Goal: Transaction & Acquisition: Purchase product/service

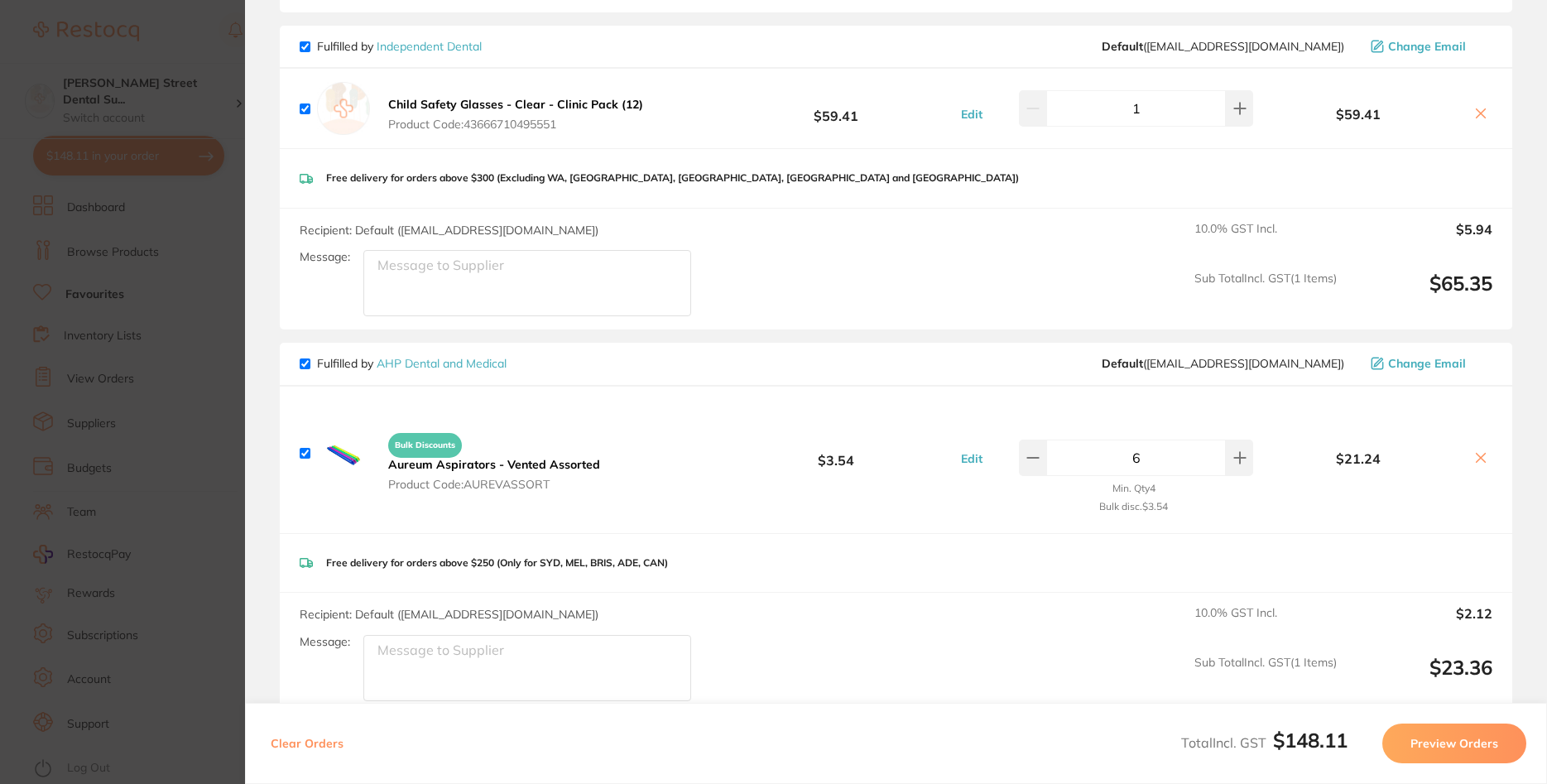
scroll to position [477, 0]
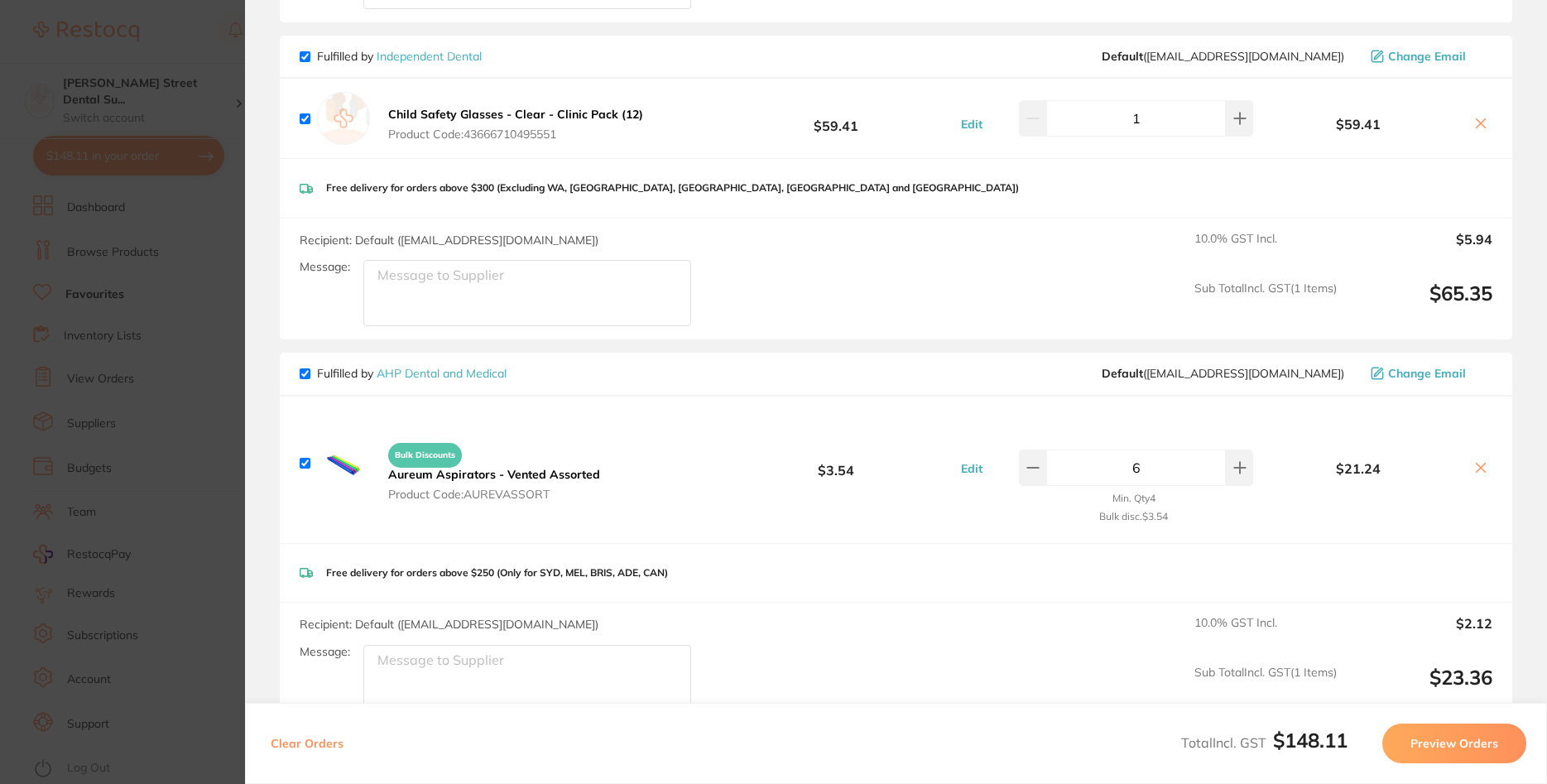
click at [491, 467] on b "Aureum Aspirators - Vented Assorted" at bounding box center [494, 474] width 212 height 15
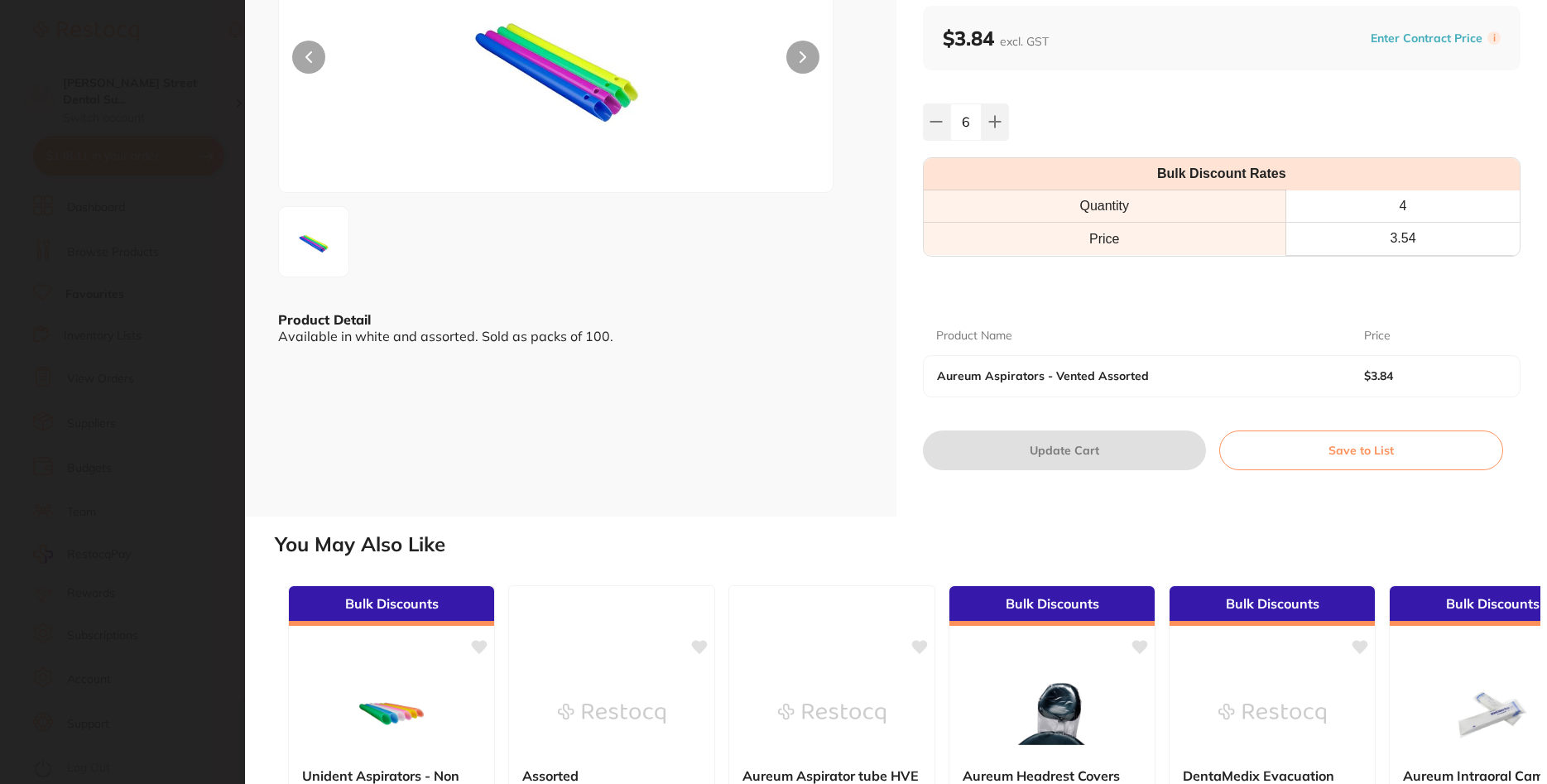
scroll to position [0, 0]
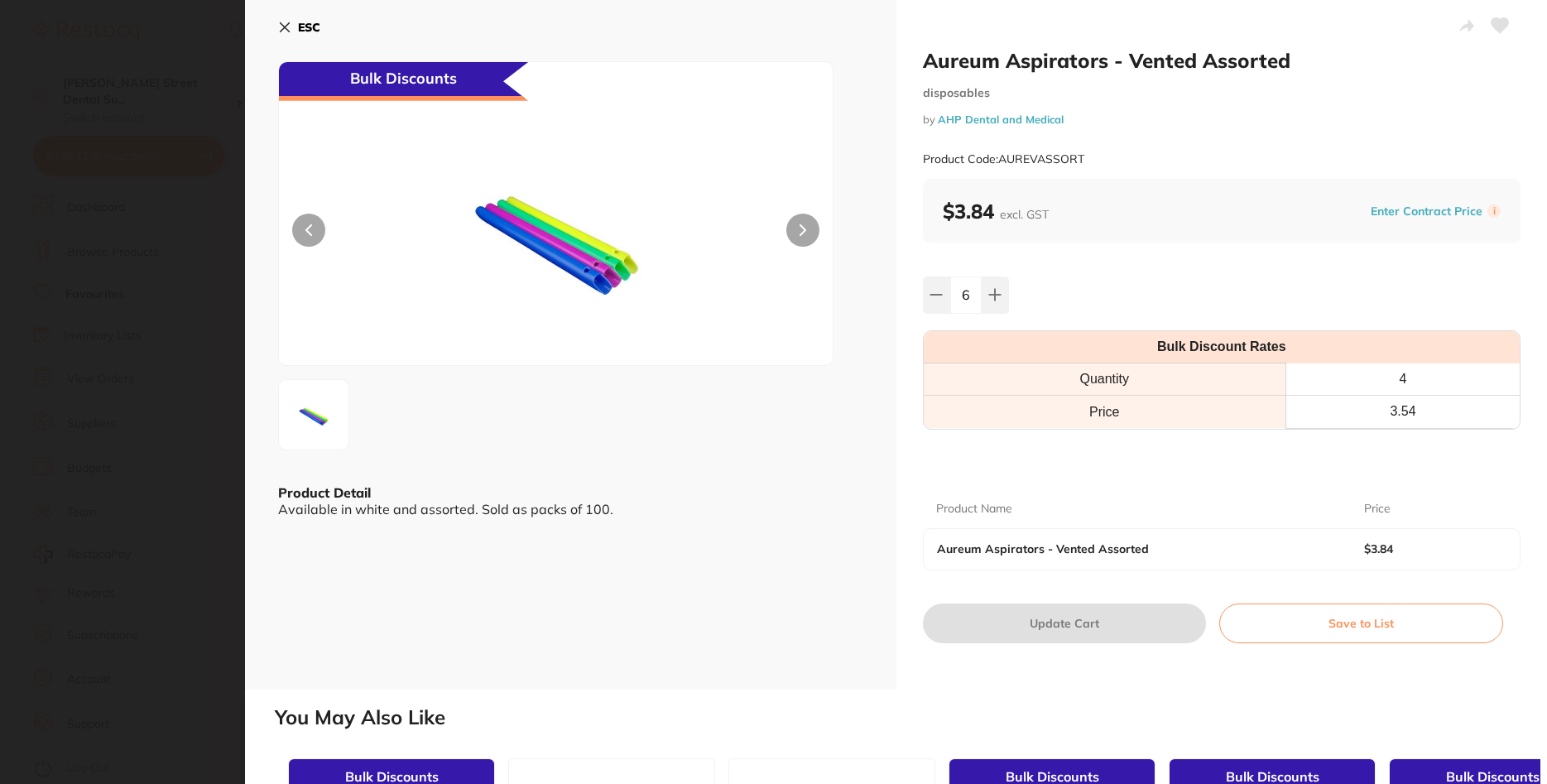
click at [289, 21] on icon at bounding box center [285, 27] width 13 height 13
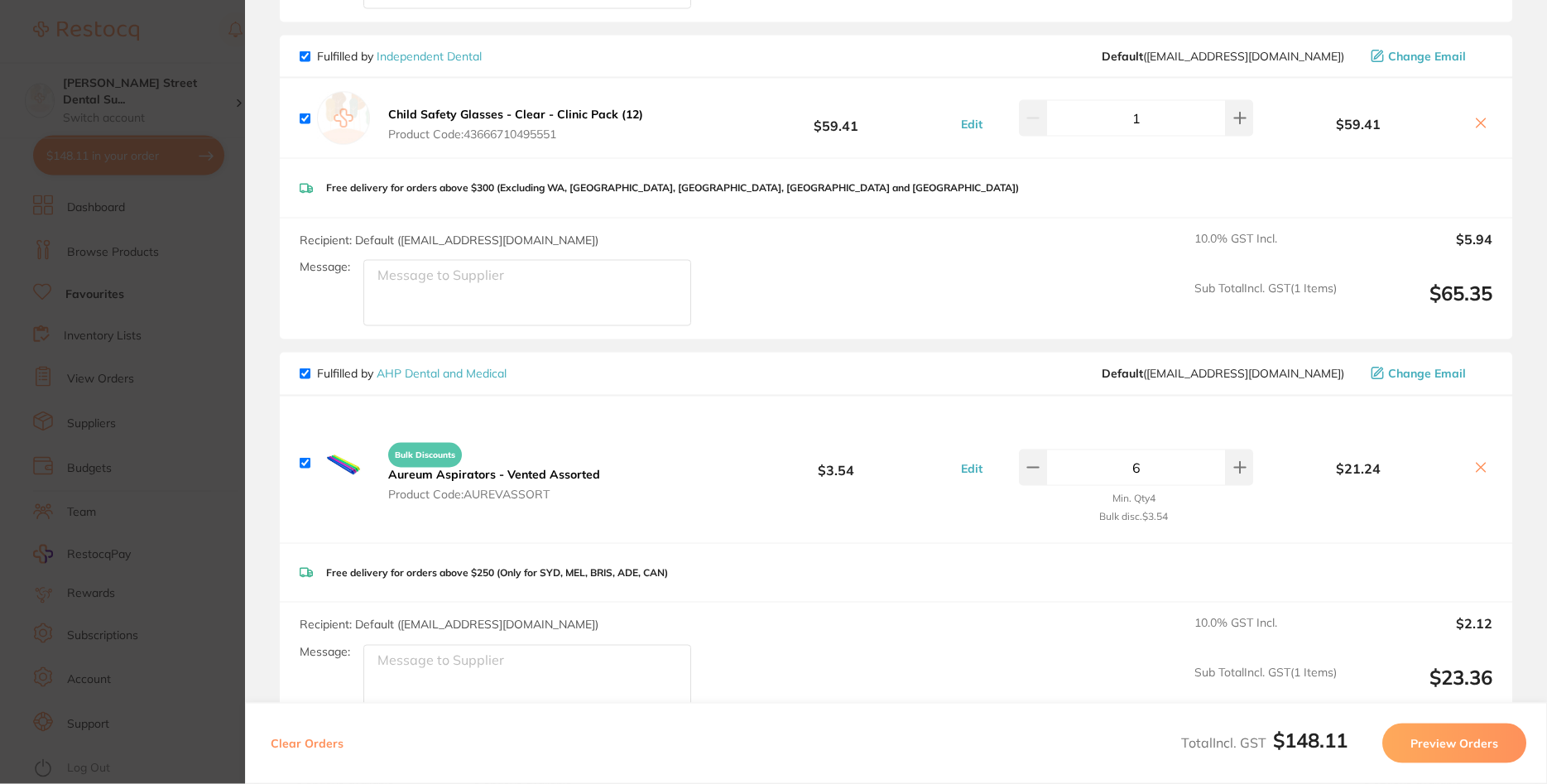
scroll to position [169, 0]
click at [180, 255] on section "Update RRP Set your pre negotiated price for this item. Item Agreed RRP (excl. …" at bounding box center [773, 392] width 1547 height 784
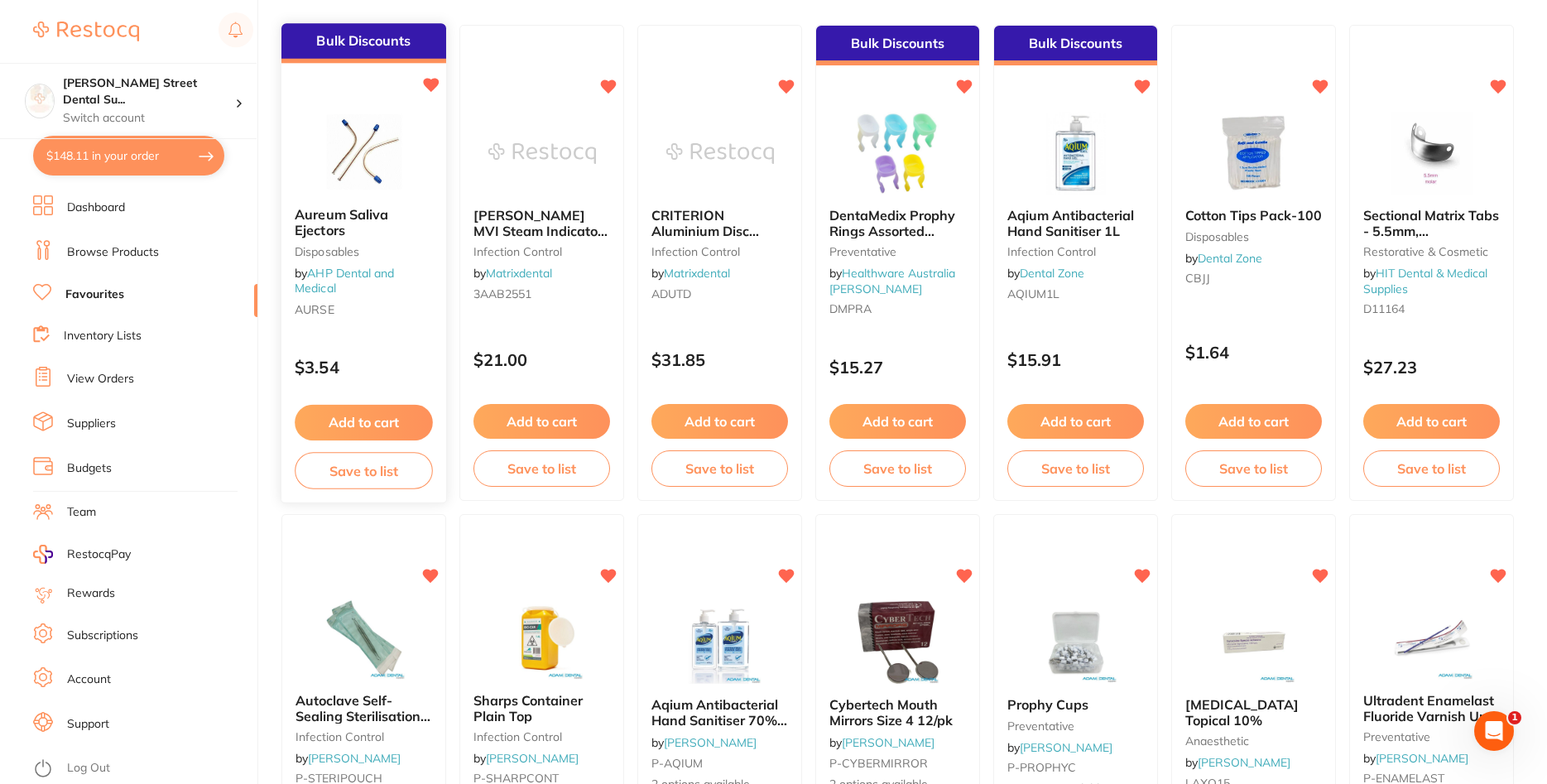
scroll to position [0, 0]
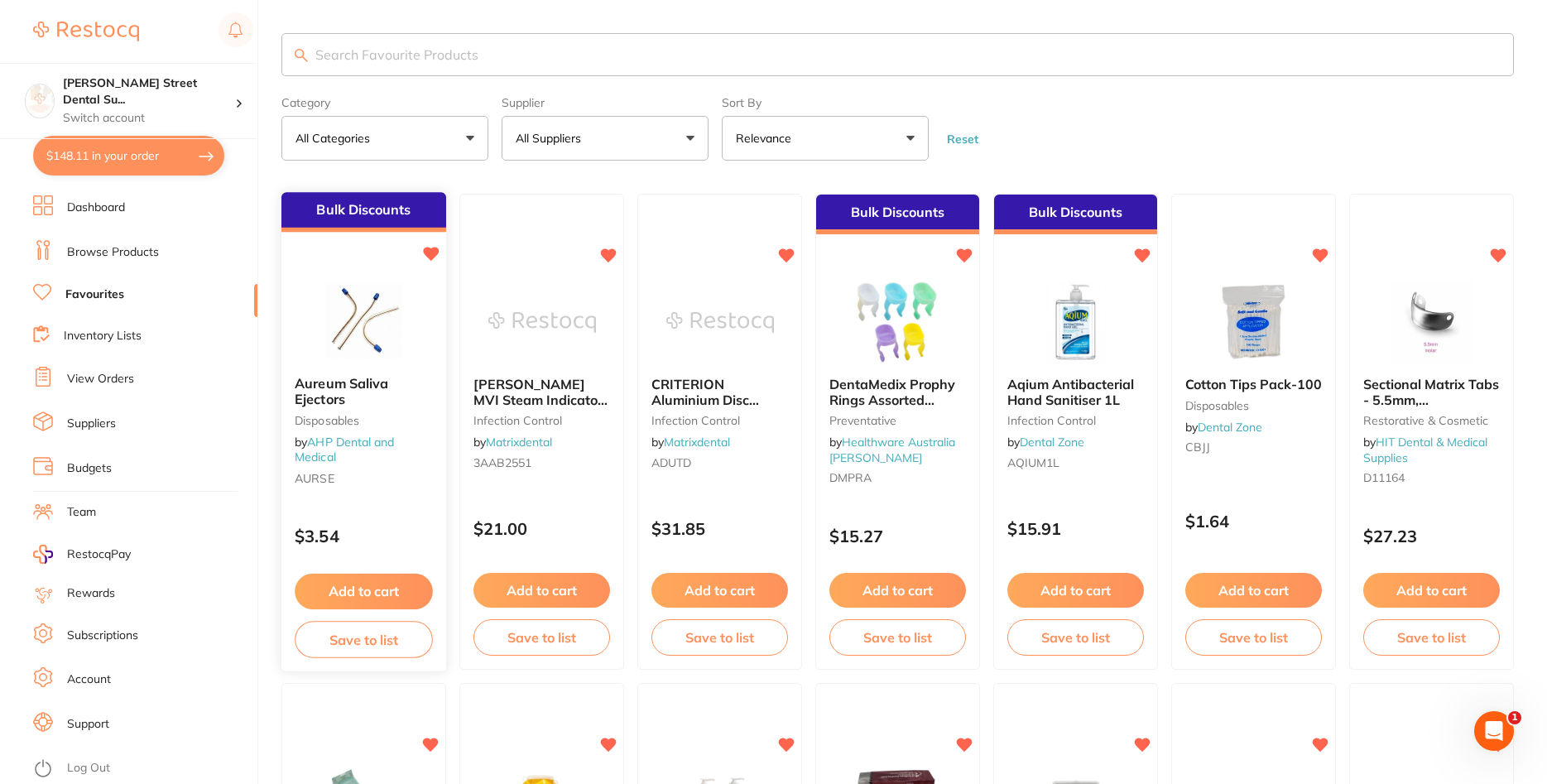
click at [337, 435] on div "Aureum Saliva Ejectors disposables by AHP Dental and Medical AURSE" at bounding box center [363, 434] width 165 height 141
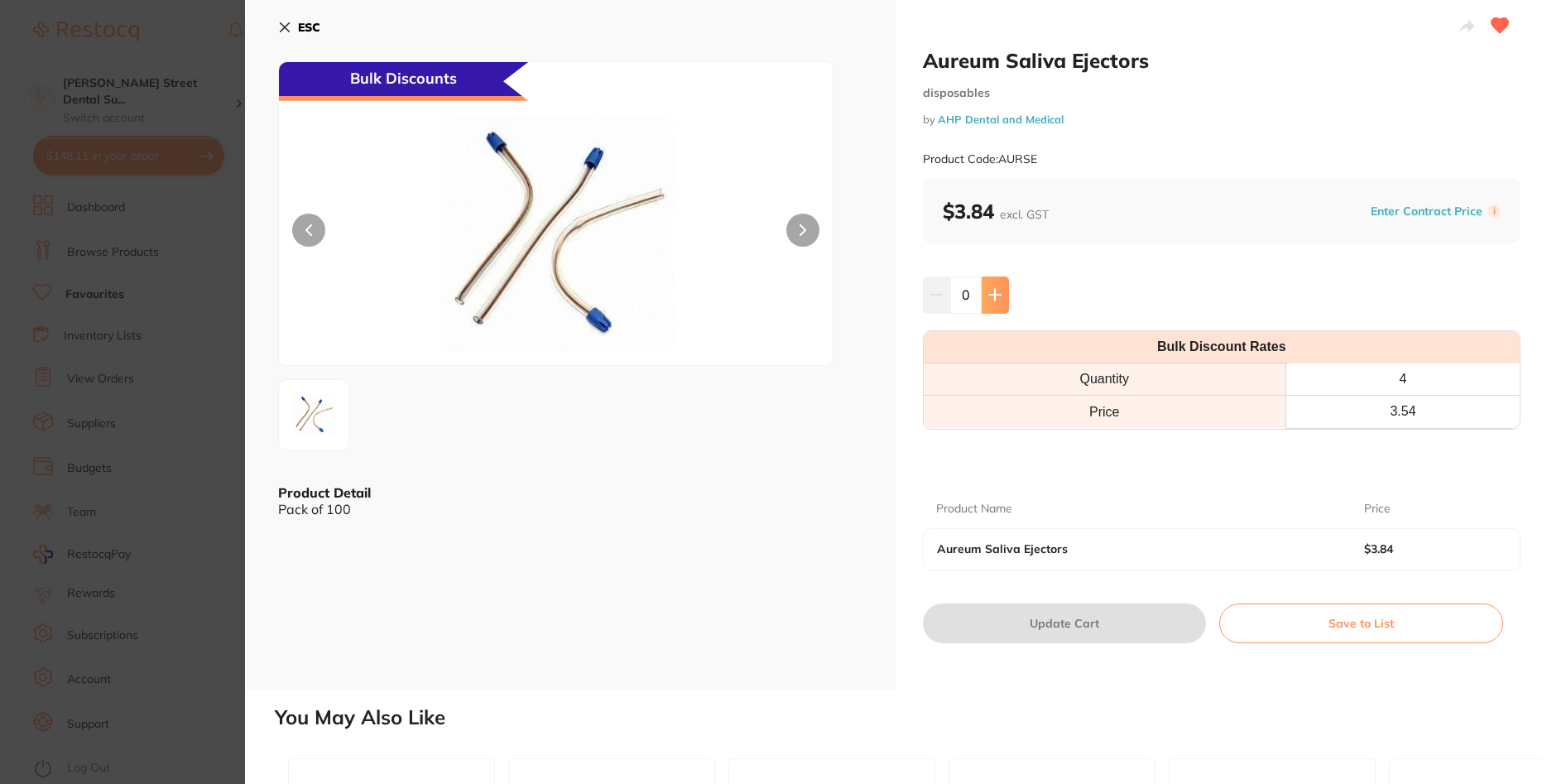
click at [996, 292] on icon at bounding box center [995, 295] width 11 height 11
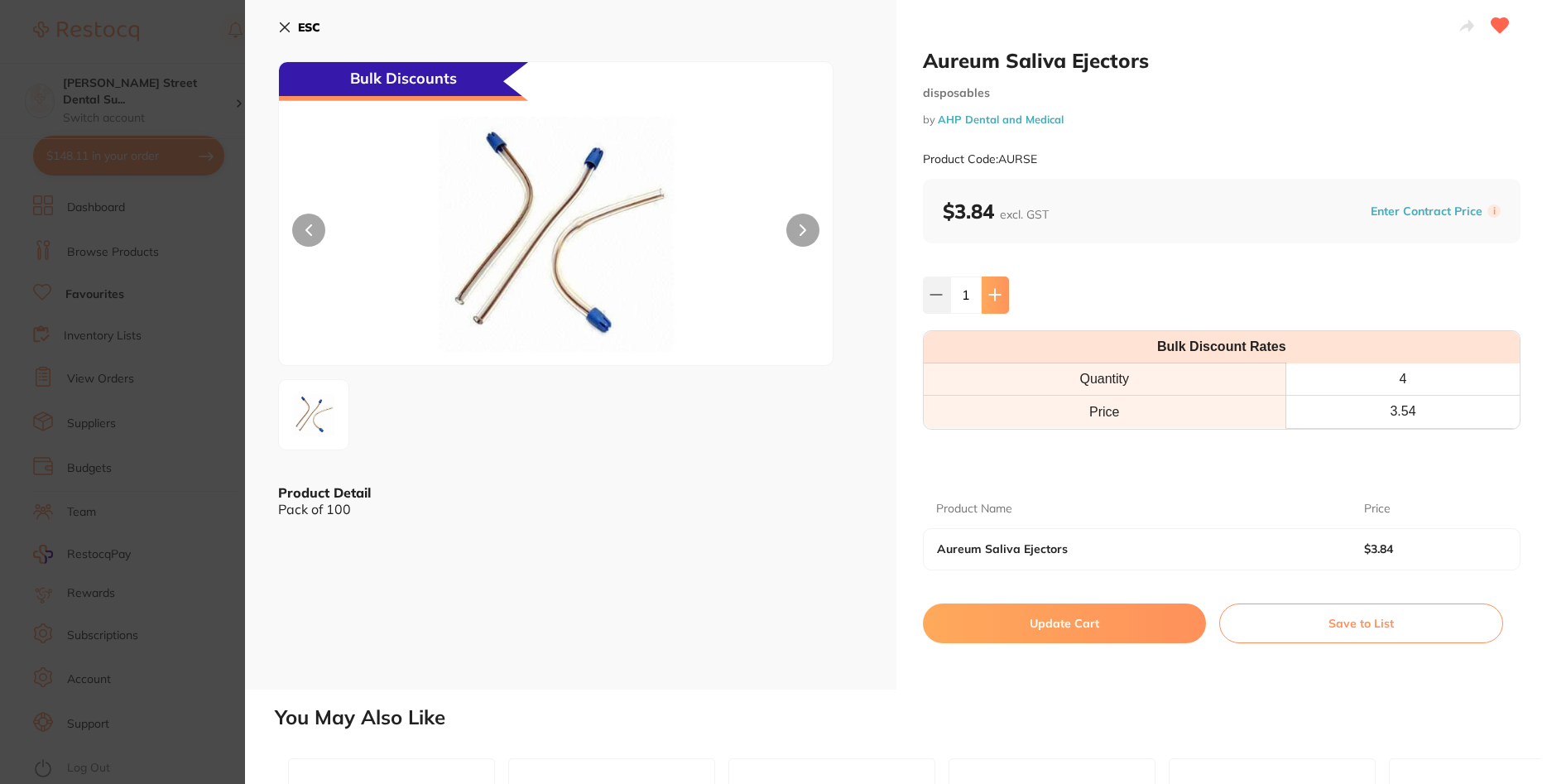
click at [996, 292] on icon at bounding box center [995, 295] width 11 height 11
type input "4"
click at [1072, 620] on button "Update Cart" at bounding box center [1064, 622] width 284 height 40
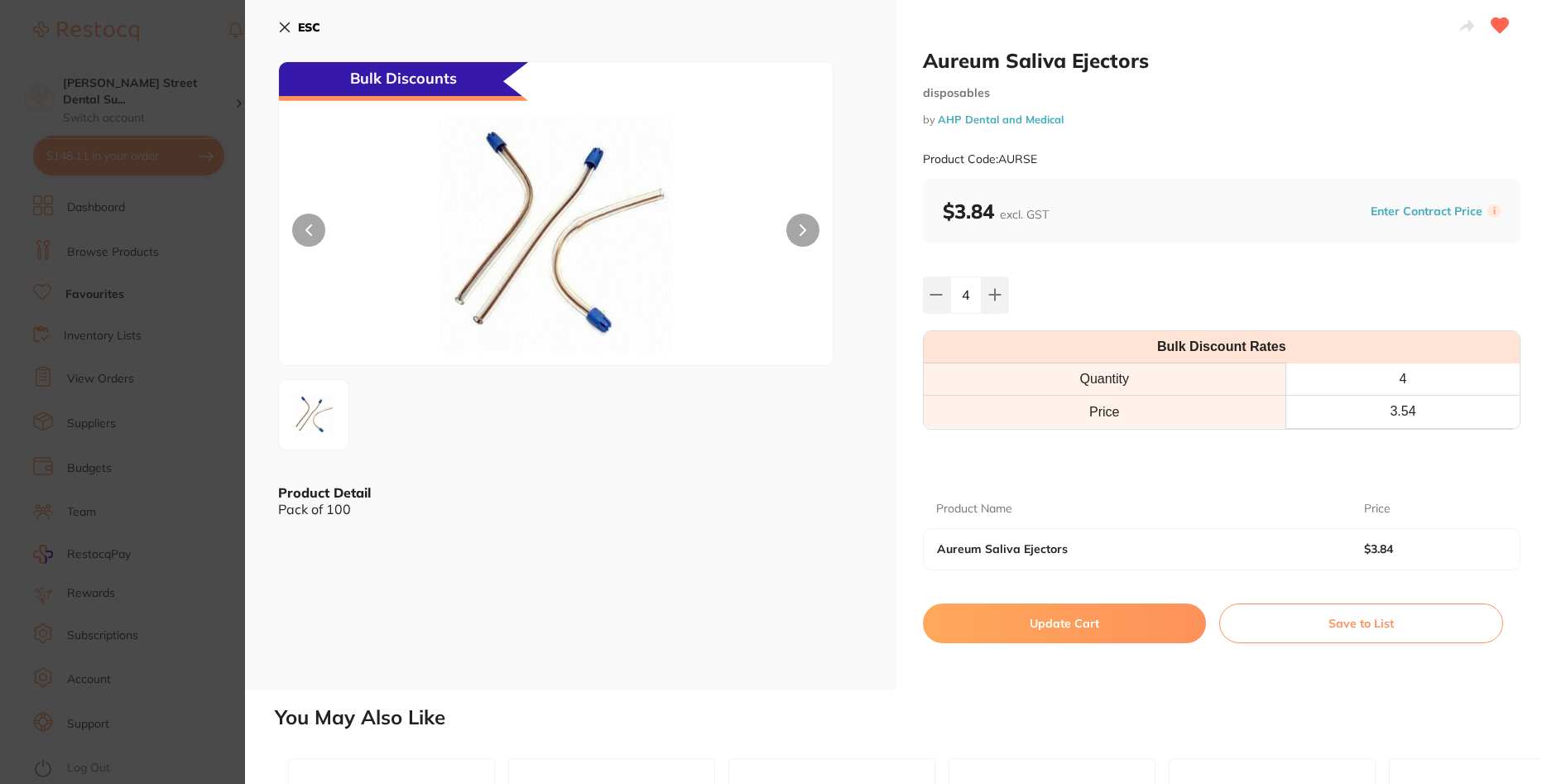
scroll to position [19, 0]
checkbox input "false"
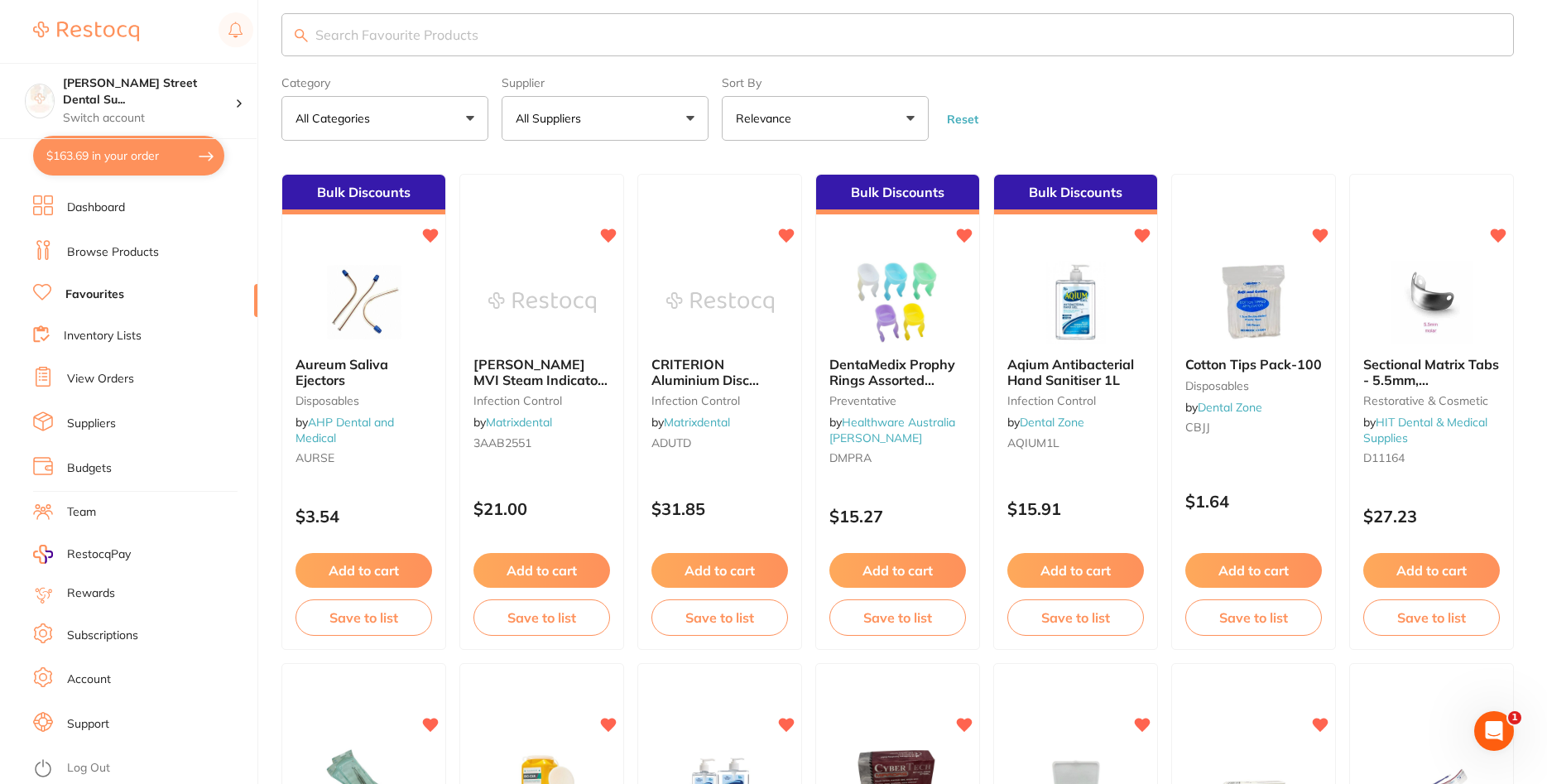
scroll to position [0, 0]
click at [93, 292] on link "Favourites" at bounding box center [95, 295] width 59 height 17
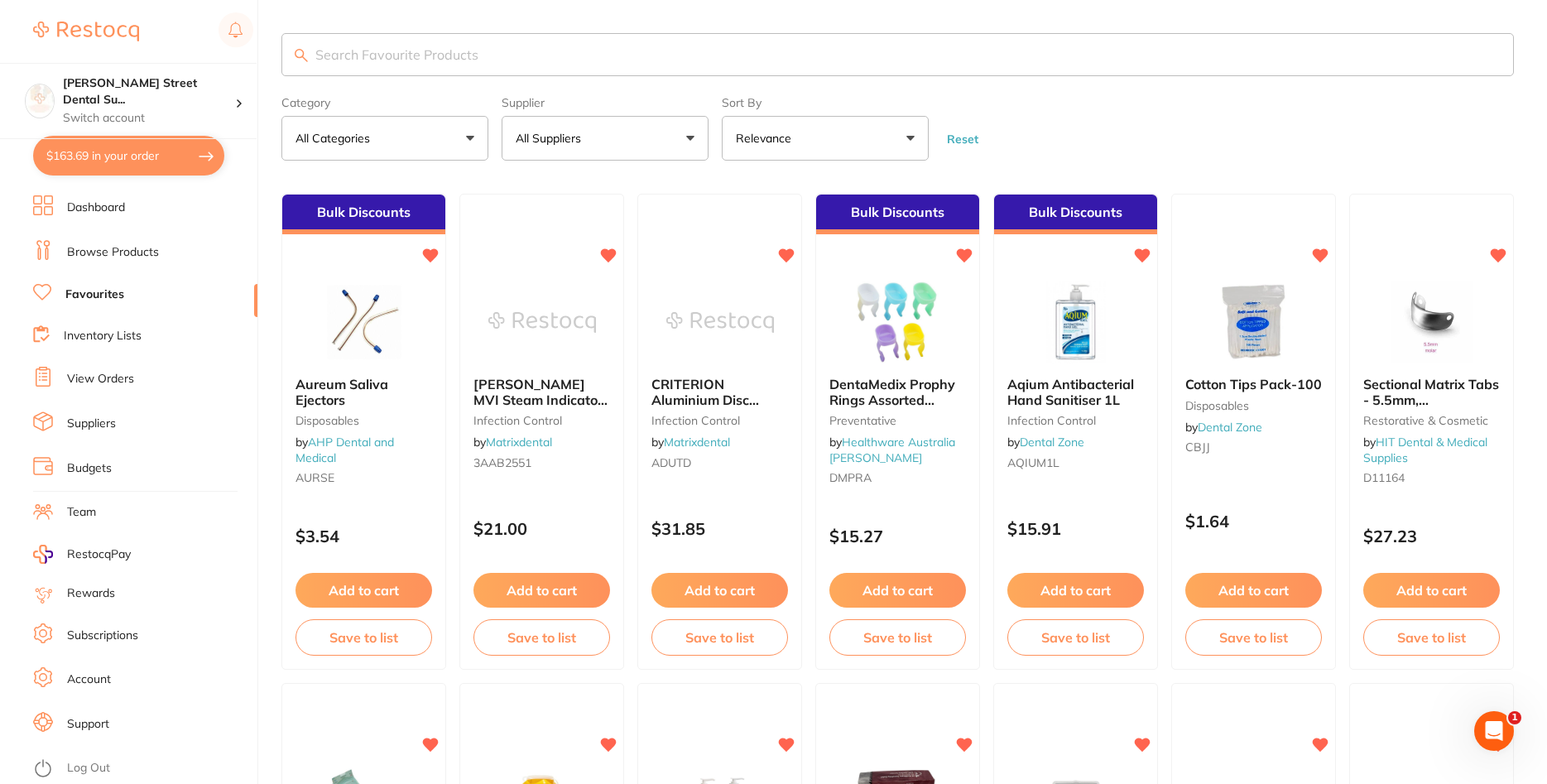
click at [362, 57] on input "search" at bounding box center [897, 55] width 1233 height 43
type input "k file"
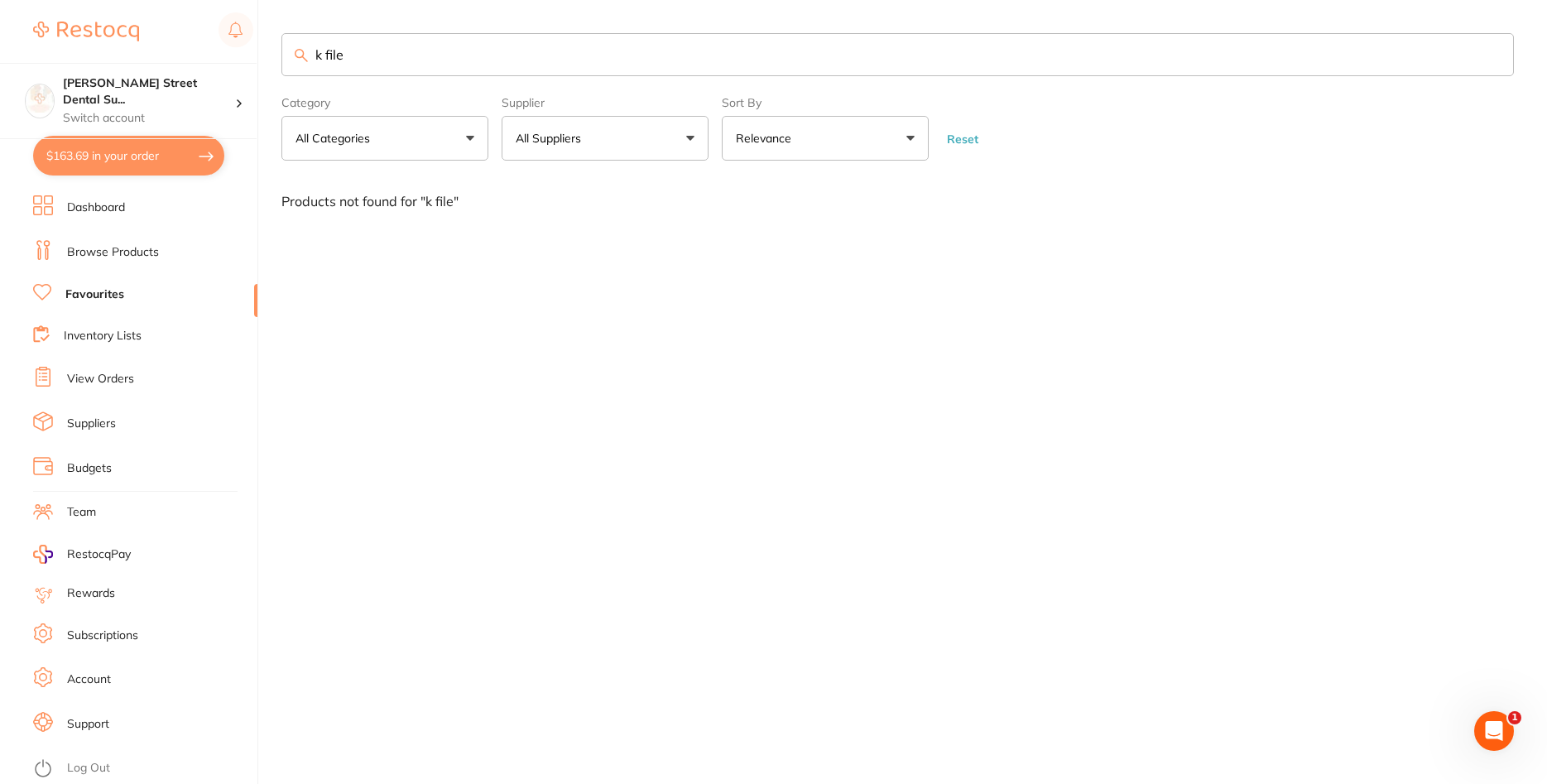
click at [379, 59] on input "k file" at bounding box center [897, 55] width 1233 height 43
click at [86, 242] on li "Browse Products" at bounding box center [145, 252] width 225 height 25
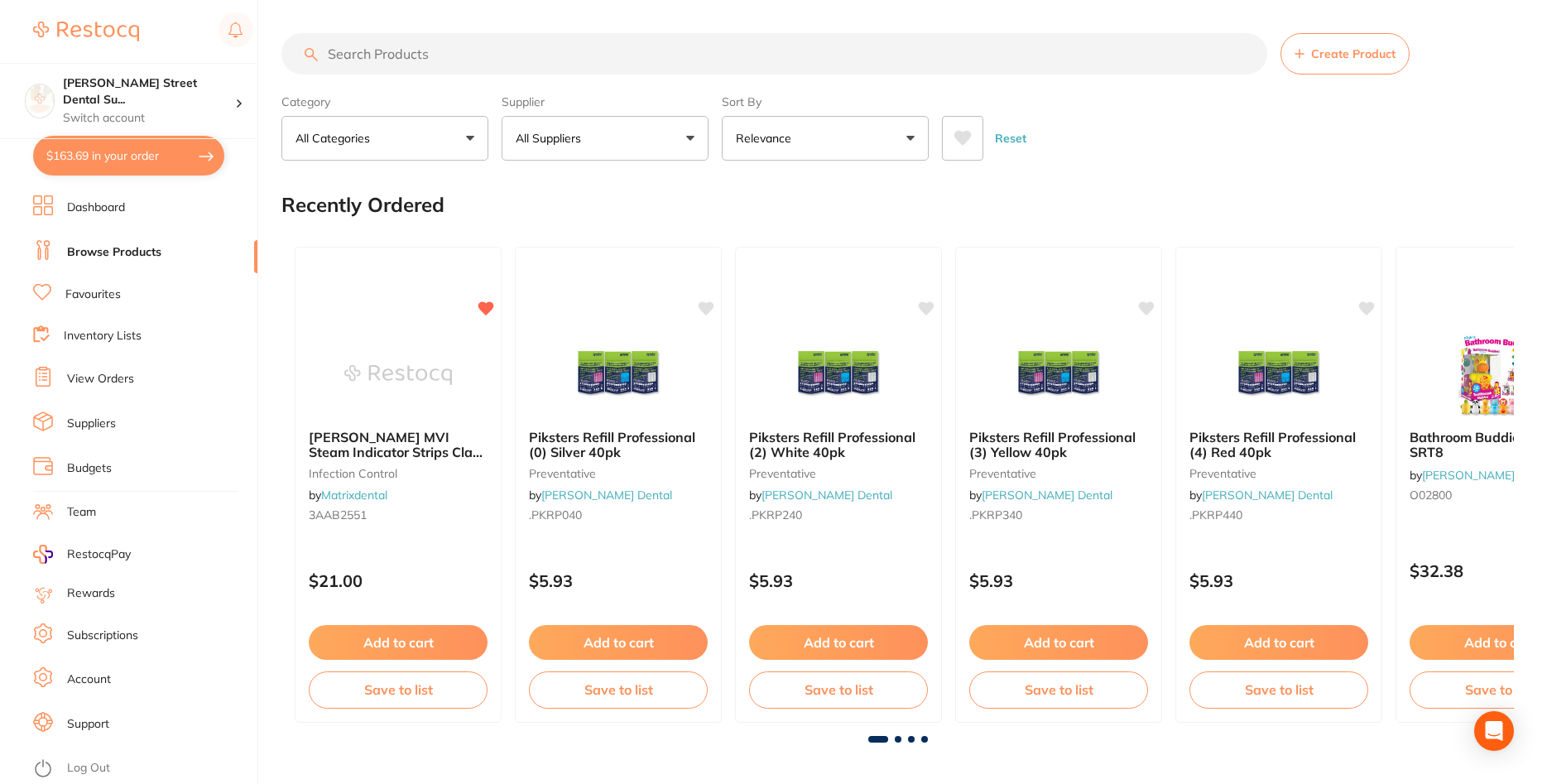
click at [399, 56] on input "search" at bounding box center [774, 54] width 986 height 42
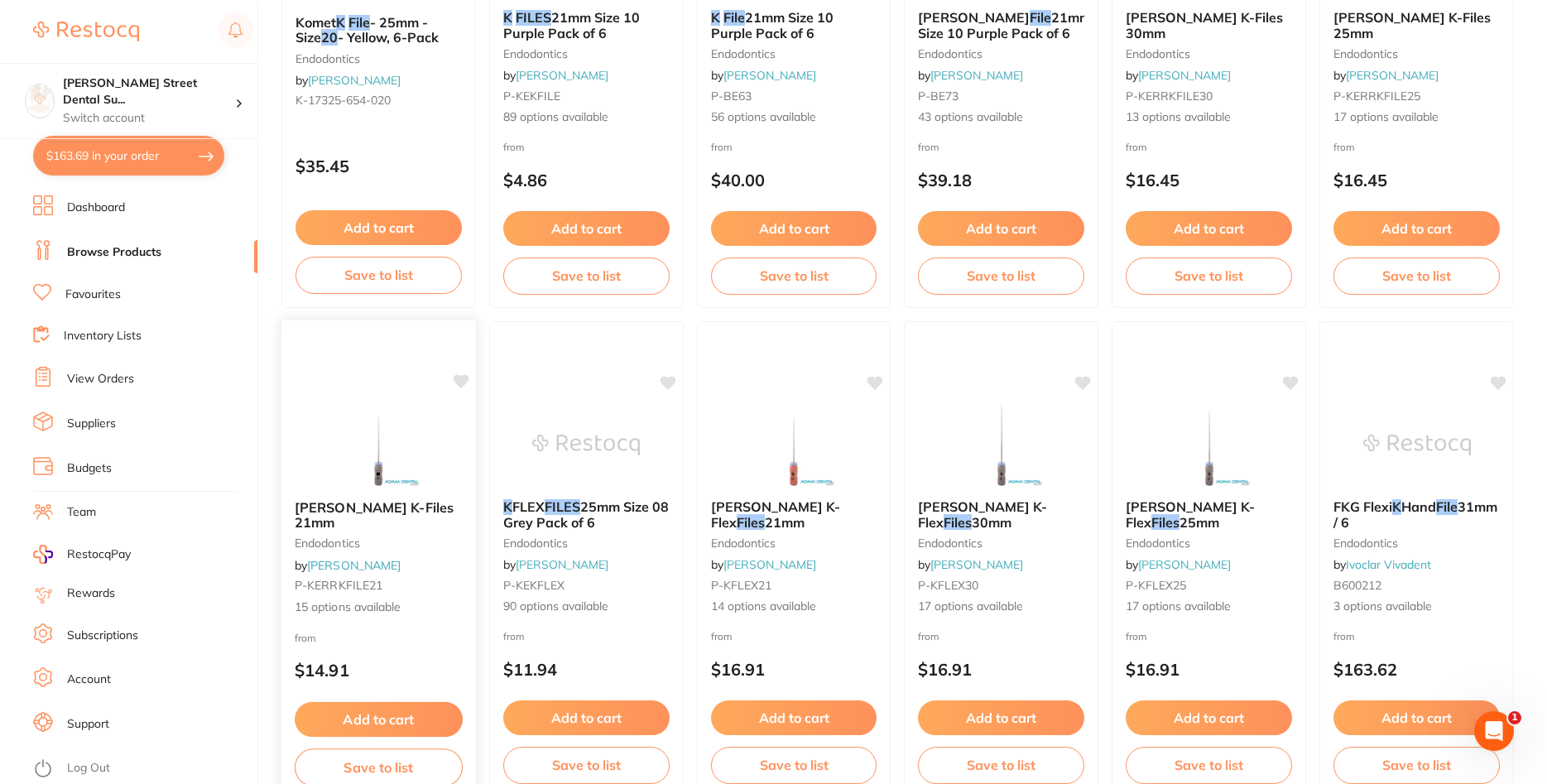
scroll to position [422, 0]
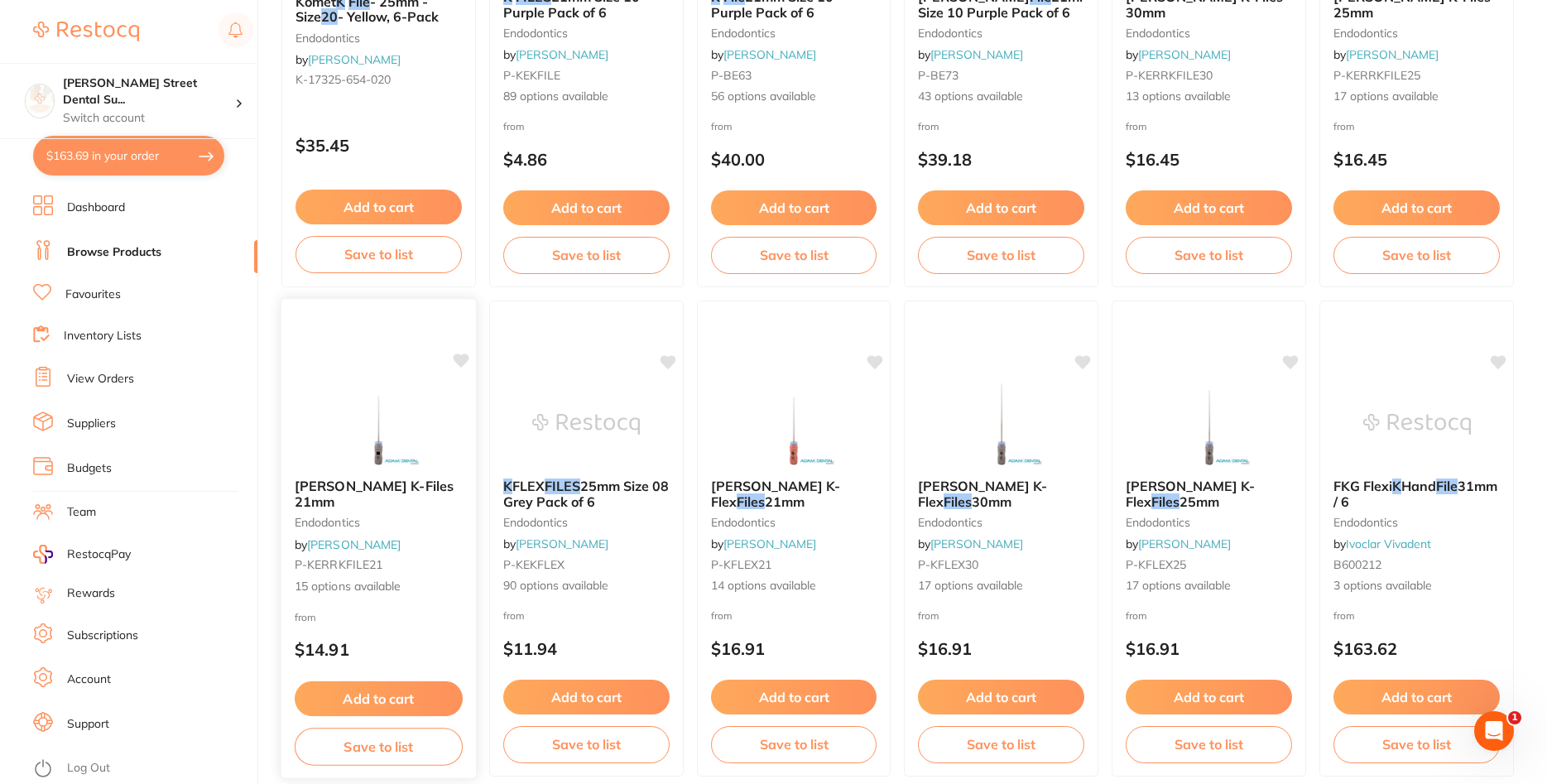
click at [373, 536] on link "[PERSON_NAME]" at bounding box center [353, 544] width 93 height 15
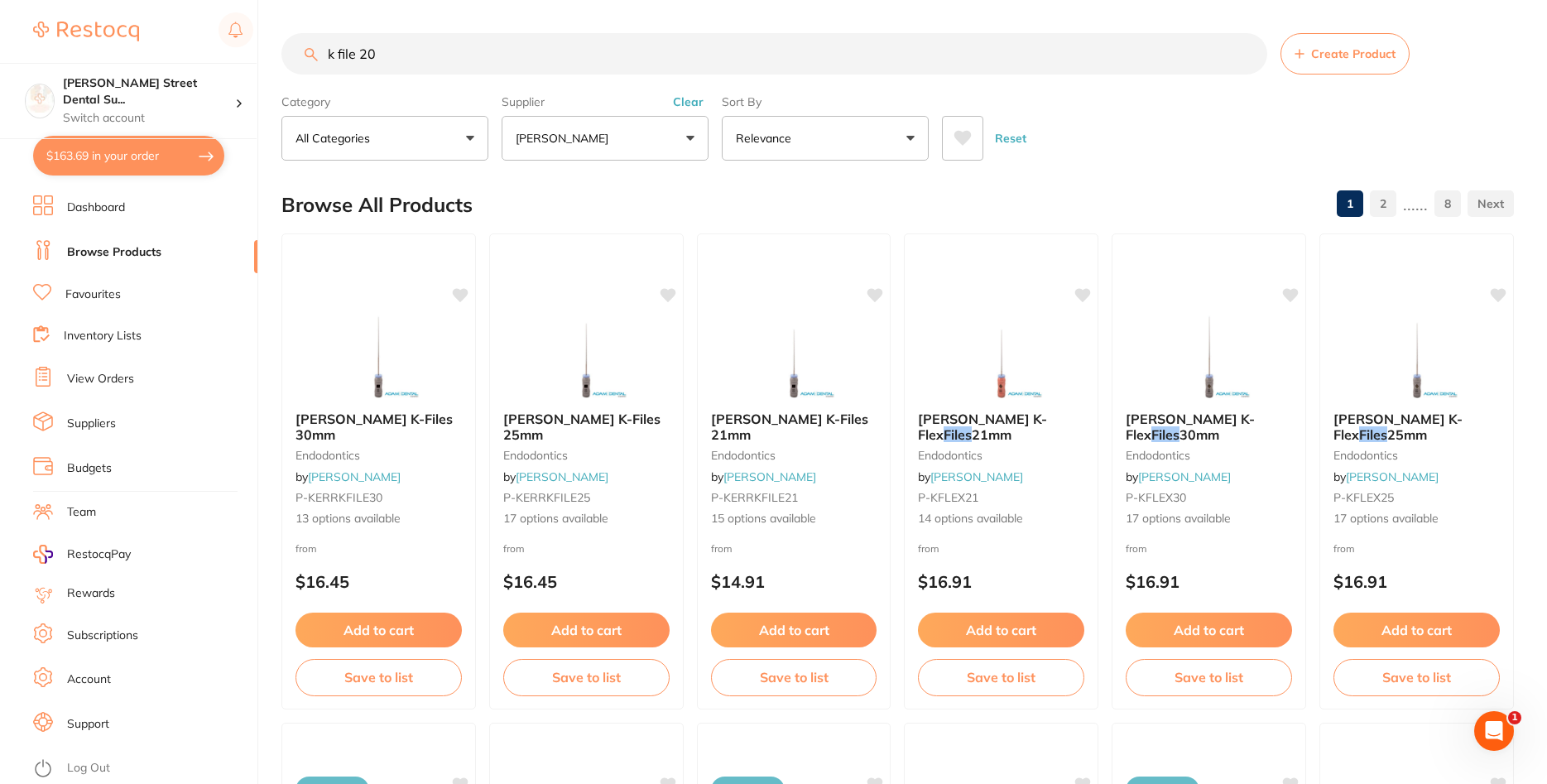
drag, startPoint x: 380, startPoint y: 62, endPoint x: 361, endPoint y: 60, distance: 19.1
click at [361, 60] on input "k file 20" at bounding box center [774, 54] width 986 height 42
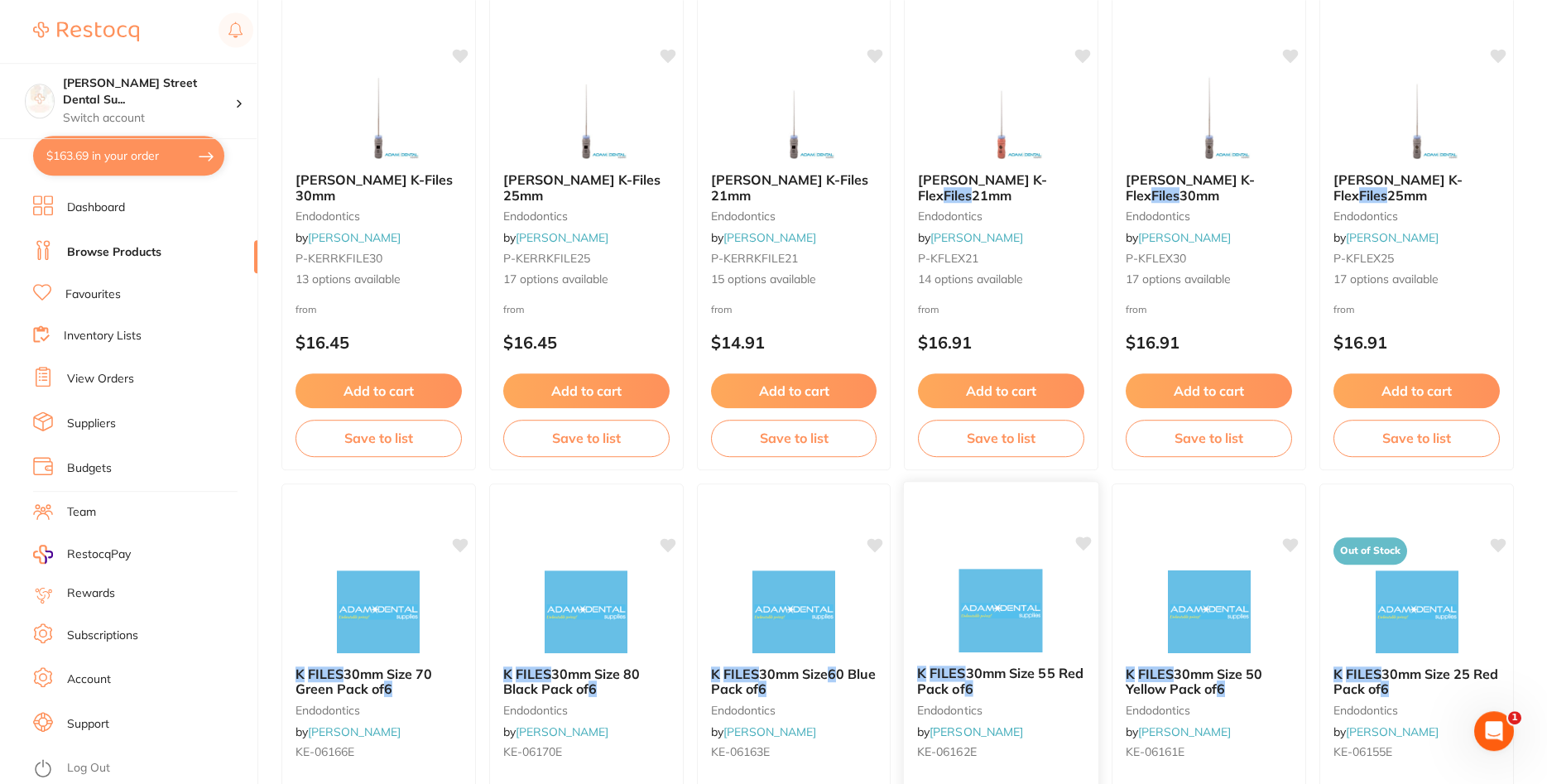
scroll to position [84, 0]
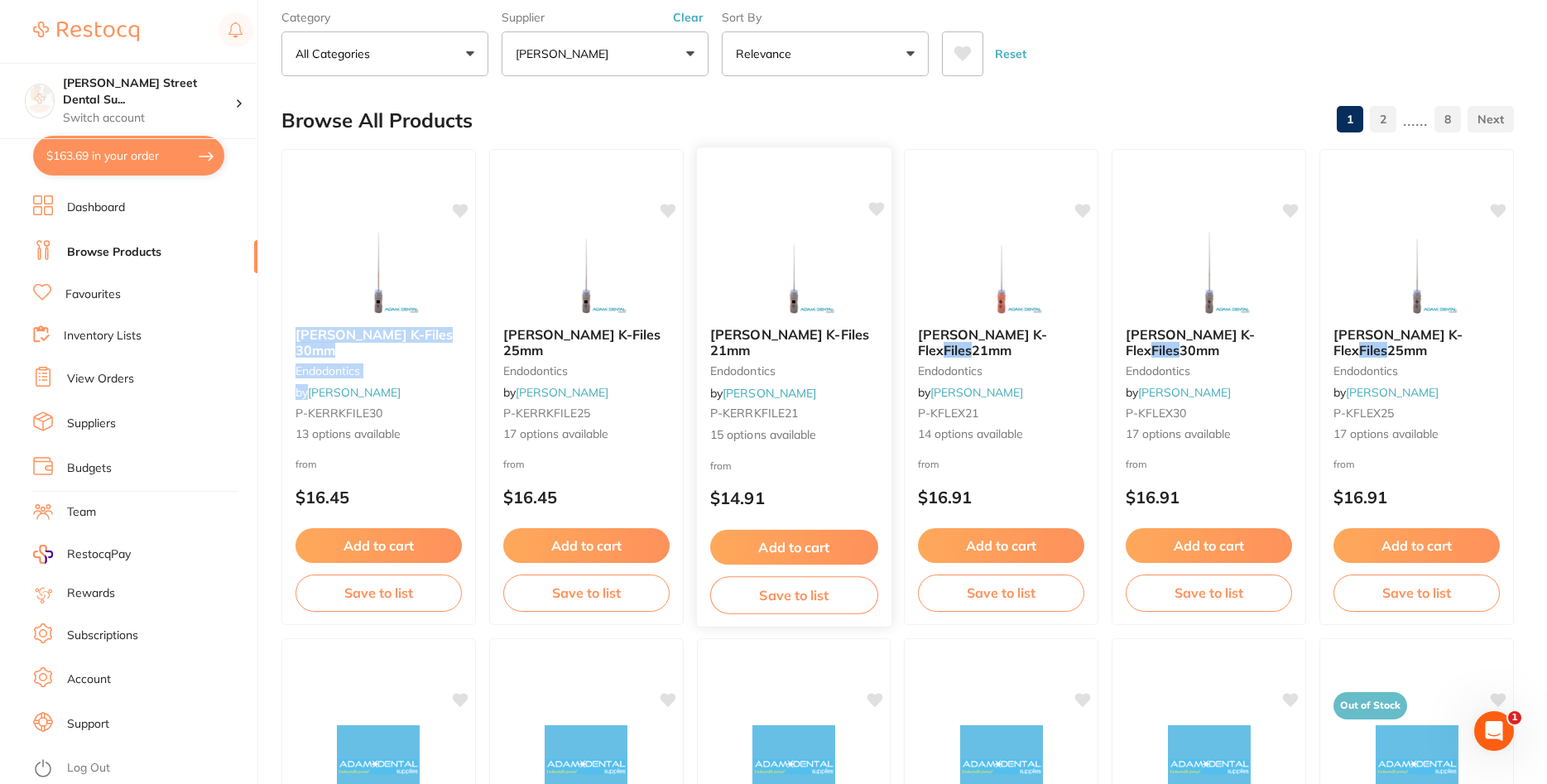
drag, startPoint x: 766, startPoint y: 342, endPoint x: 302, endPoint y: 377, distance: 465.3
click at [710, 358] on b "Kerr K-Files 21mm" at bounding box center [794, 342] width 168 height 31
click at [552, 335] on span "Kerr K-Files 25mm" at bounding box center [582, 342] width 159 height 32
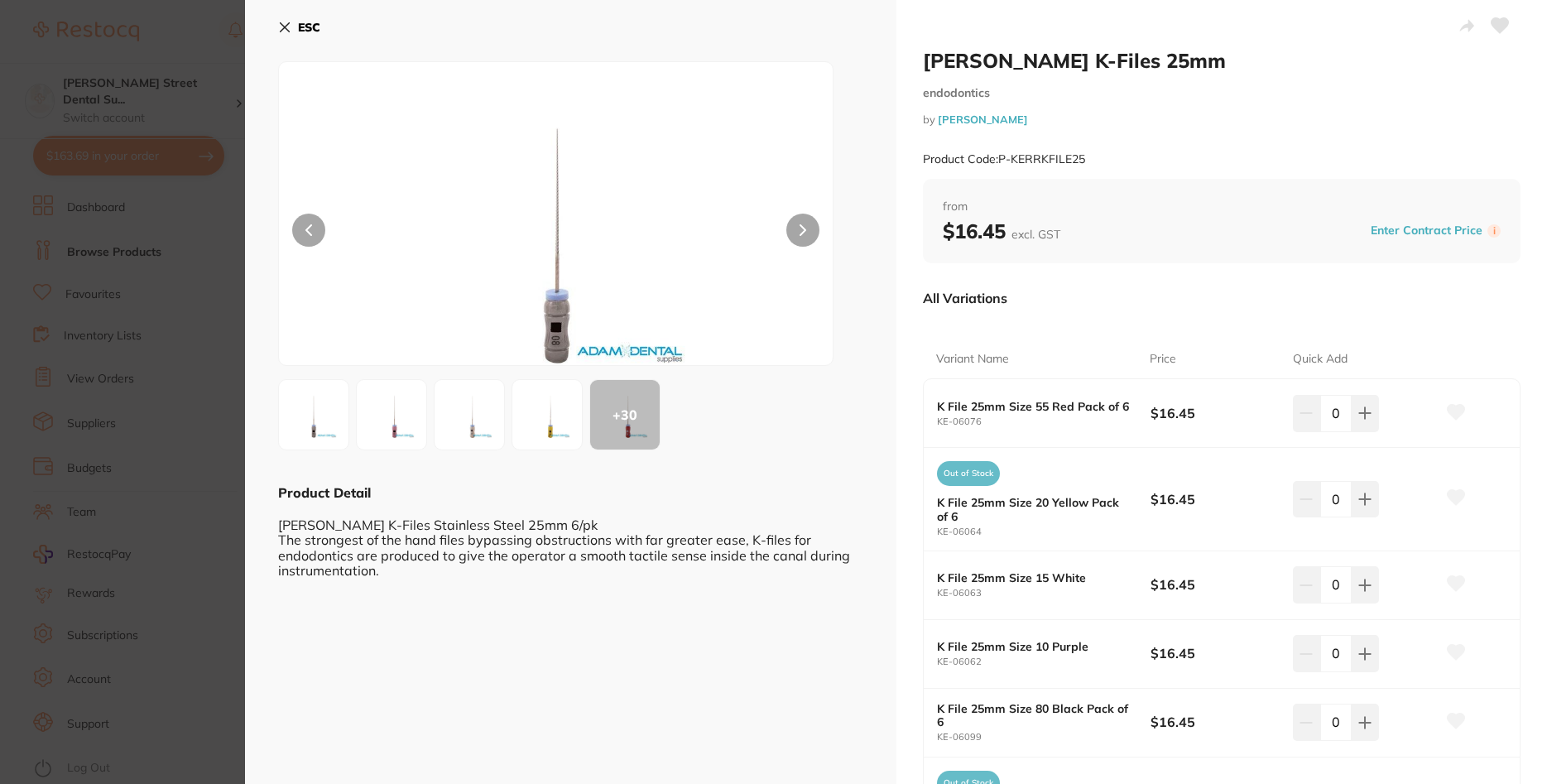
click at [288, 23] on icon at bounding box center [285, 27] width 13 height 13
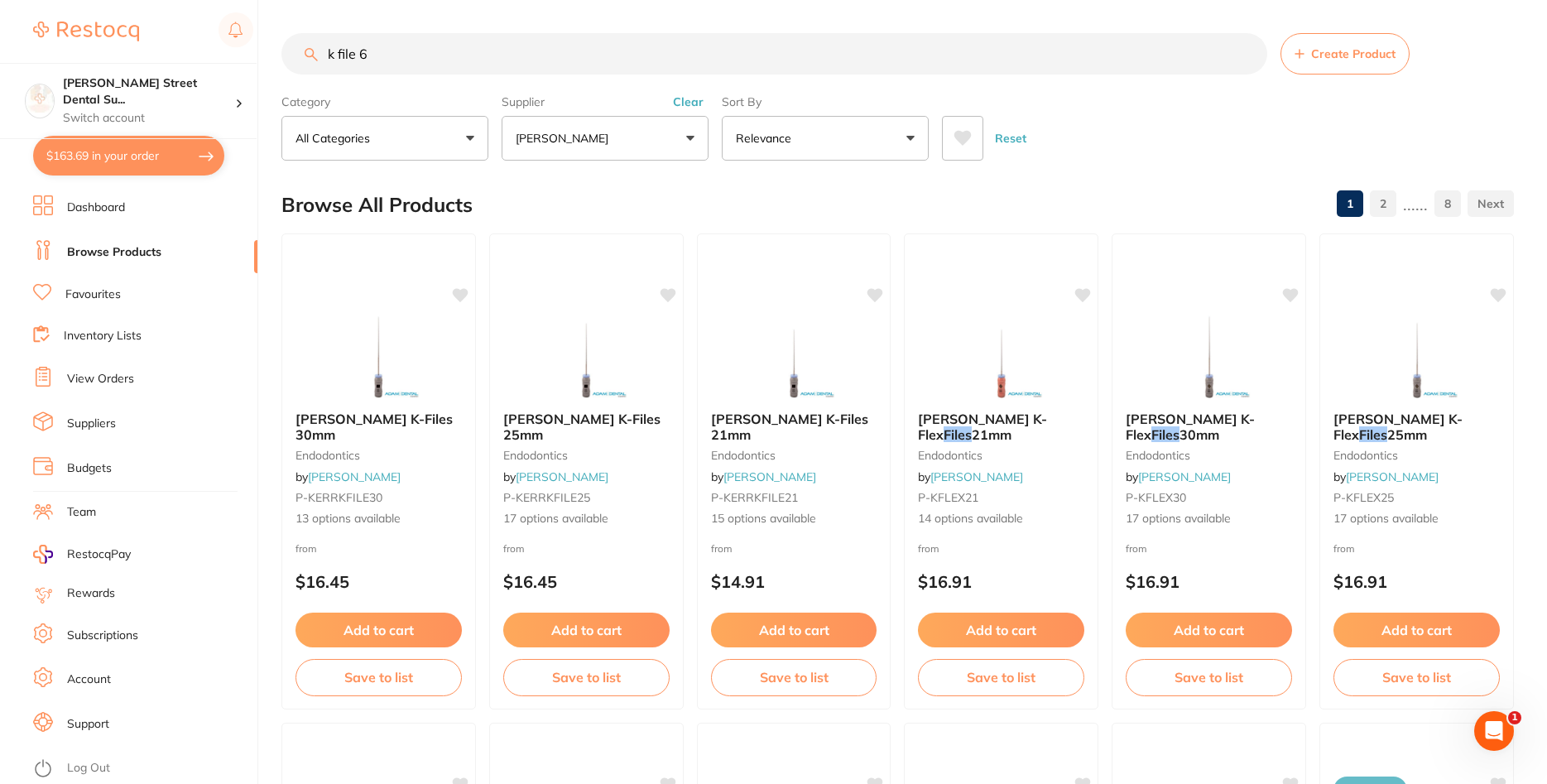
click at [98, 247] on link "Browse Products" at bounding box center [114, 252] width 94 height 17
drag, startPoint x: 390, startPoint y: 56, endPoint x: 203, endPoint y: 73, distance: 187.8
click at [281, 73] on input "k file 6" at bounding box center [774, 54] width 986 height 42
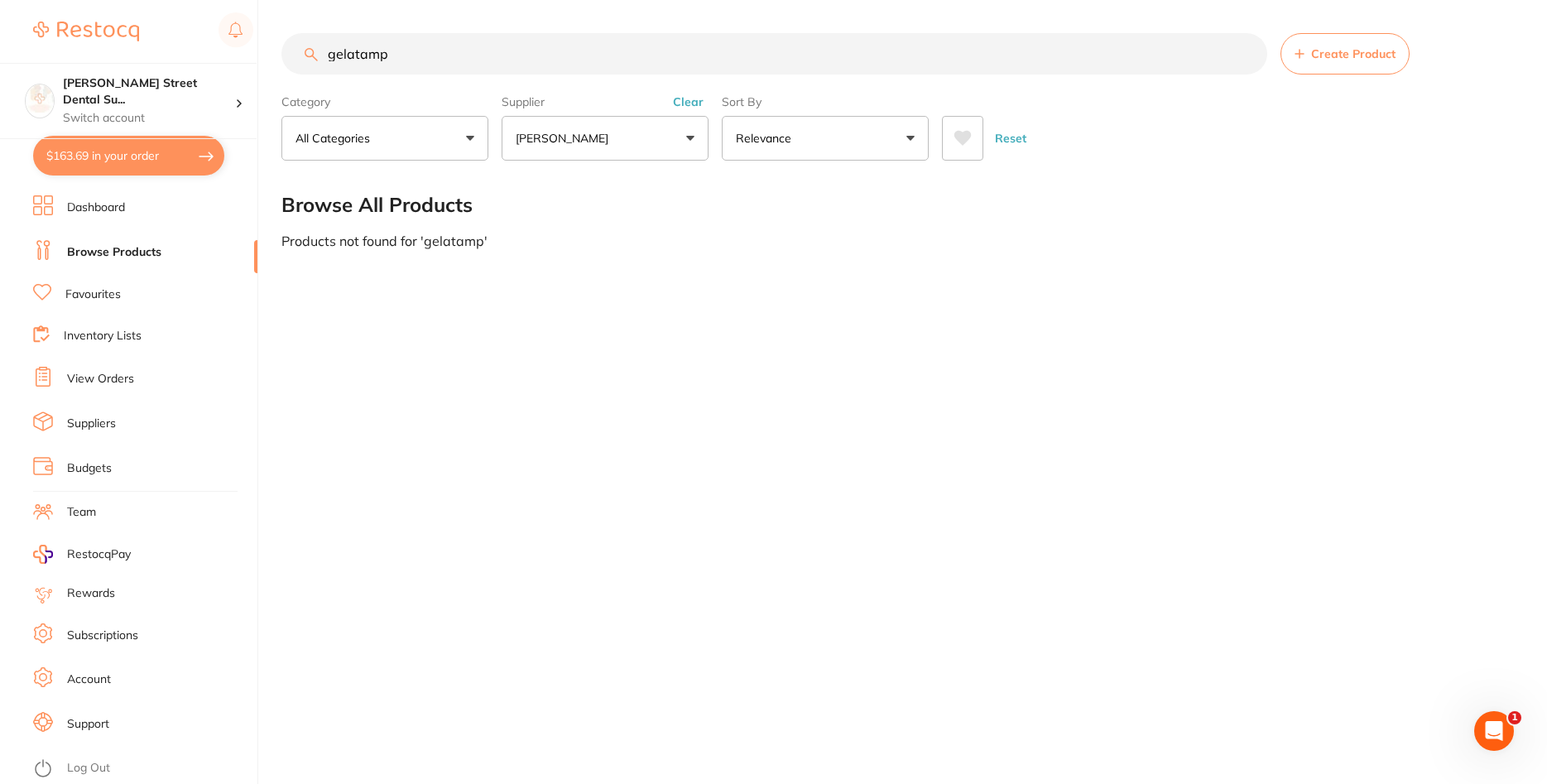
drag, startPoint x: 416, startPoint y: 64, endPoint x: 147, endPoint y: 50, distance: 269.4
click at [281, 50] on input "gelatamp" at bounding box center [774, 54] width 986 height 42
type input "dentsept"
click at [404, 55] on input "dentsept" at bounding box center [774, 54] width 986 height 42
click at [104, 155] on button "$163.69 in your order" at bounding box center [129, 155] width 191 height 40
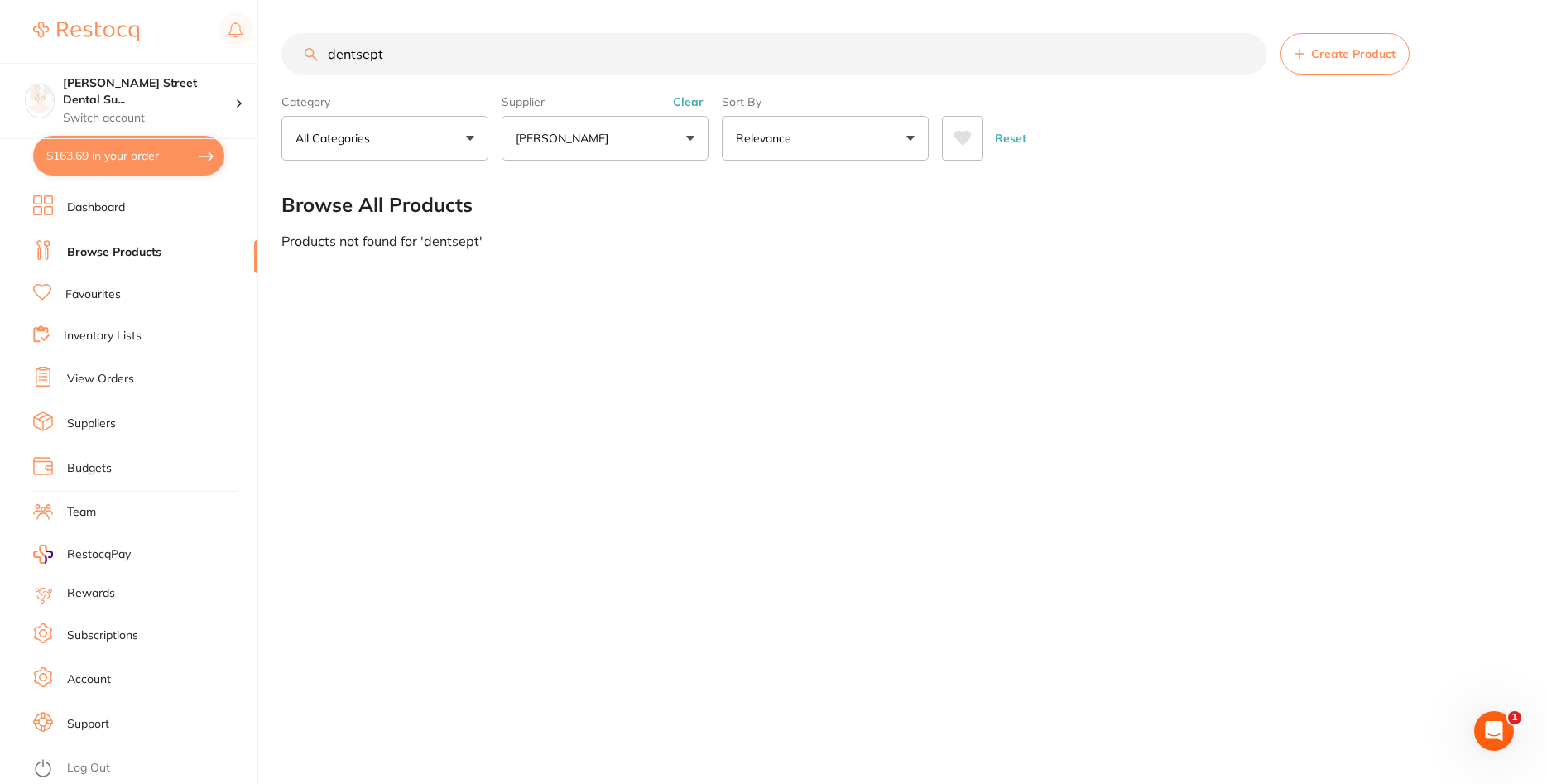
checkbox input "true"
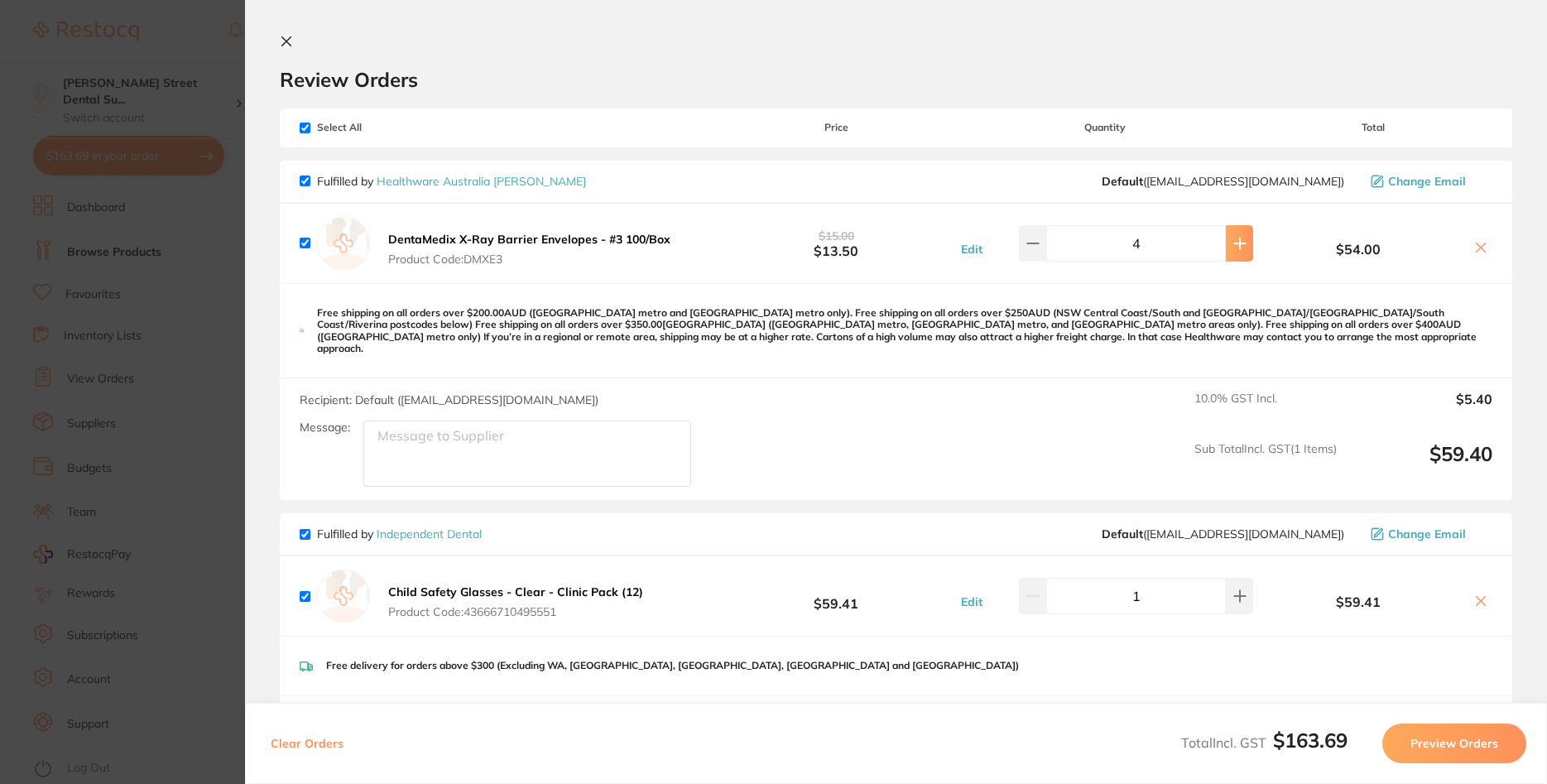
click at [1234, 241] on icon at bounding box center [1240, 243] width 13 height 13
type input "6"
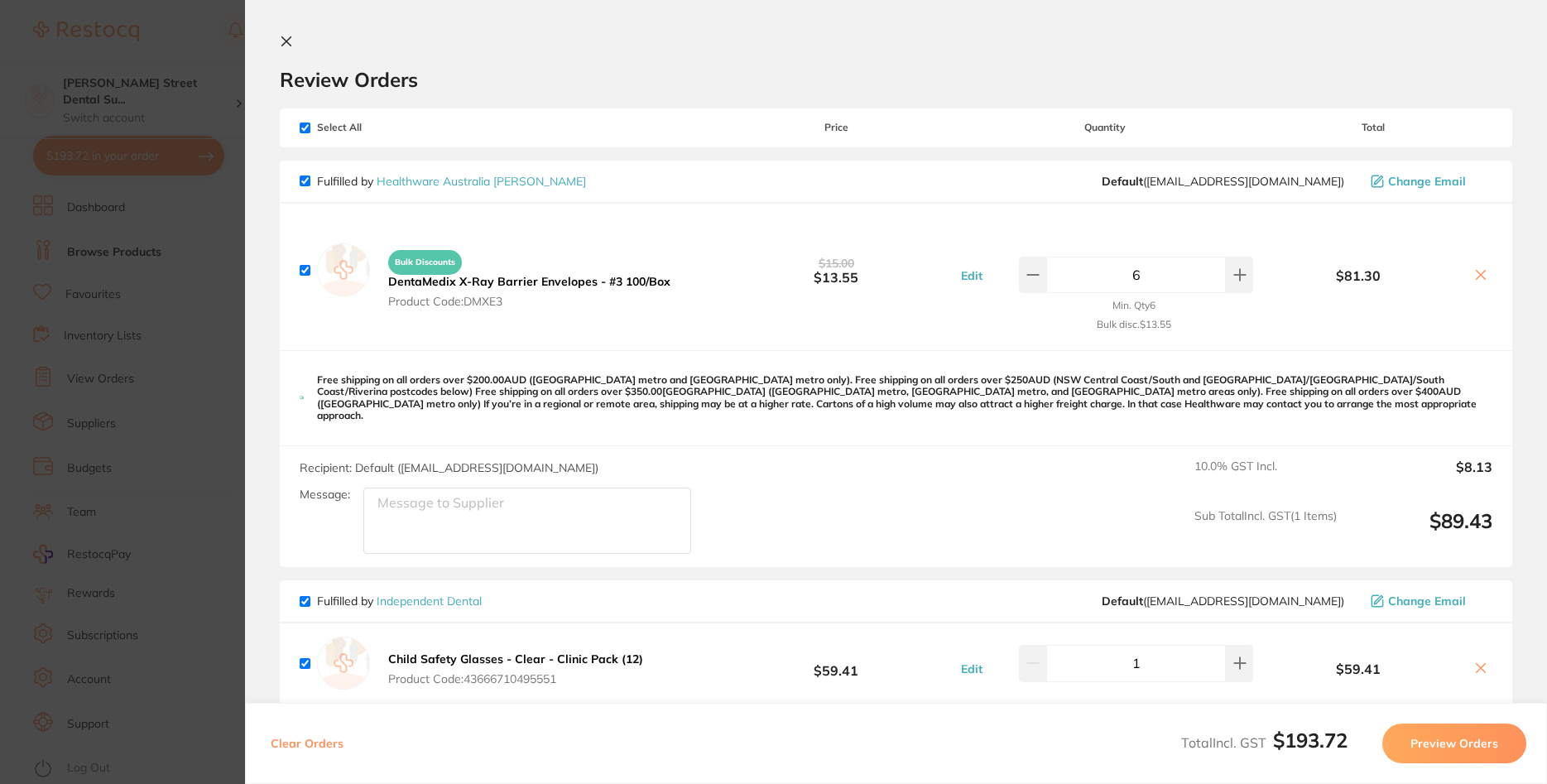
click at [184, 272] on section "Update RRP Set your pre negotiated price for this item. Item Agreed RRP (excl. …" at bounding box center [773, 392] width 1547 height 784
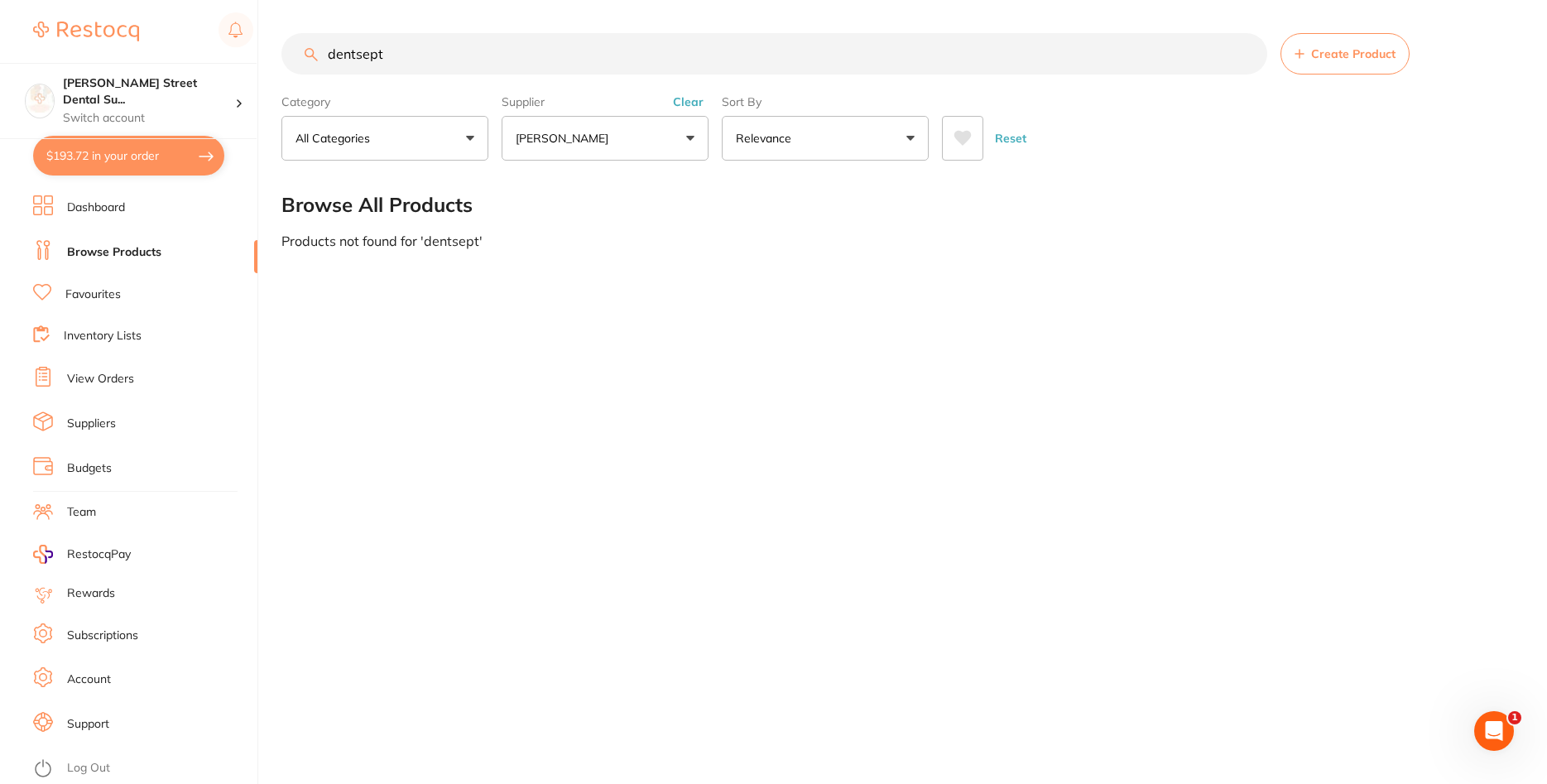
click at [106, 255] on link "Browse Products" at bounding box center [114, 252] width 94 height 17
drag, startPoint x: 377, startPoint y: 64, endPoint x: 140, endPoint y: 51, distance: 237.4
click at [281, 51] on input "dentsept" at bounding box center [774, 54] width 986 height 42
type input "cheekguards"
click at [104, 294] on link "Favourites" at bounding box center [93, 295] width 55 height 17
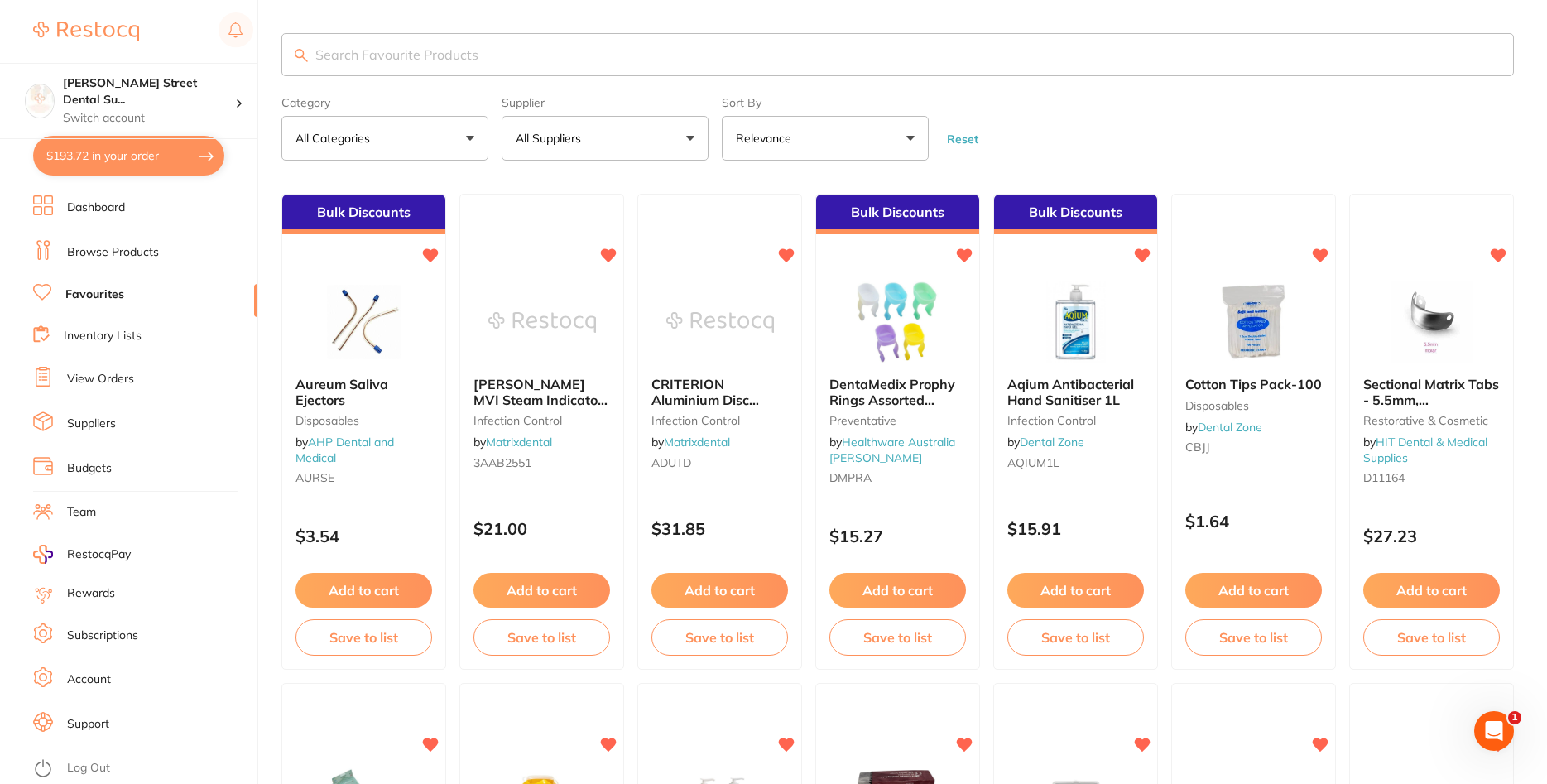
click at [362, 58] on input "search" at bounding box center [897, 55] width 1233 height 43
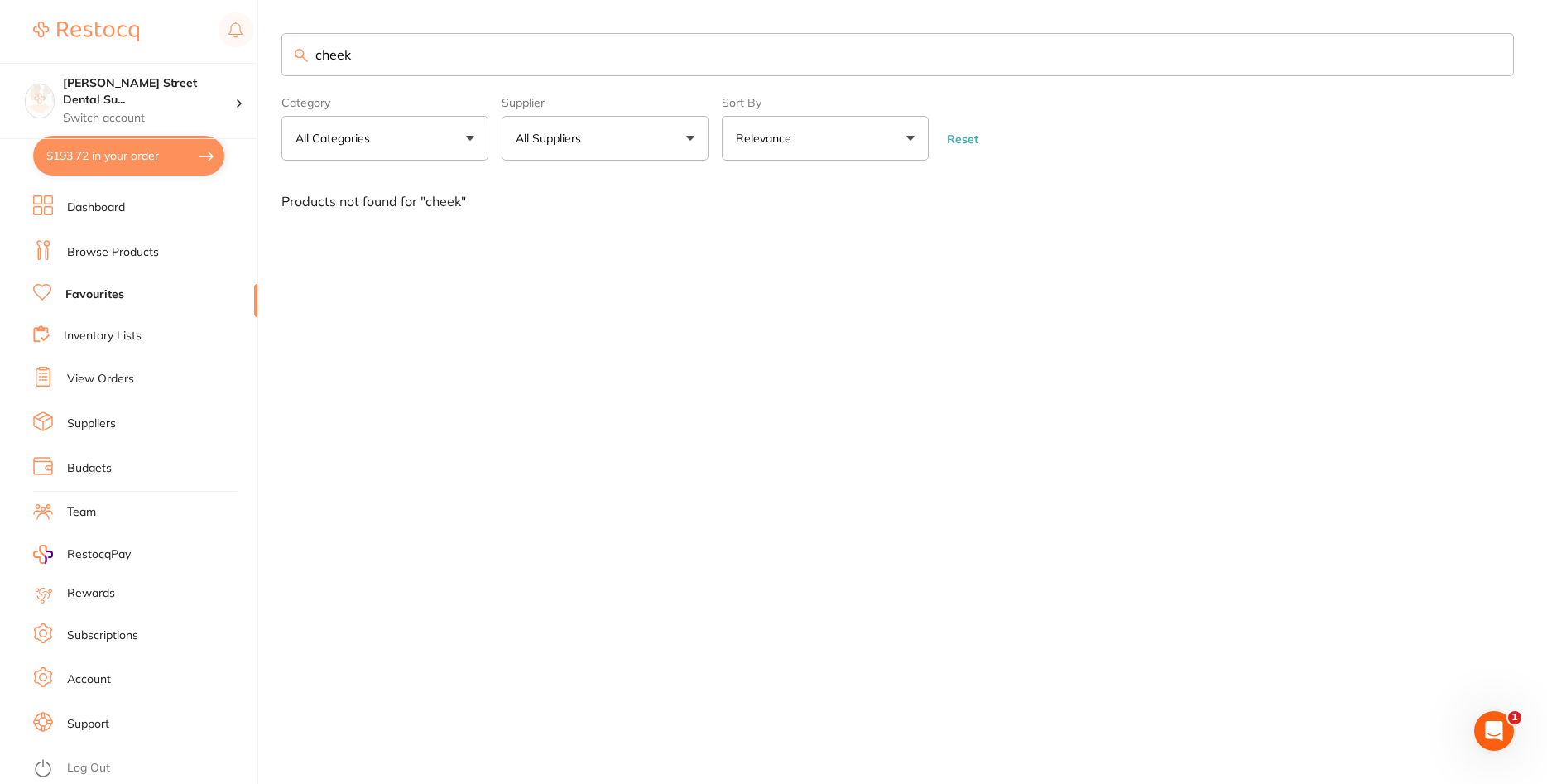
drag, startPoint x: 374, startPoint y: 62, endPoint x: 141, endPoint y: 55, distance: 233.1
click at [281, 55] on input "cheek" at bounding box center [897, 55] width 1233 height 43
type input "impregum"
click at [101, 257] on link "Browse Products" at bounding box center [112, 252] width 92 height 17
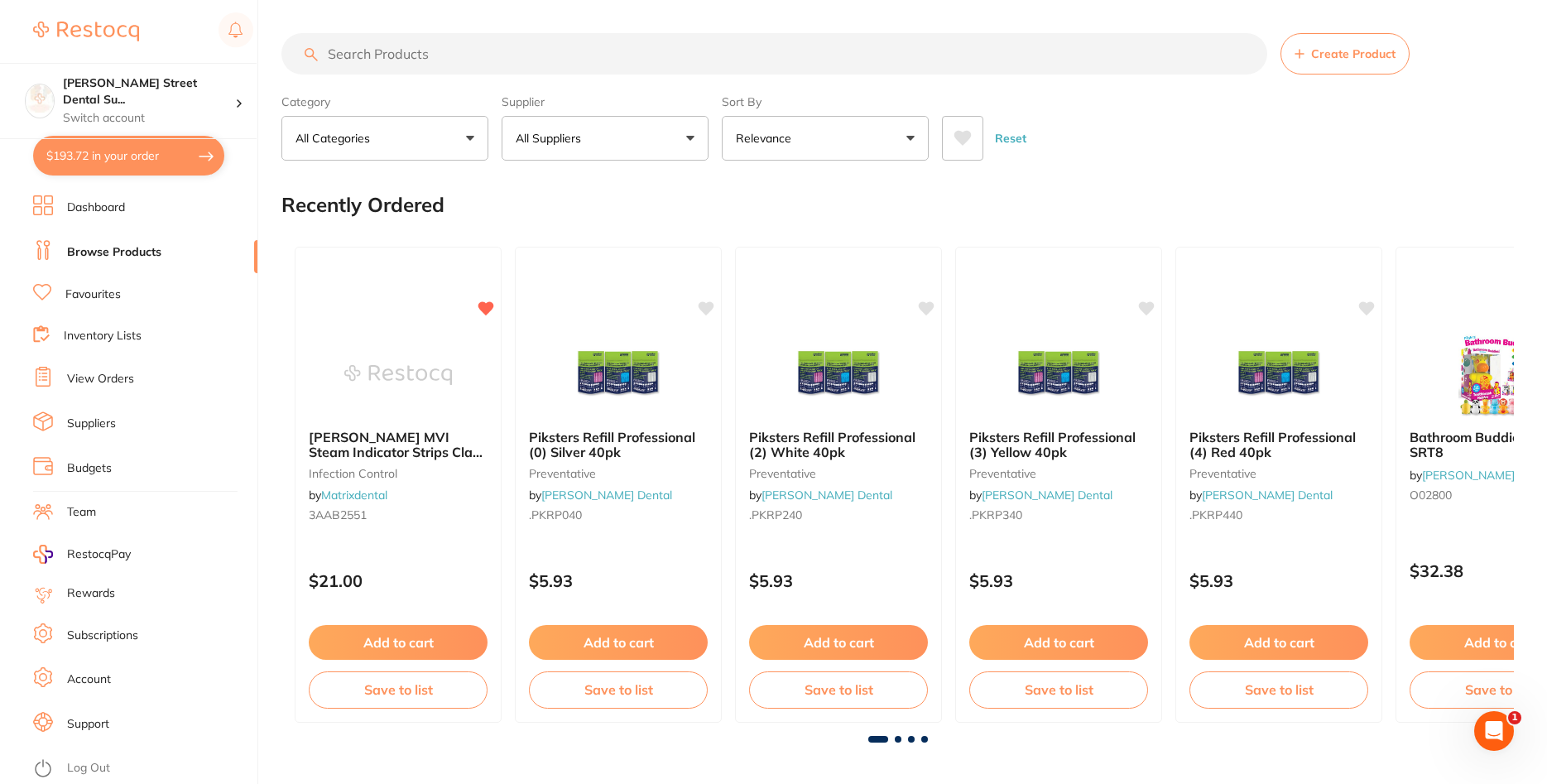
click at [394, 55] on input "search" at bounding box center [774, 54] width 986 height 42
type input "impregum"
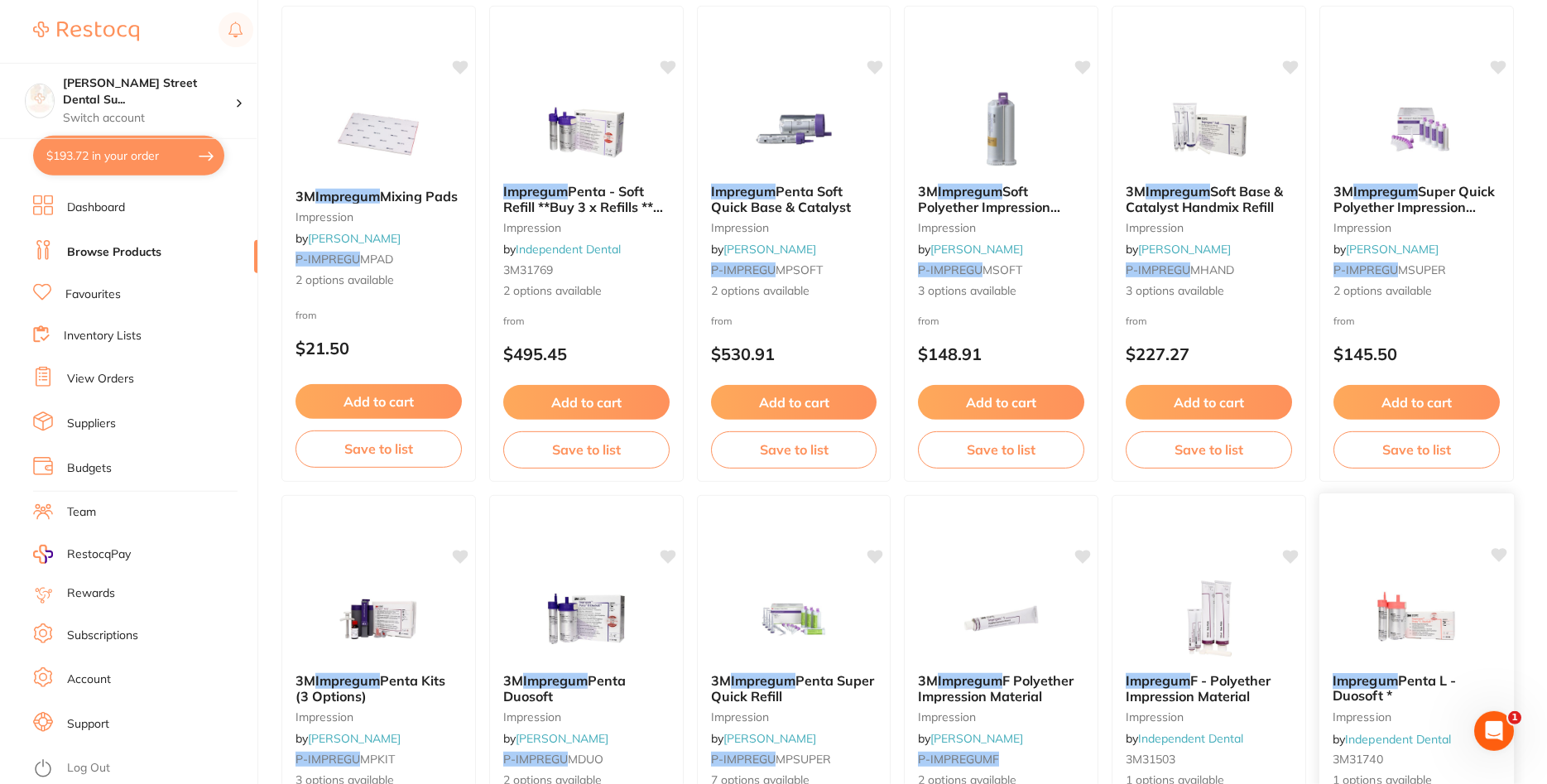
scroll to position [253, 0]
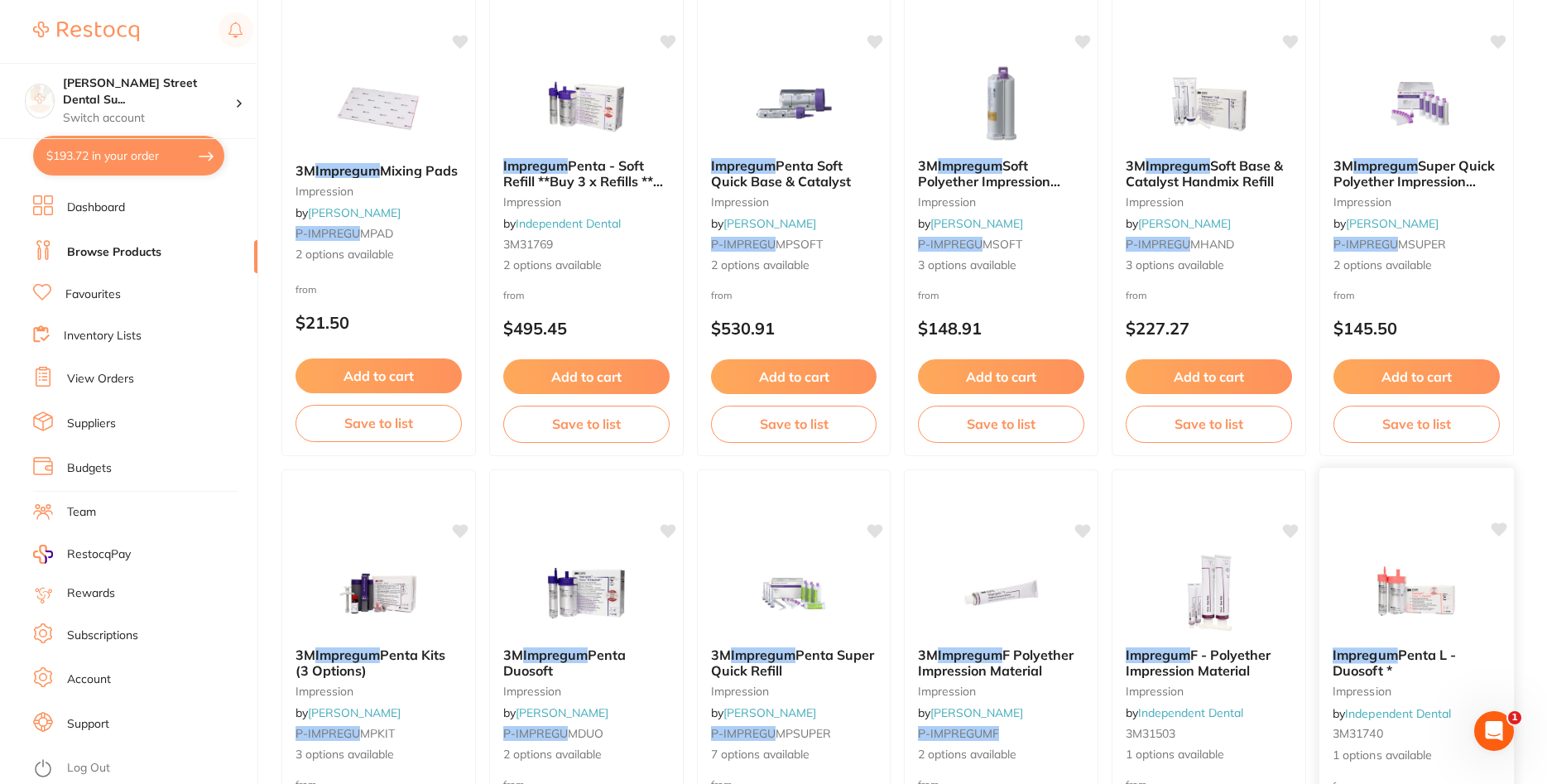
click at [1418, 651] on span "Penta L - Duosoft *" at bounding box center [1394, 662] width 123 height 32
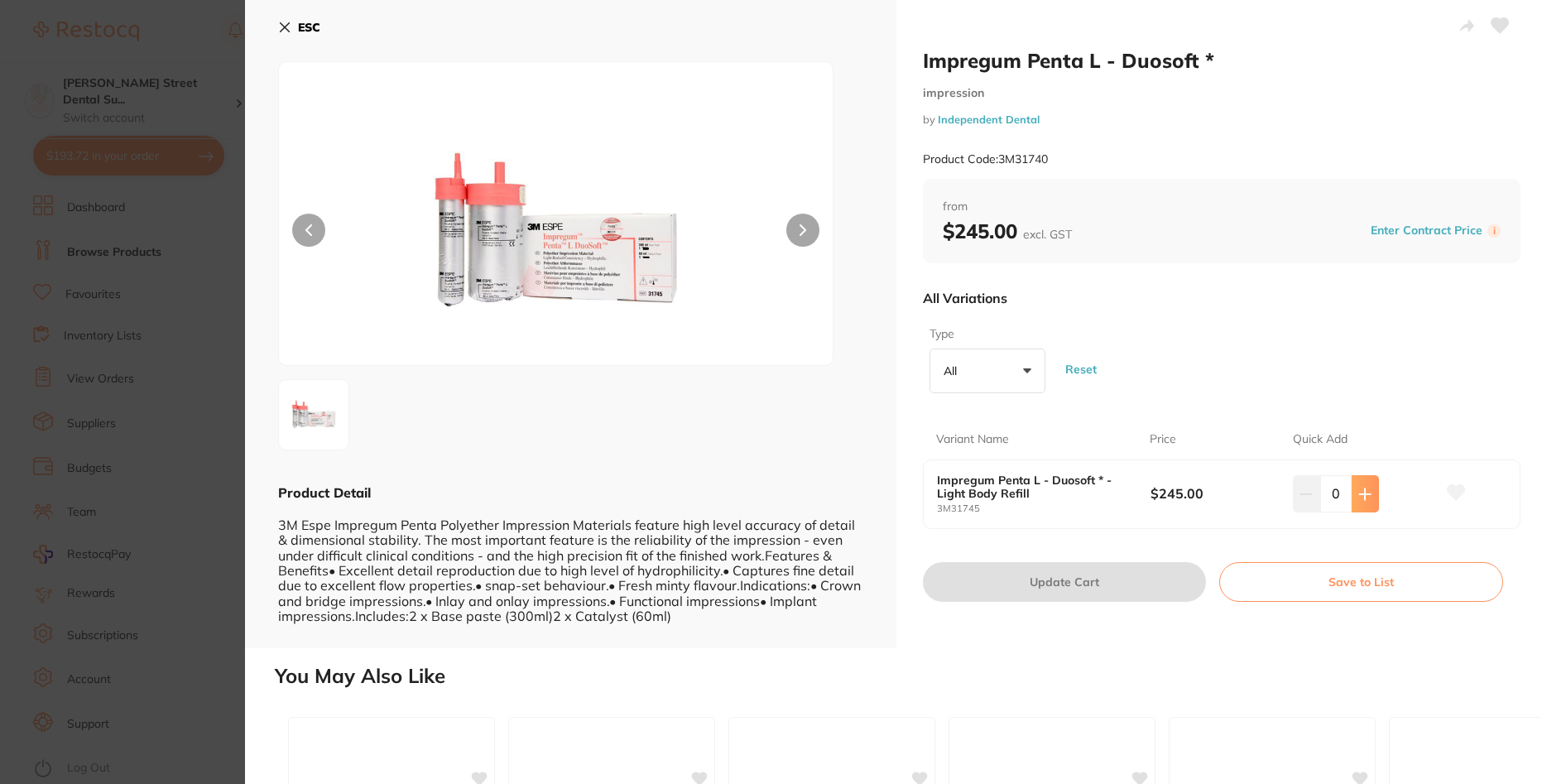
click at [1362, 490] on icon at bounding box center [1365, 494] width 13 height 13
type input "1"
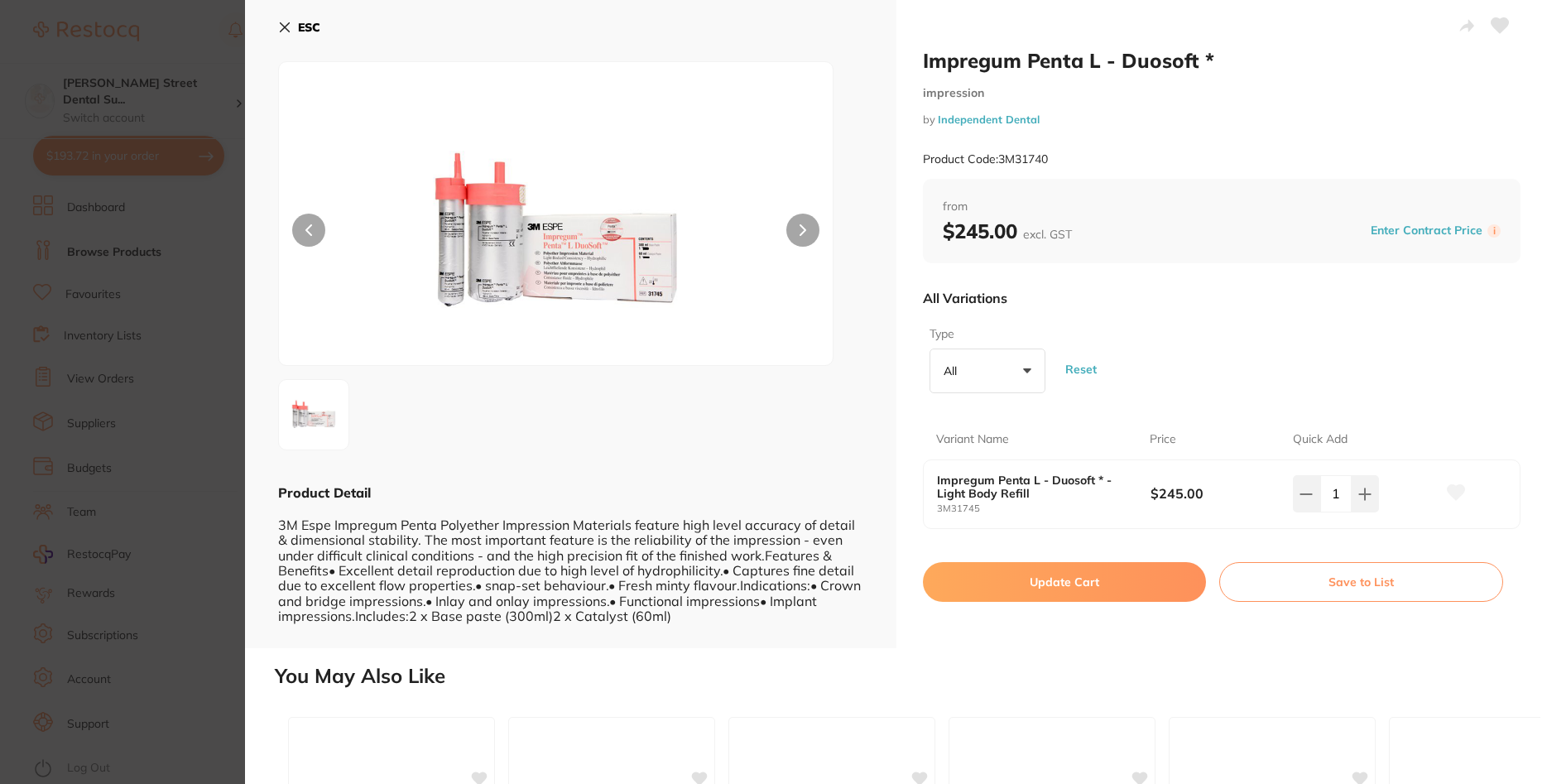
click at [1074, 585] on button "Update Cart" at bounding box center [1064, 582] width 284 height 40
checkbox input "false"
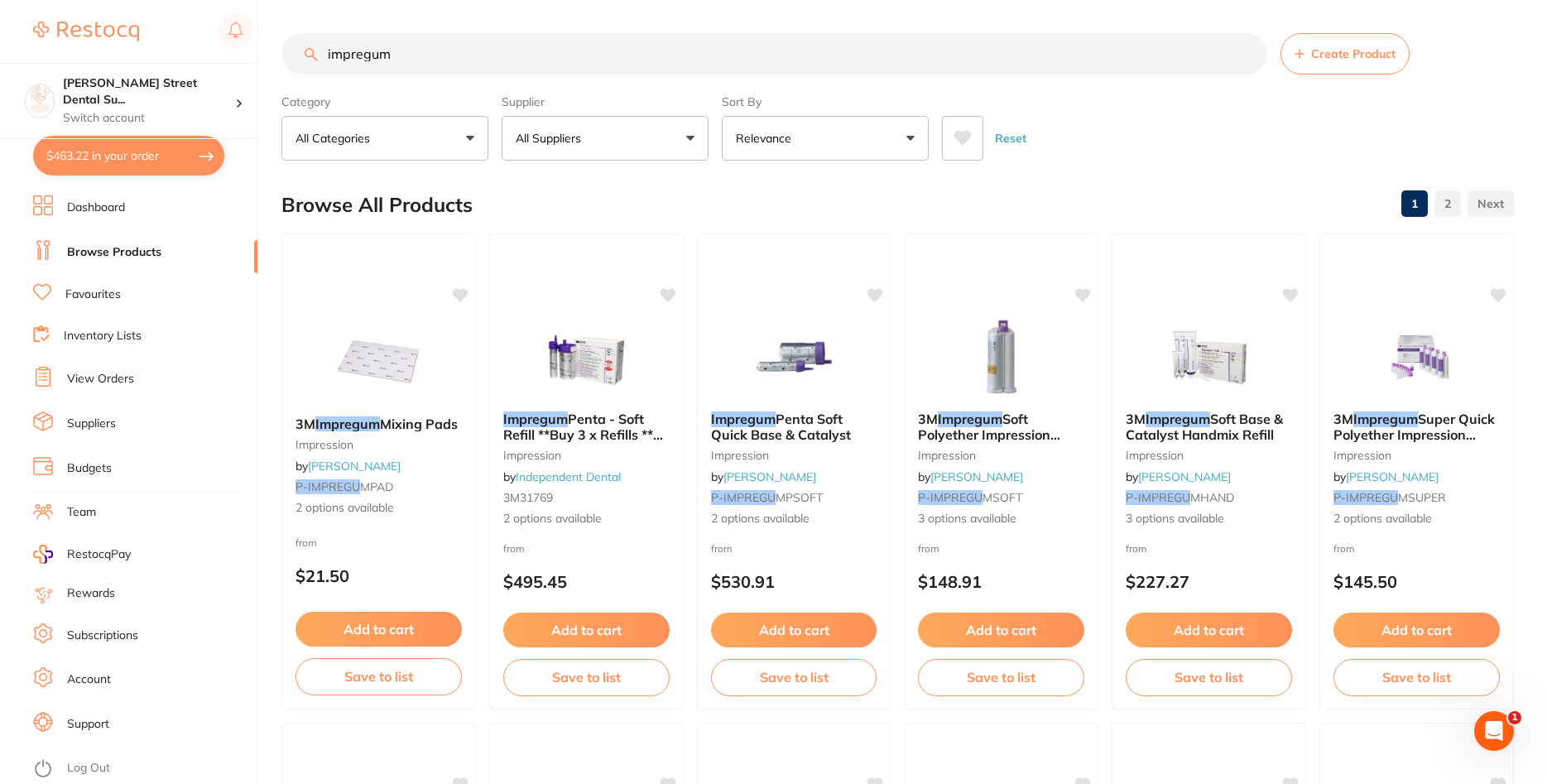
scroll to position [253, 0]
drag, startPoint x: 424, startPoint y: 61, endPoint x: 85, endPoint y: 66, distance: 339.0
click at [281, 66] on input "impregum" at bounding box center [774, 54] width 986 height 42
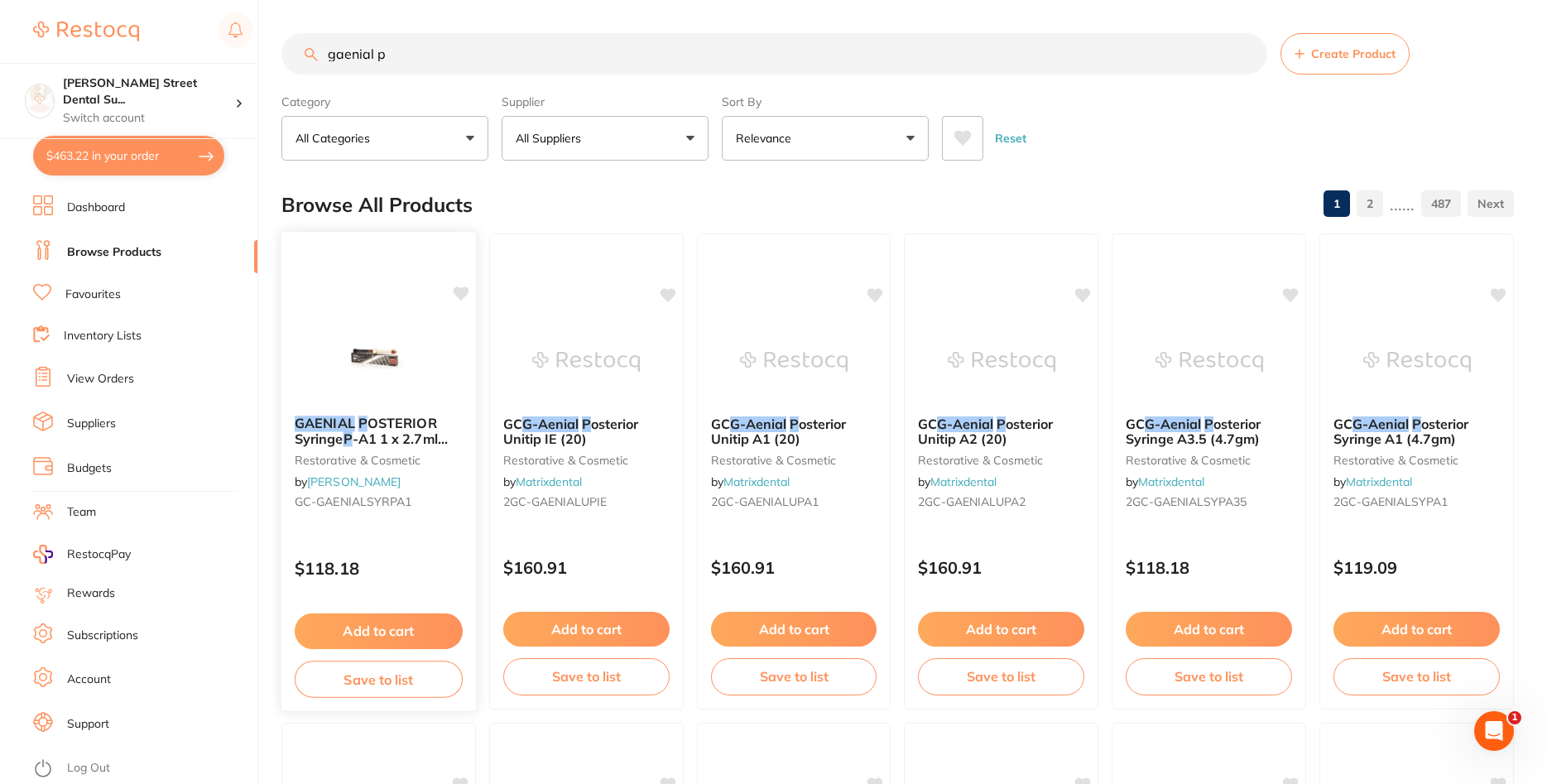
click at [389, 431] on span "OSTERIOR Syringe" at bounding box center [366, 430] width 142 height 32
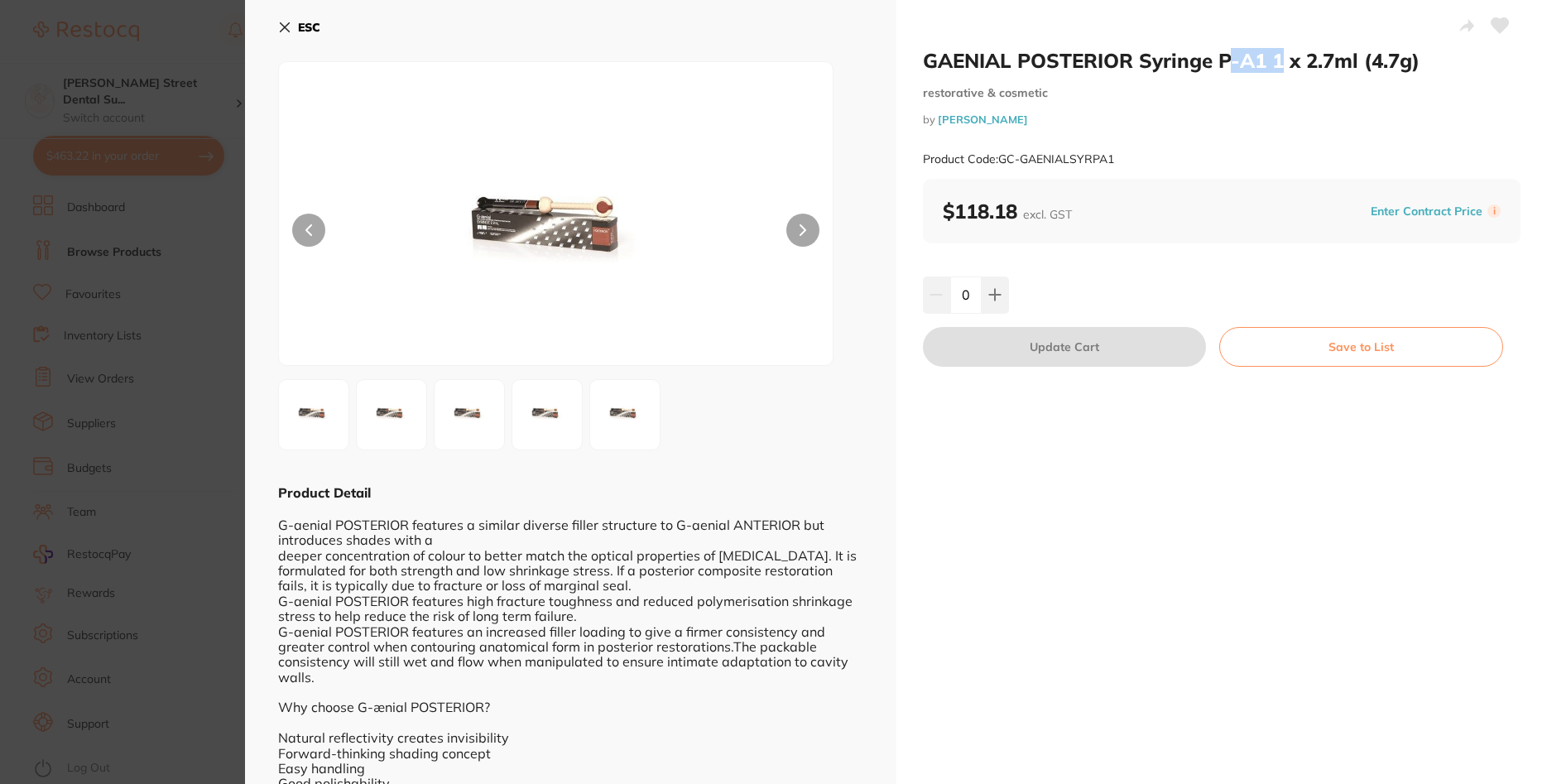
drag, startPoint x: 1281, startPoint y: 60, endPoint x: 1227, endPoint y: 64, distance: 54.1
click at [1227, 64] on h2 "GAENIAL POSTERIOR Syringe P-A1 1 x 2.7ml (4.7g)" at bounding box center [1222, 60] width 598 height 25
click at [1261, 64] on h2 "GAENIAL POSTERIOR Syringe P-A1 1 x 2.7ml (4.7g)" at bounding box center [1222, 60] width 598 height 25
drag, startPoint x: 1266, startPoint y: 62, endPoint x: 915, endPoint y: 61, distance: 351.0
click at [915, 61] on div "GAENIAL POSTERIOR Syringe P-A1 1 x 2.7ml (4.7g) restorative & cosmetic by [PERS…" at bounding box center [1222, 447] width 651 height 895
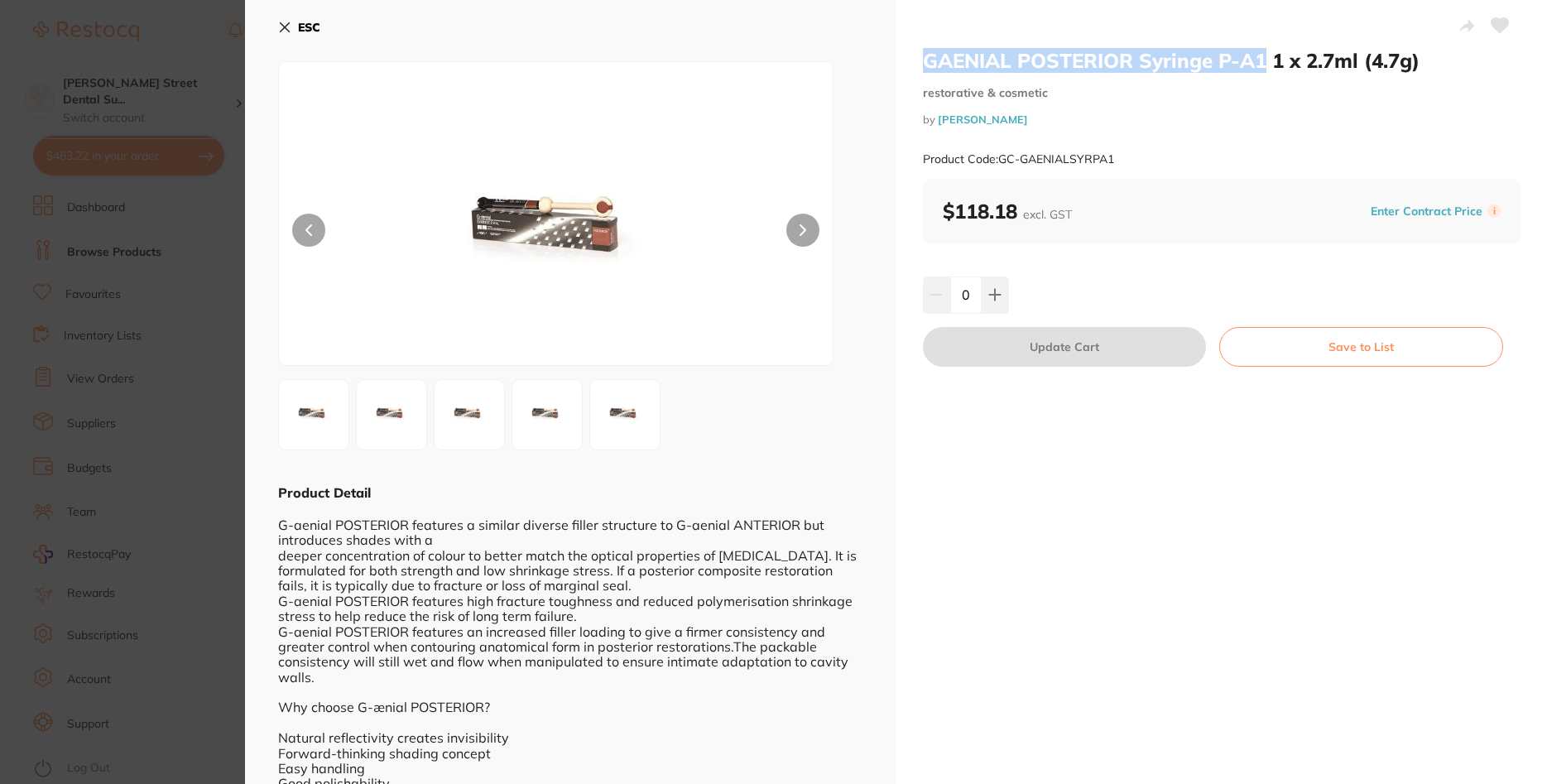
copy h2 "GAENIAL POSTERIOR Syringe P-A1"
click at [281, 24] on icon at bounding box center [285, 28] width 9 height 9
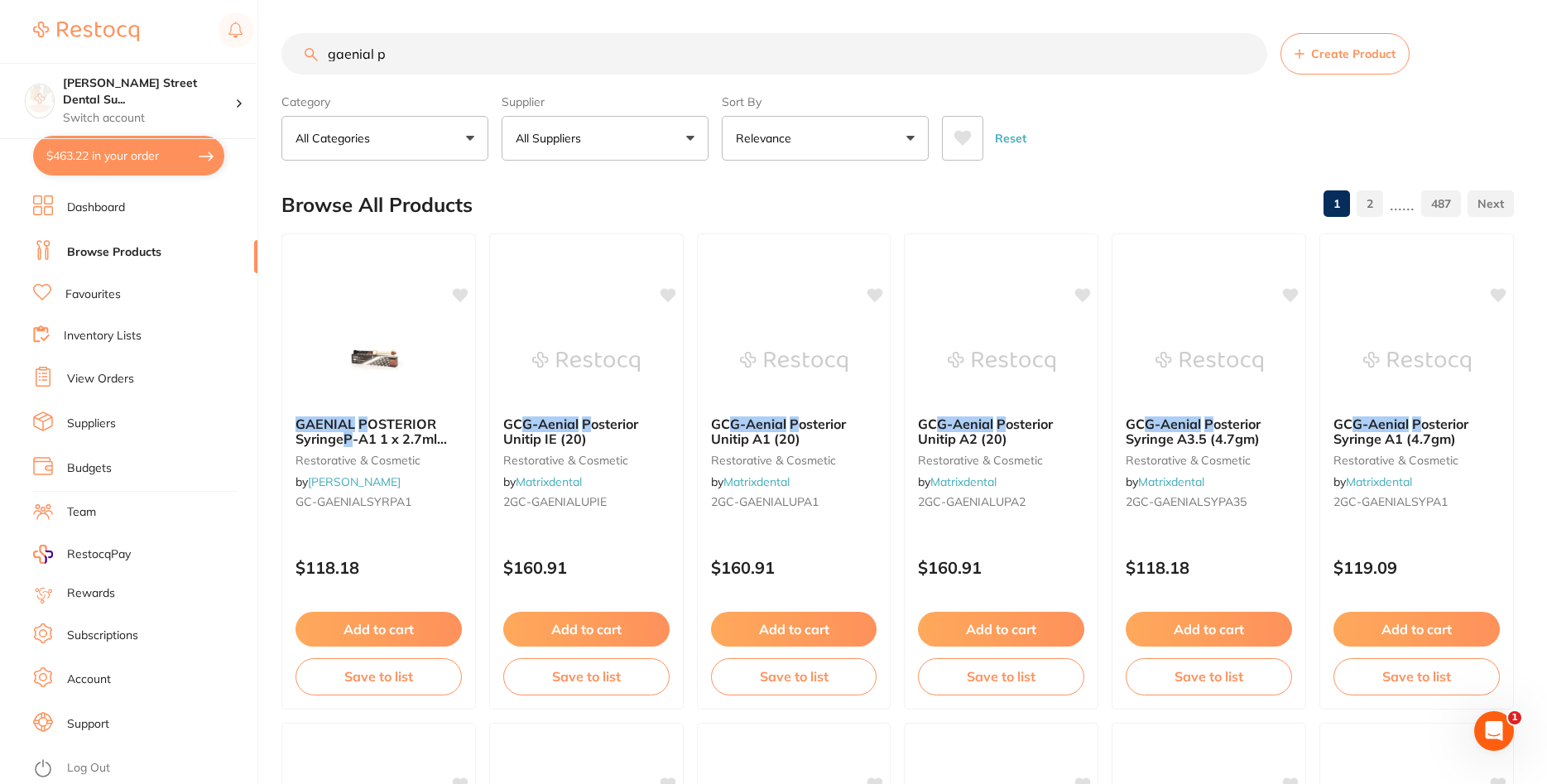
scroll to position [16, 0]
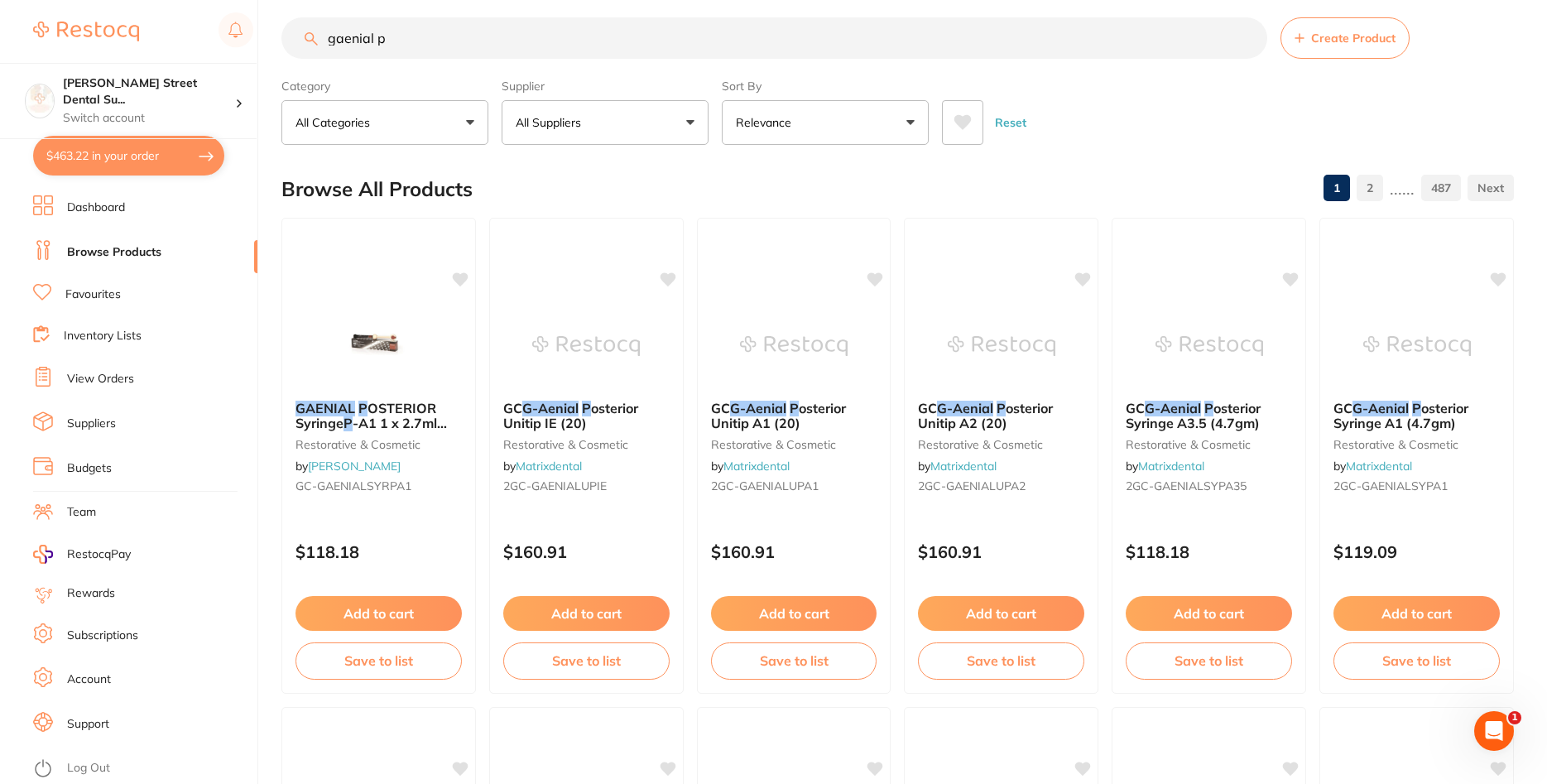
drag, startPoint x: 427, startPoint y: 50, endPoint x: 203, endPoint y: 46, distance: 224.0
click at [281, 46] on input "gaenial p" at bounding box center [774, 38] width 986 height 42
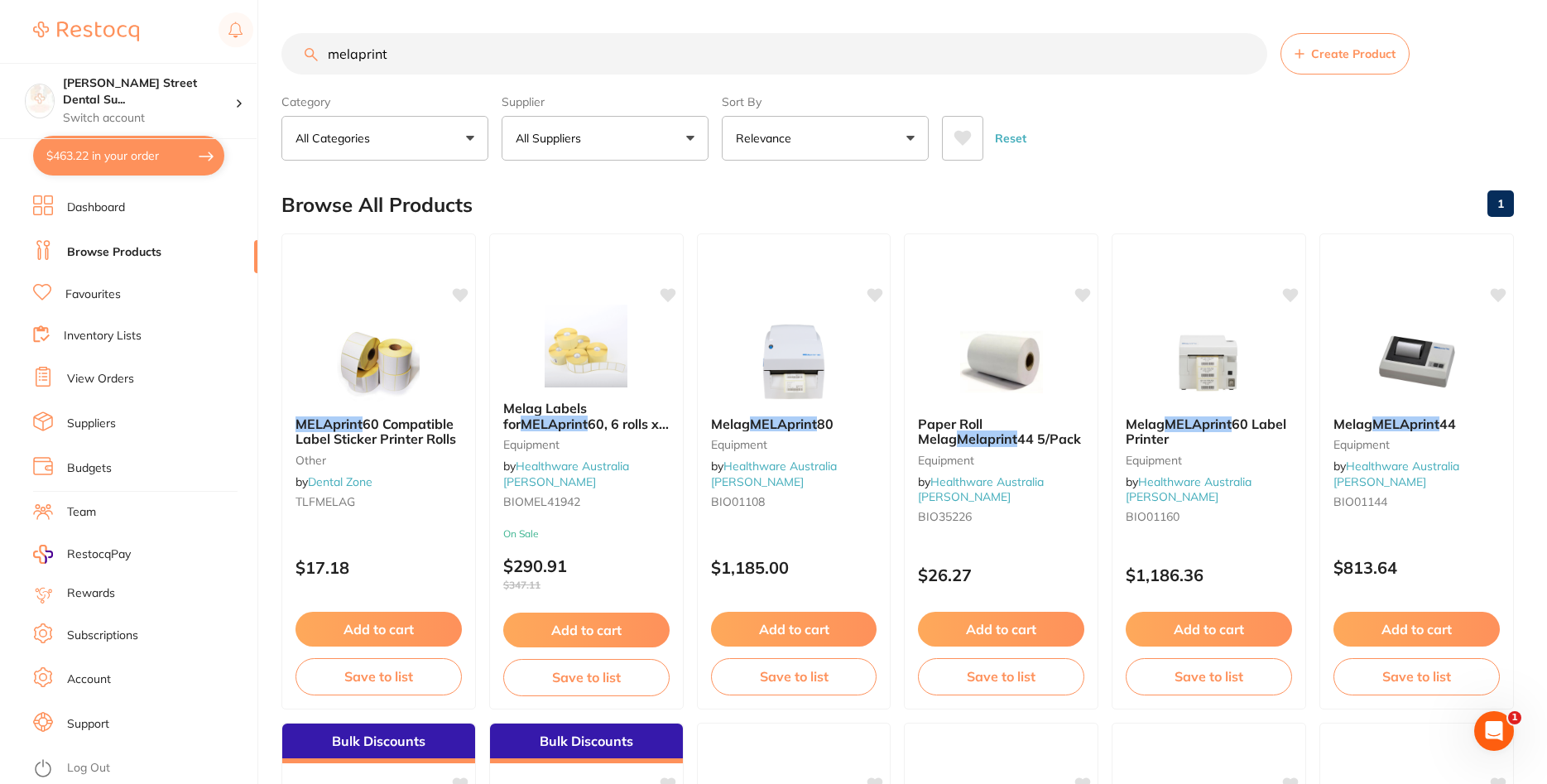
scroll to position [0, 0]
type input "melaprint"
click at [397, 430] on span "60 Compatible Label Sticker Printer Rolls" at bounding box center [375, 430] width 162 height 32
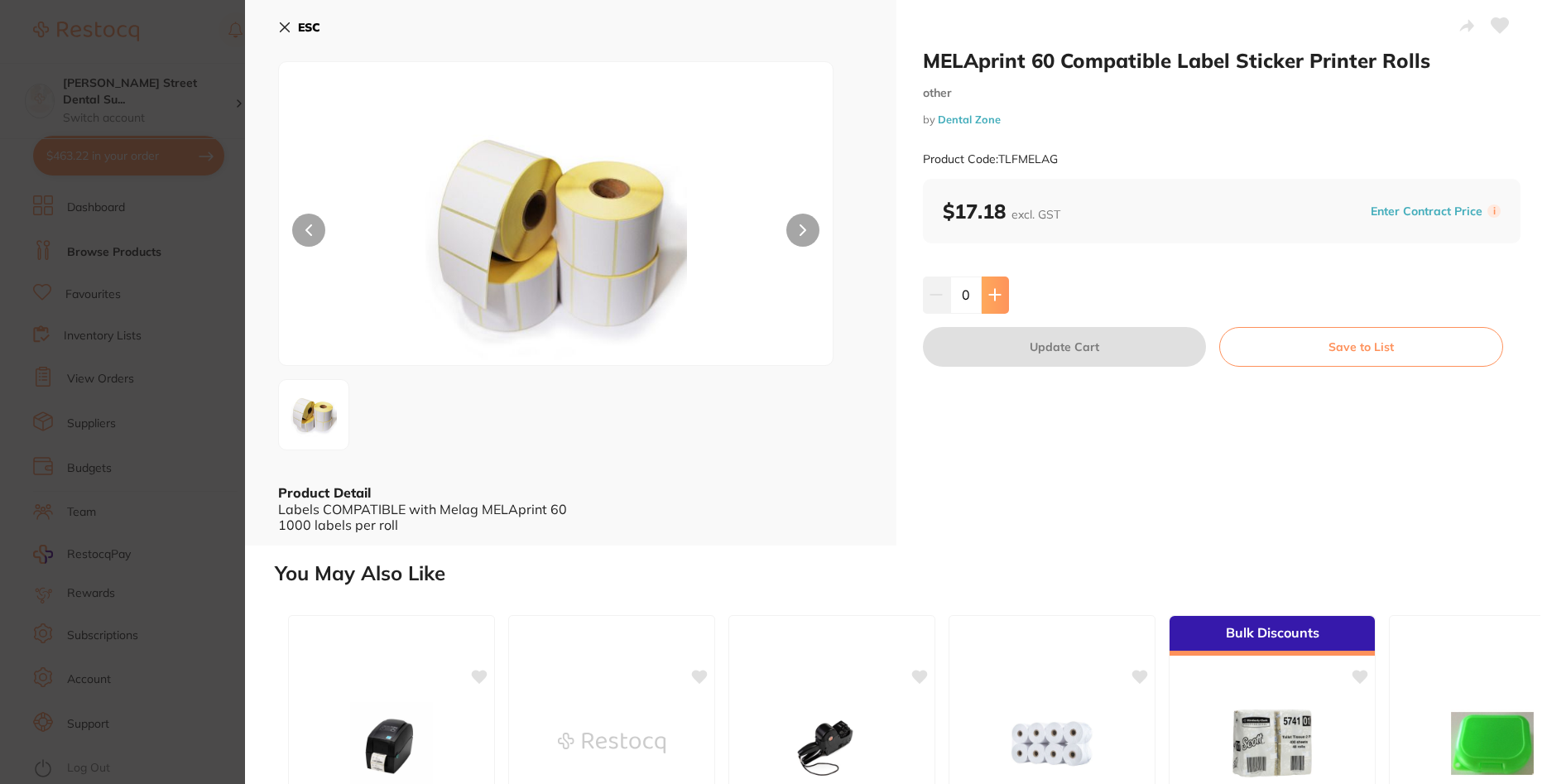
click at [997, 296] on icon at bounding box center [995, 295] width 11 height 11
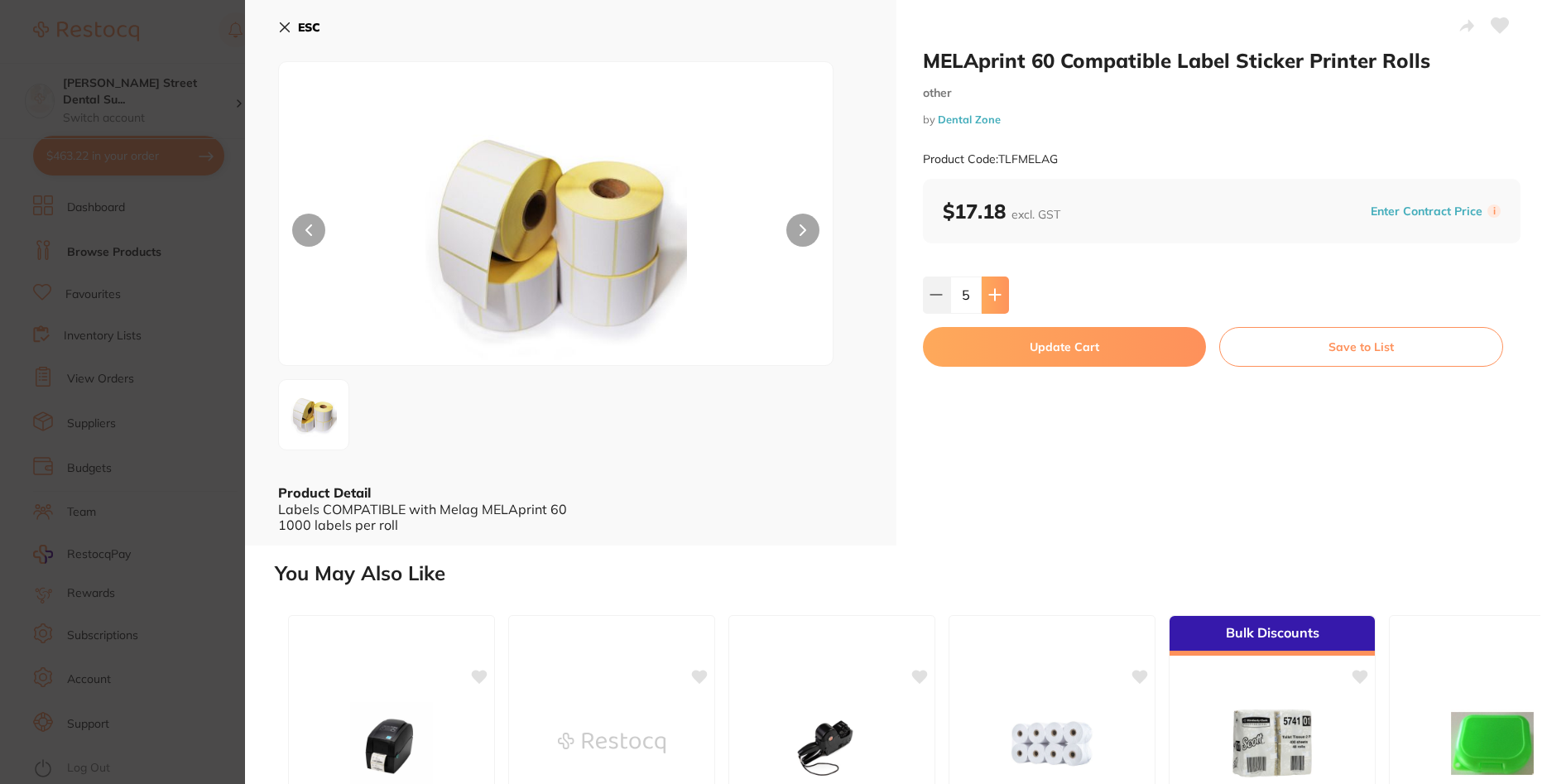
click at [997, 296] on icon at bounding box center [995, 295] width 11 height 11
type input "6"
click at [1066, 343] on button "Update Cart" at bounding box center [1064, 347] width 284 height 40
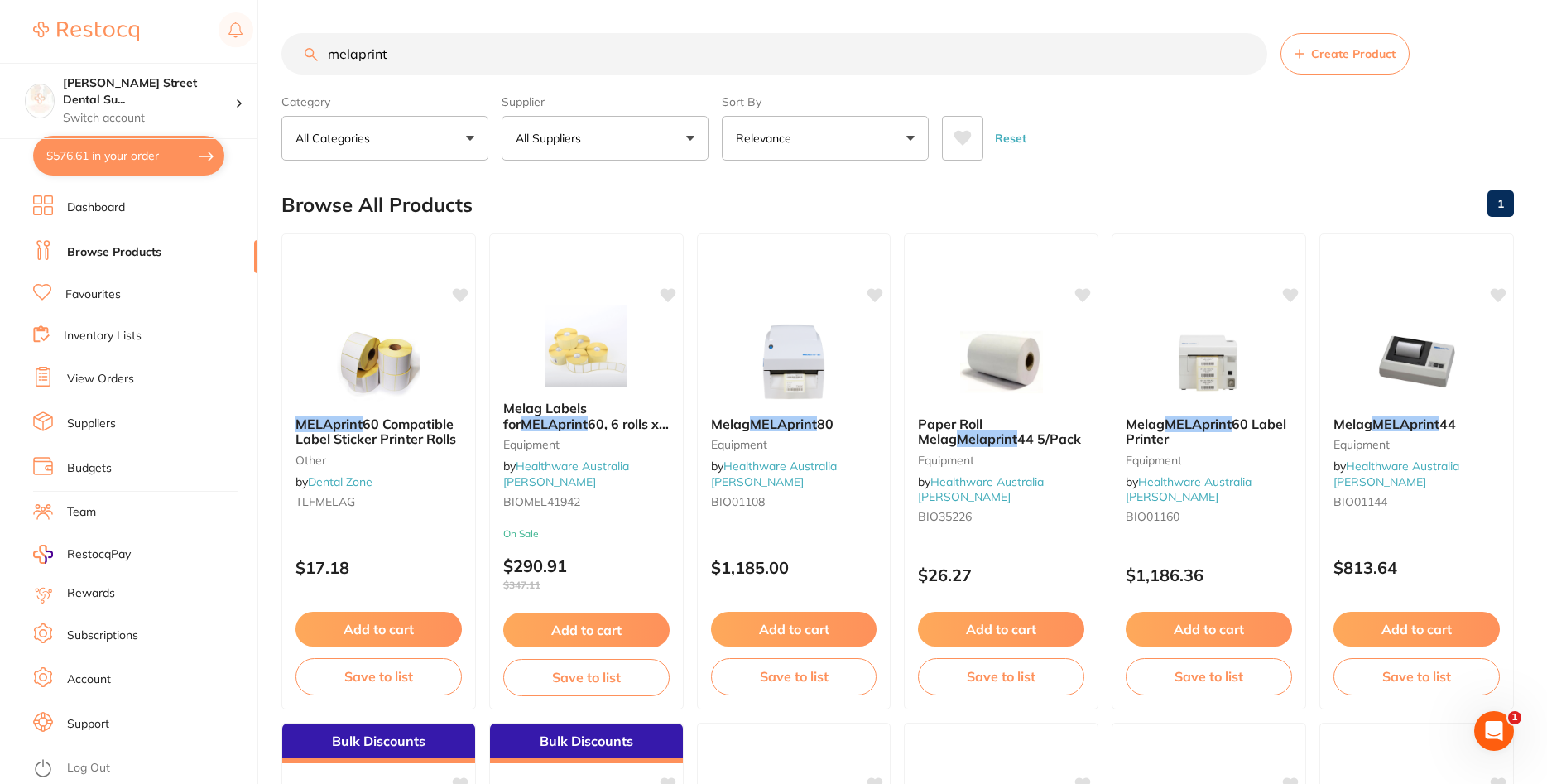
scroll to position [4, 0]
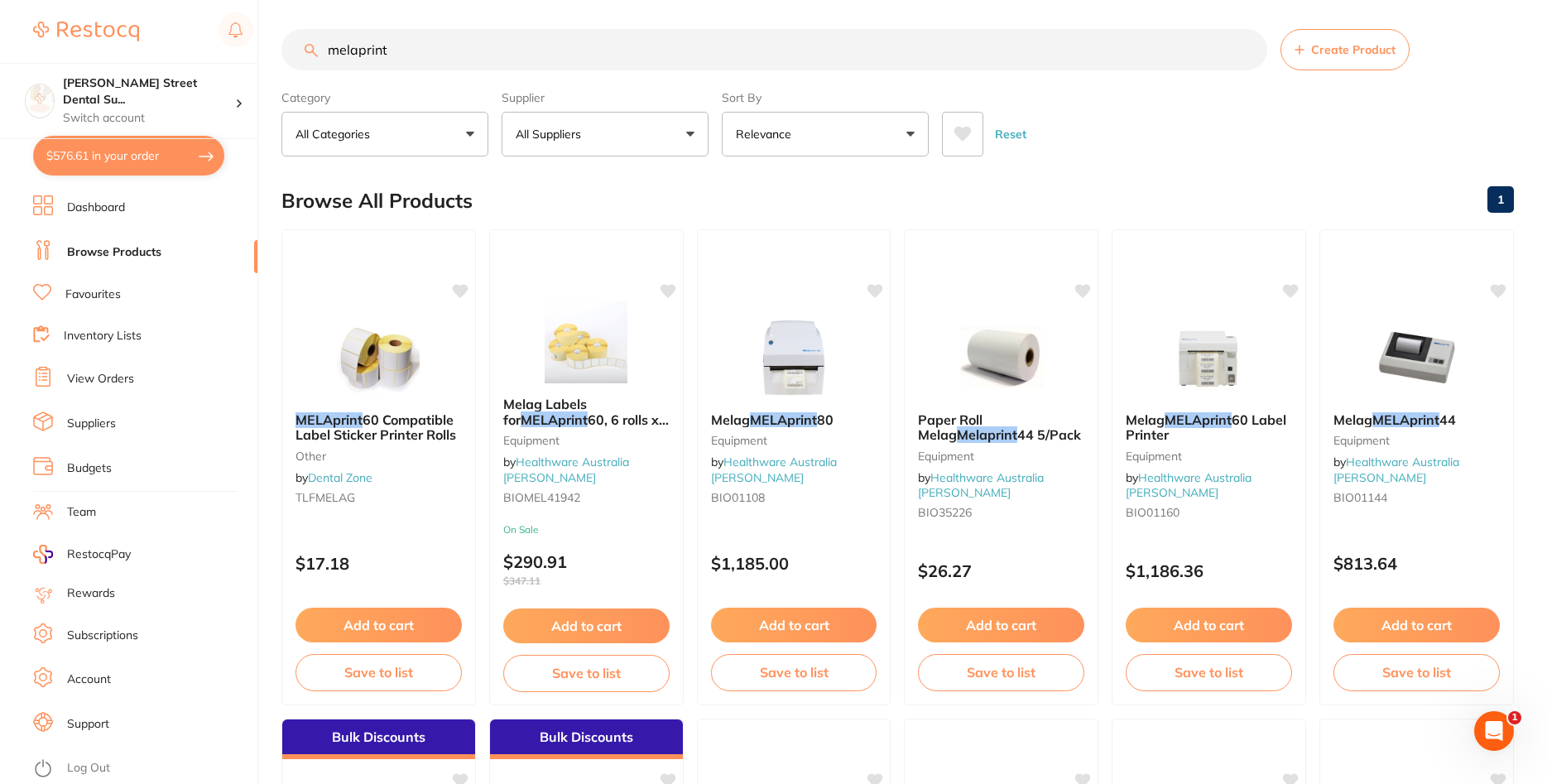
drag, startPoint x: 437, startPoint y: 52, endPoint x: 136, endPoint y: 46, distance: 301.1
click at [281, 46] on input "melaprint" at bounding box center [774, 49] width 986 height 42
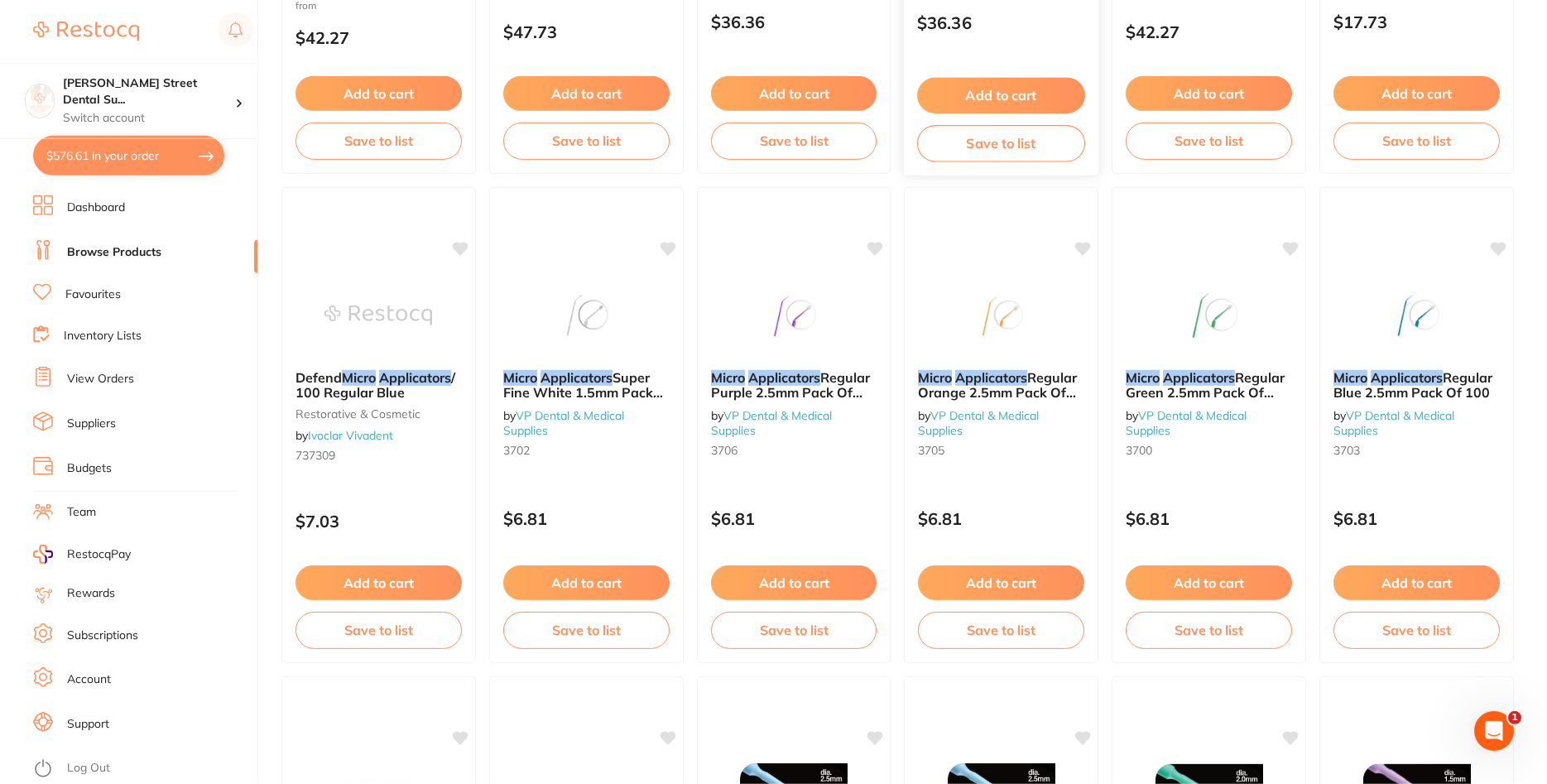
scroll to position [1435, 0]
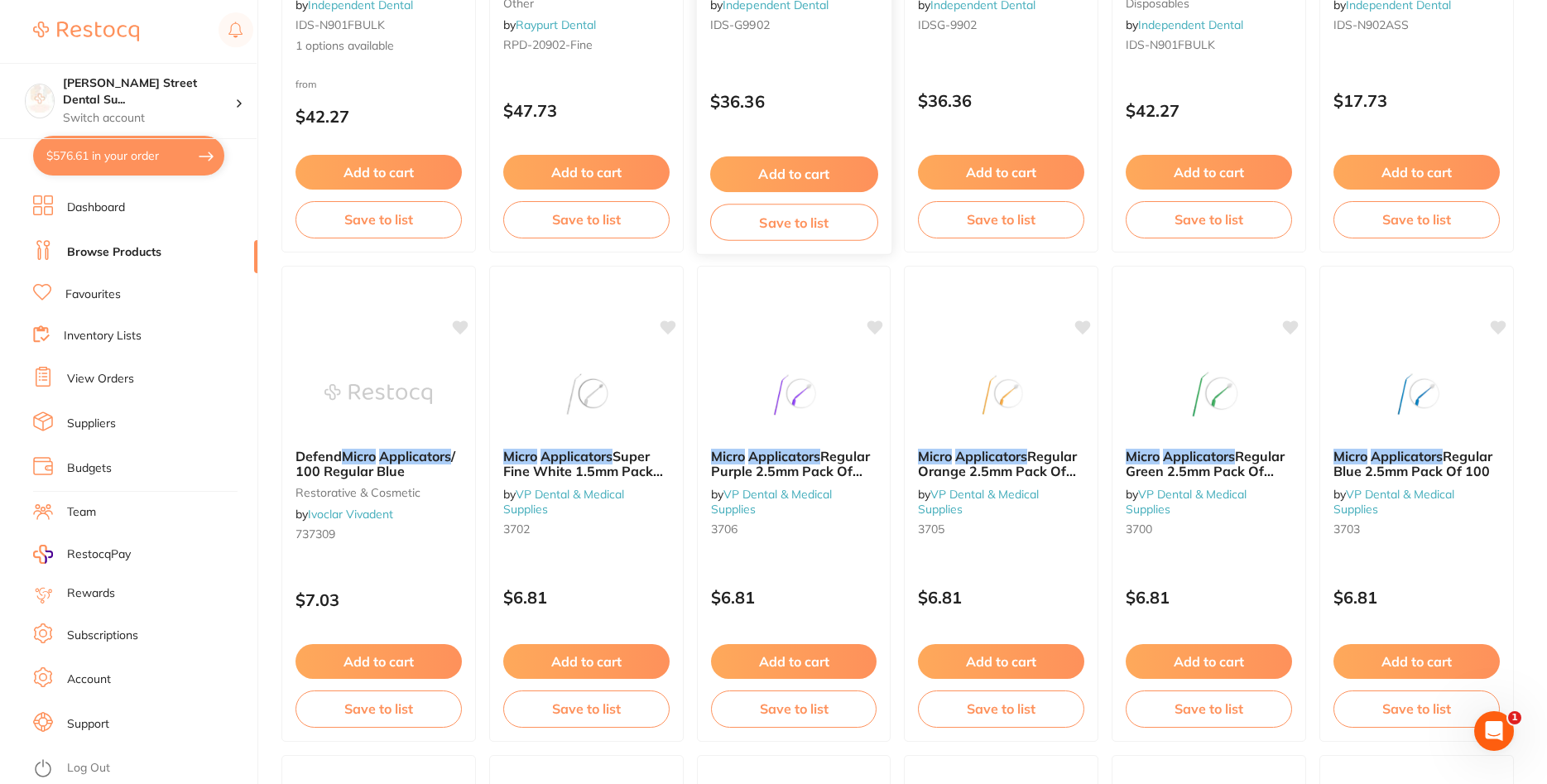
type input "micro applicators"
click at [109, 289] on link "Favourites" at bounding box center [93, 295] width 55 height 17
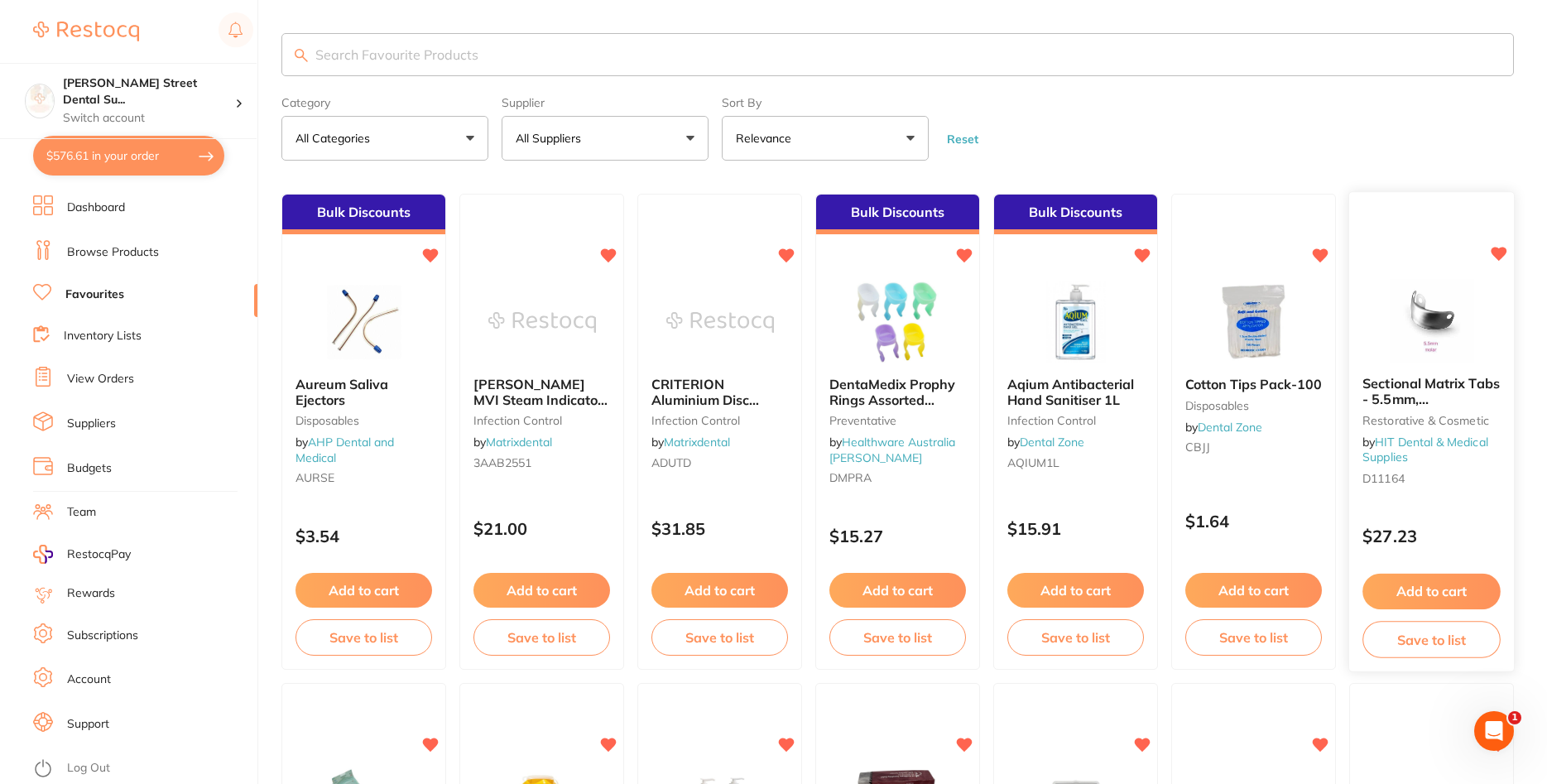
click at [1422, 435] on div "Sectional Matrix Tabs - 5.5mm, [MEDICAL_DATA] restorative & cosmetic by HIT Den…" at bounding box center [1431, 434] width 165 height 141
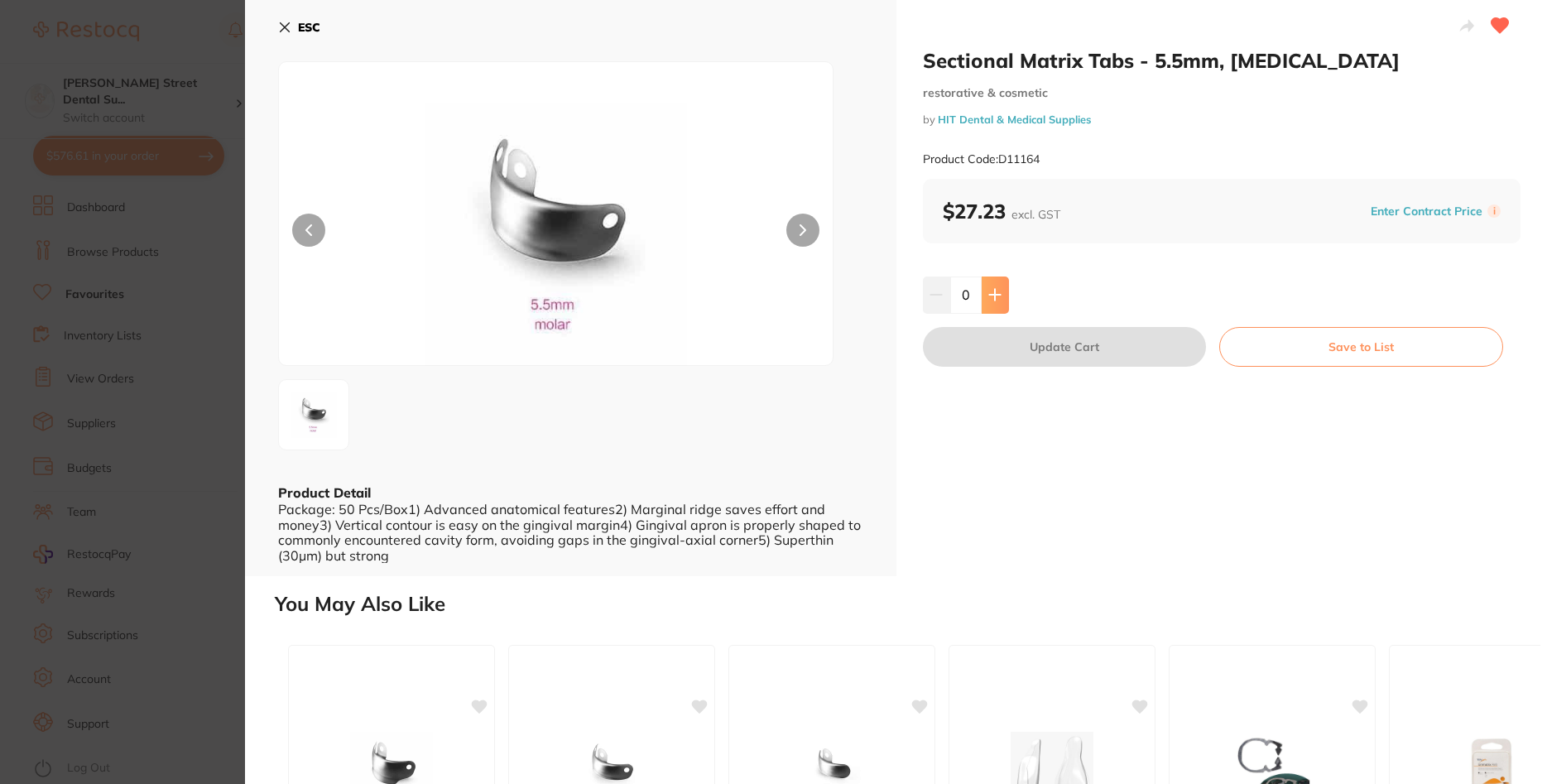
click at [1001, 297] on button at bounding box center [995, 294] width 28 height 36
click at [996, 296] on icon at bounding box center [995, 295] width 11 height 11
type input "2"
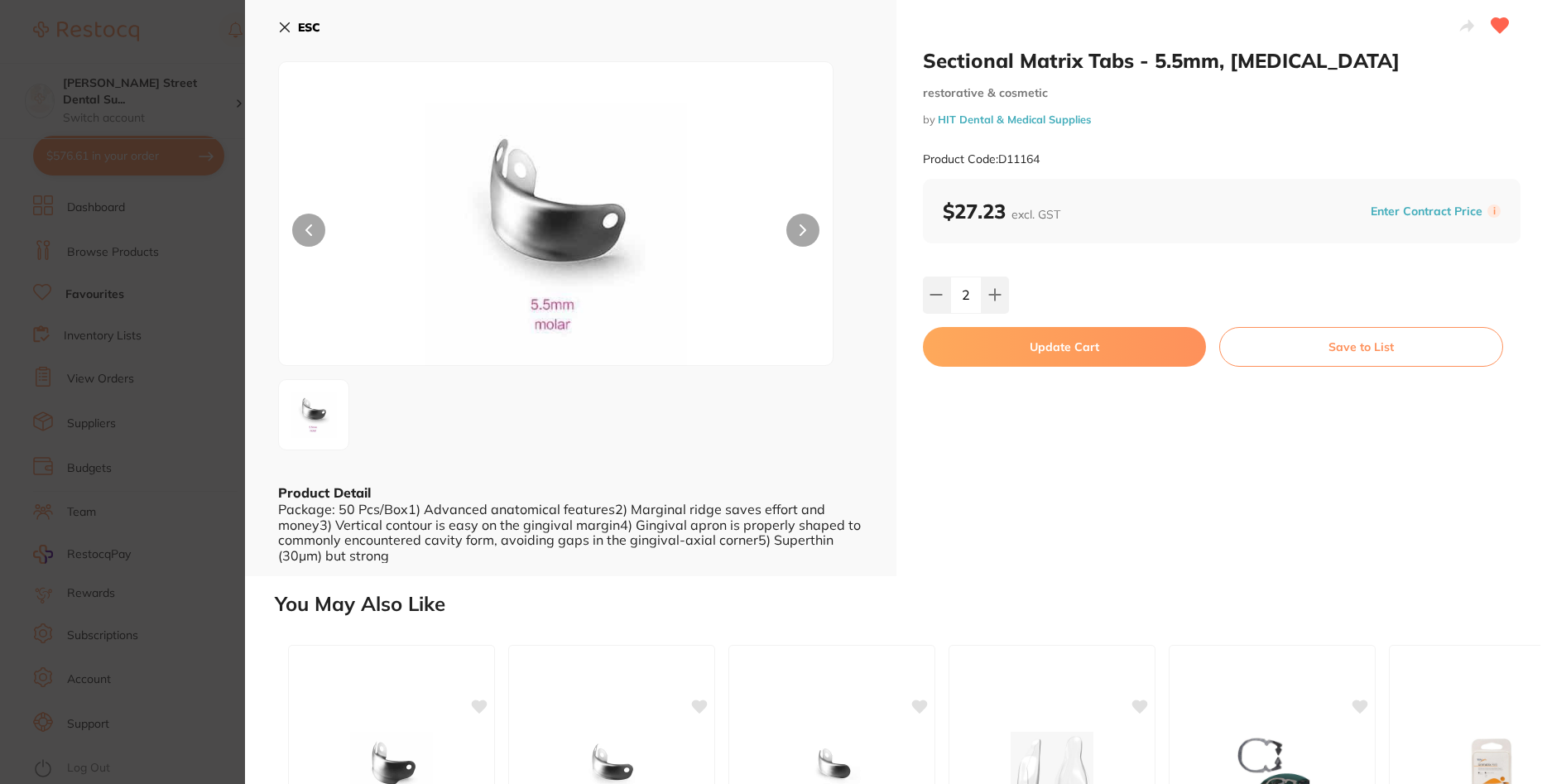
click at [1079, 340] on button "Update Cart" at bounding box center [1064, 347] width 284 height 40
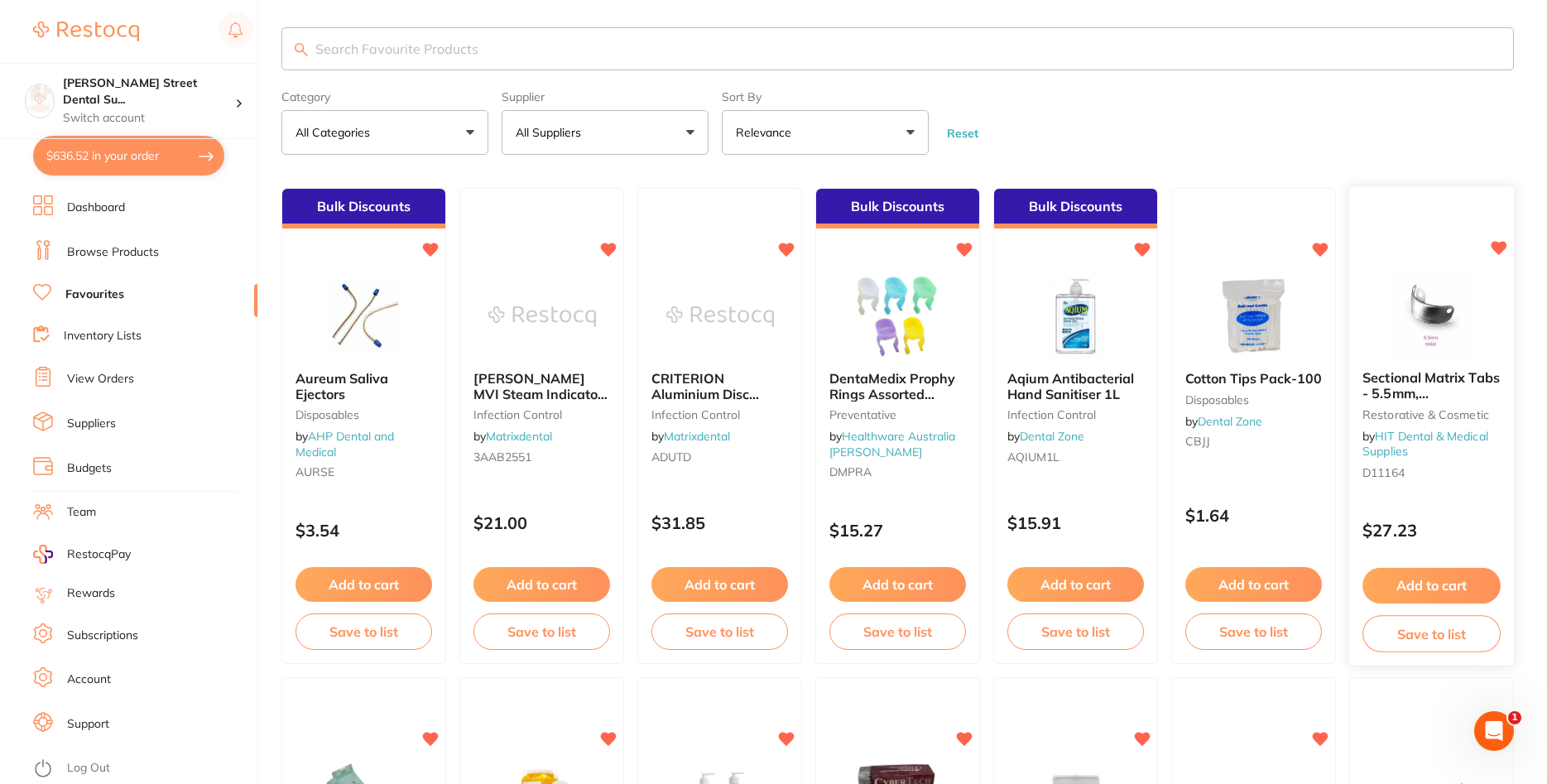
click at [1427, 391] on span "Sectional Matrix Tabs - 5.5mm, [MEDICAL_DATA]" at bounding box center [1430, 393] width 138 height 47
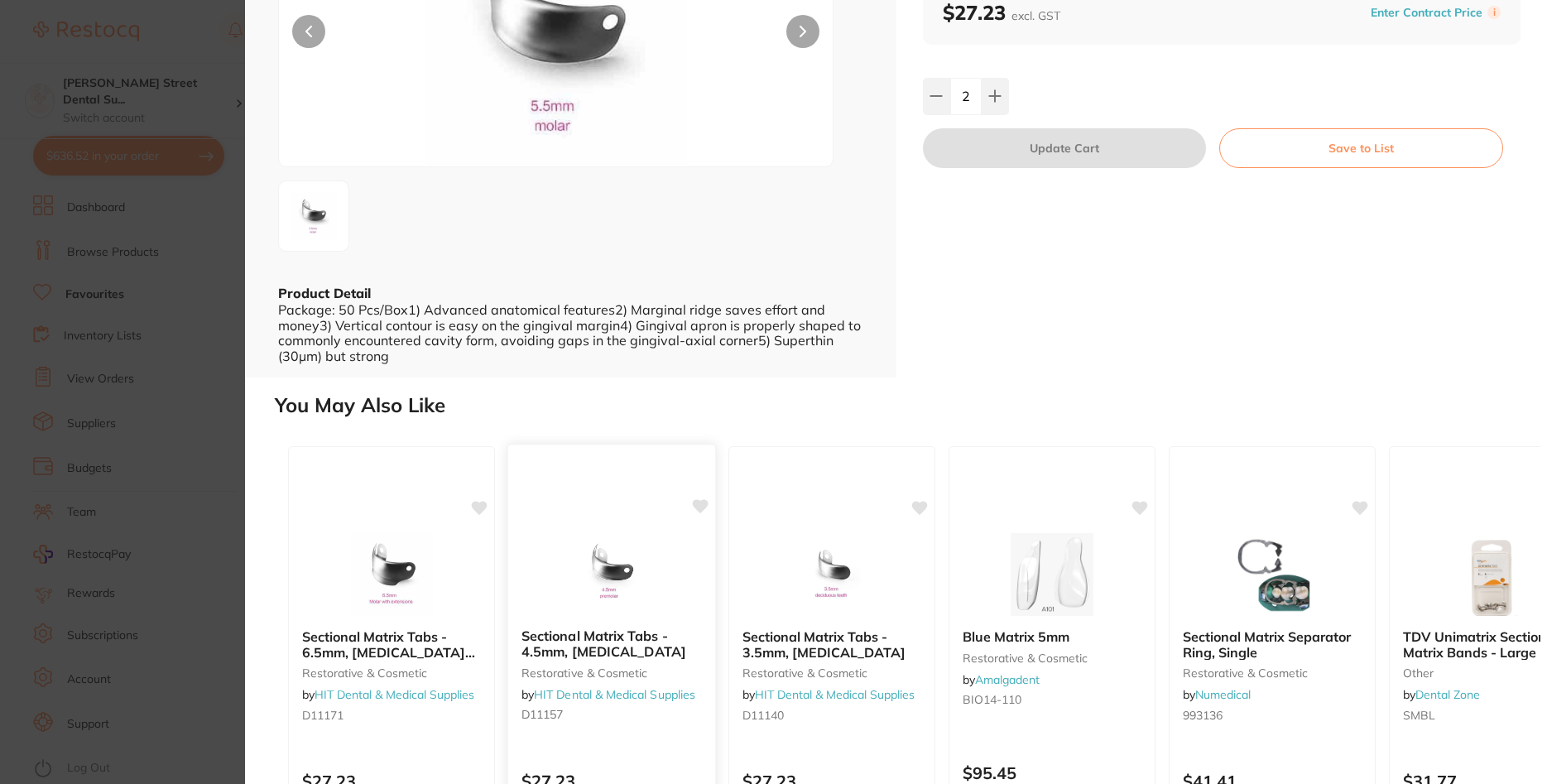
scroll to position [357, 0]
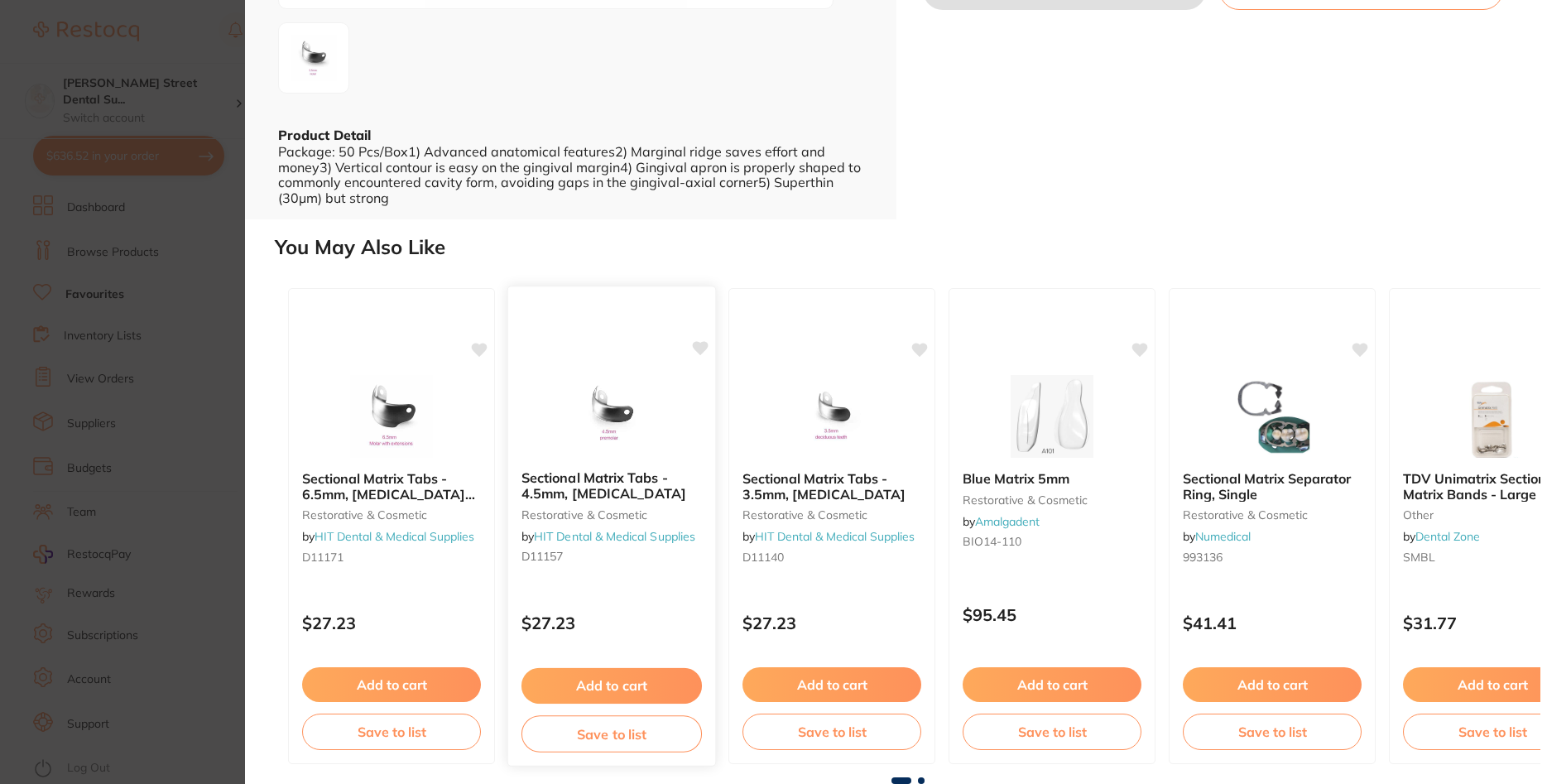
click at [584, 495] on b "Sectional Matrix Tabs - 4.5mm, [MEDICAL_DATA]" at bounding box center [611, 485] width 180 height 31
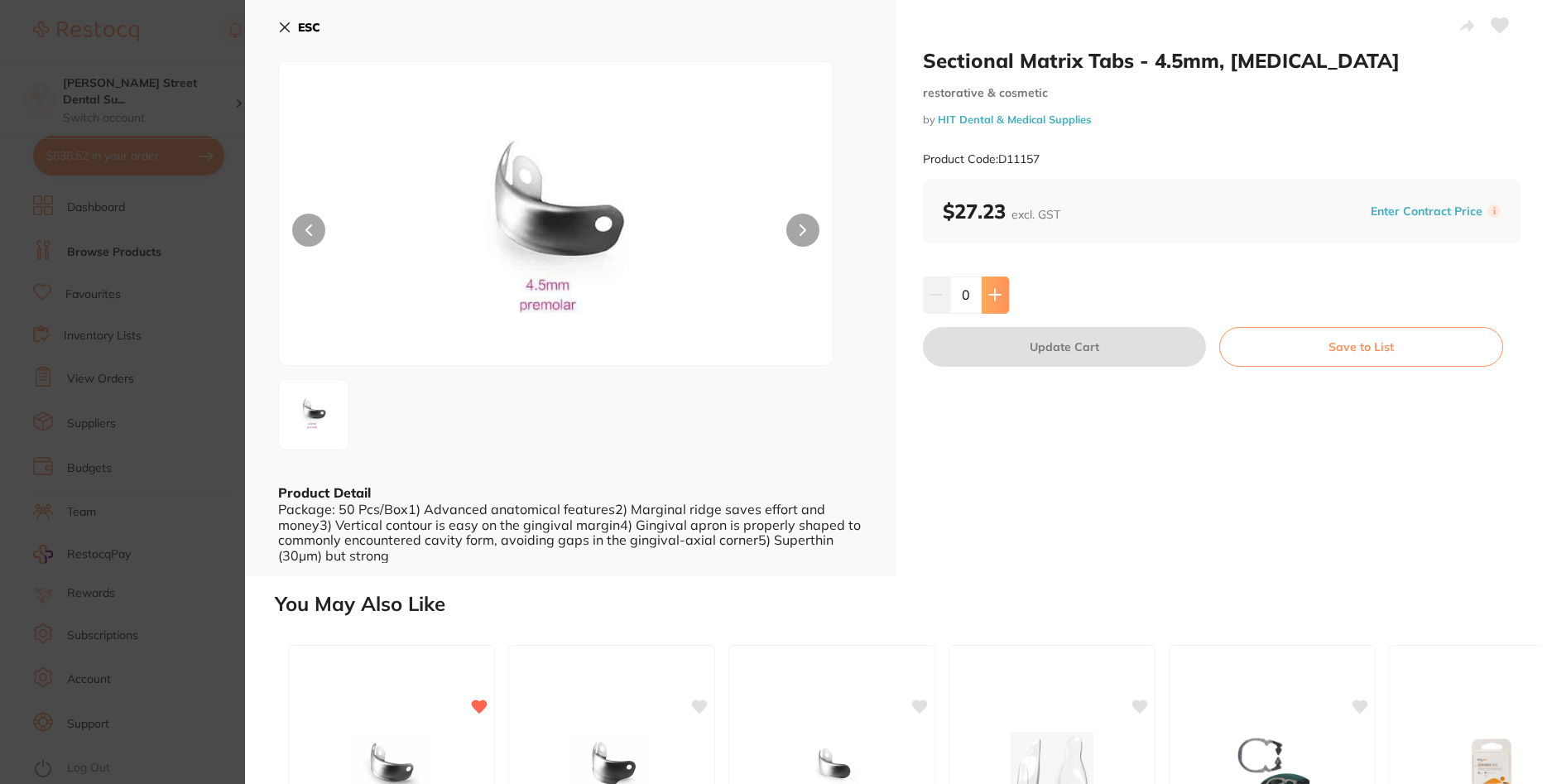
click at [995, 288] on button at bounding box center [995, 294] width 28 height 36
click at [997, 289] on icon at bounding box center [995, 294] width 13 height 13
type input "2"
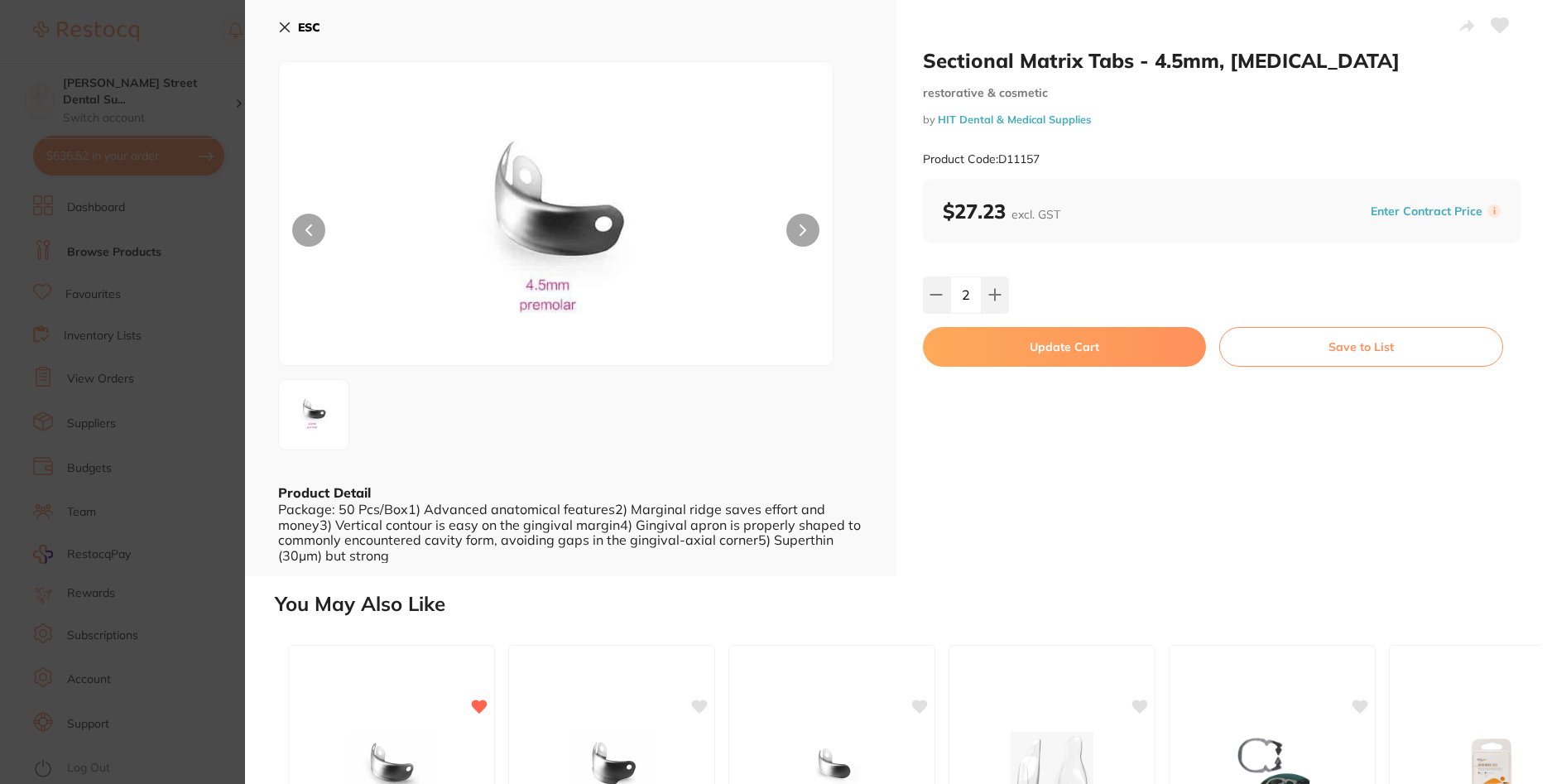
click at [1058, 350] on button "Update Cart" at bounding box center [1064, 347] width 284 height 40
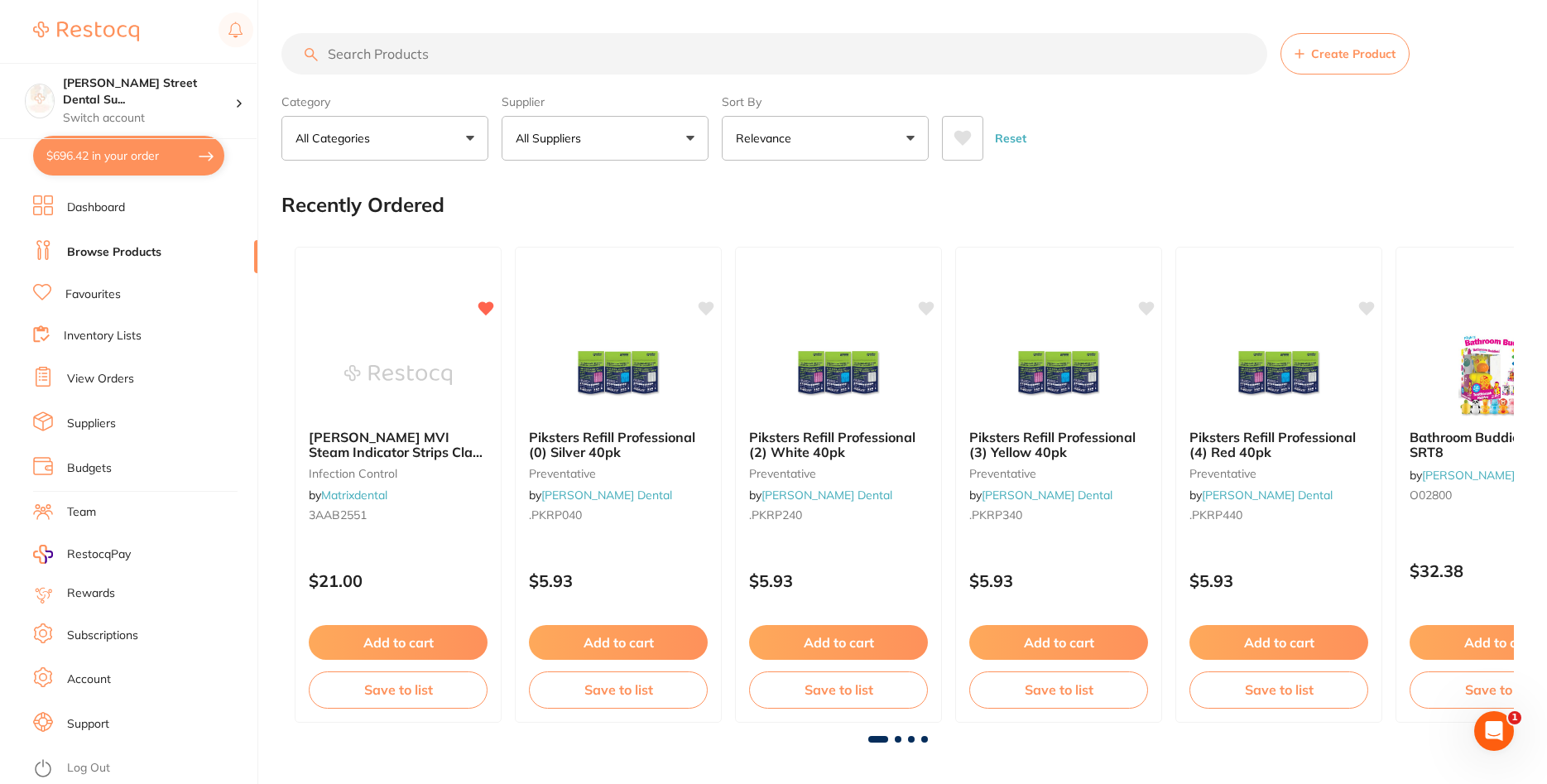
click at [393, 67] on input "search" at bounding box center [774, 54] width 986 height 42
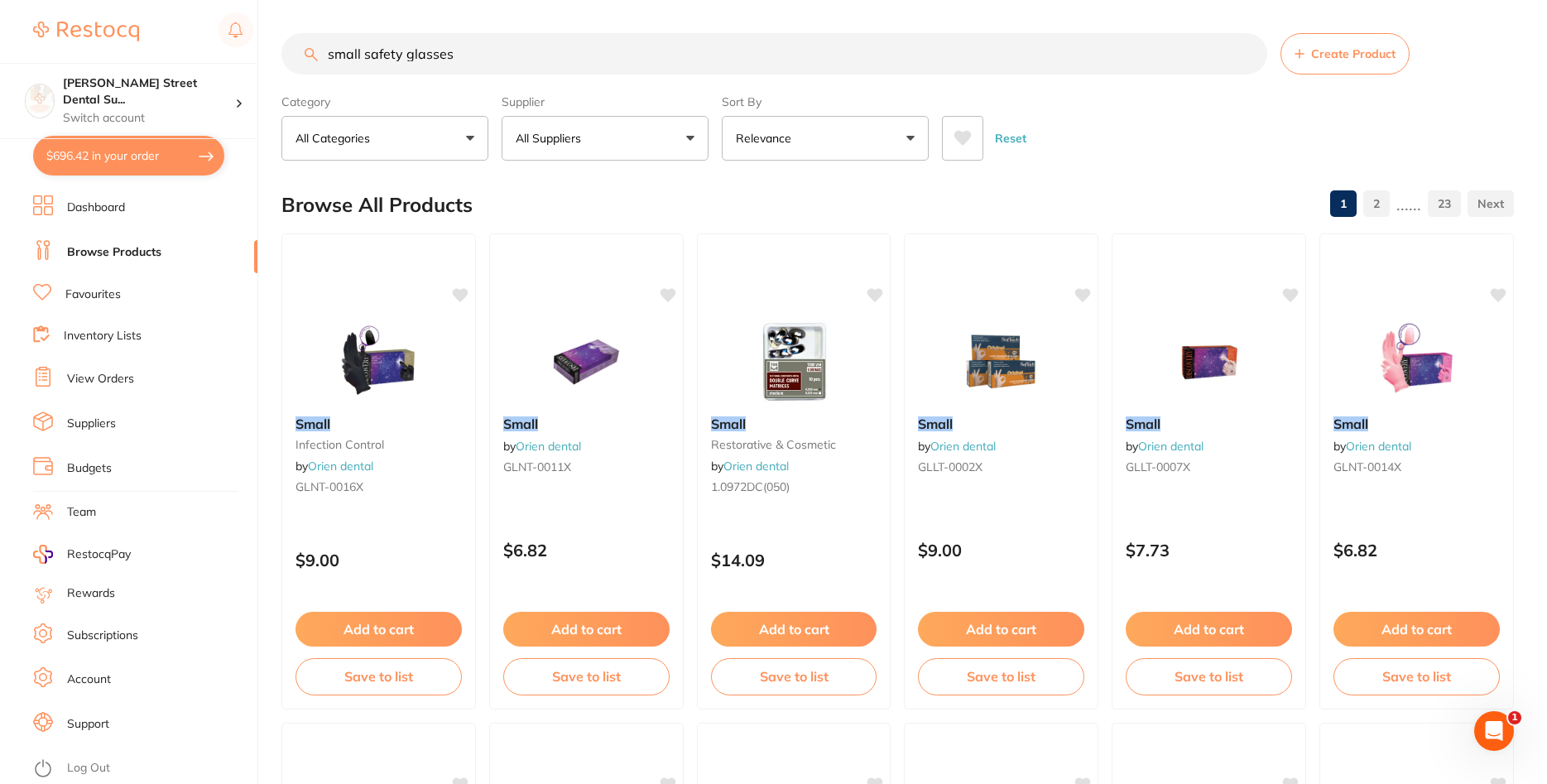
type input "small safety glasses"
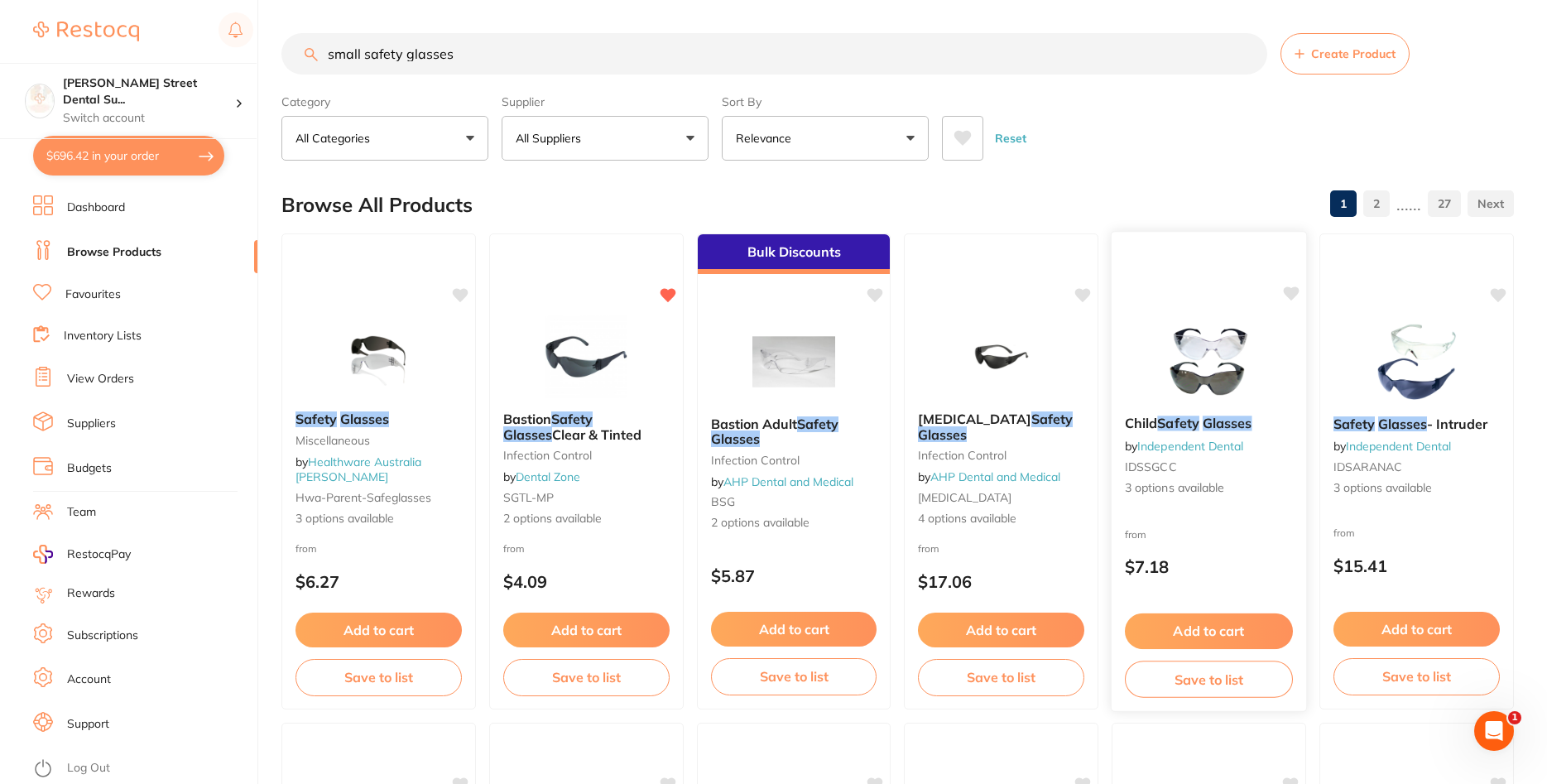
click at [1197, 448] on link "Independent Dental" at bounding box center [1190, 446] width 106 height 15
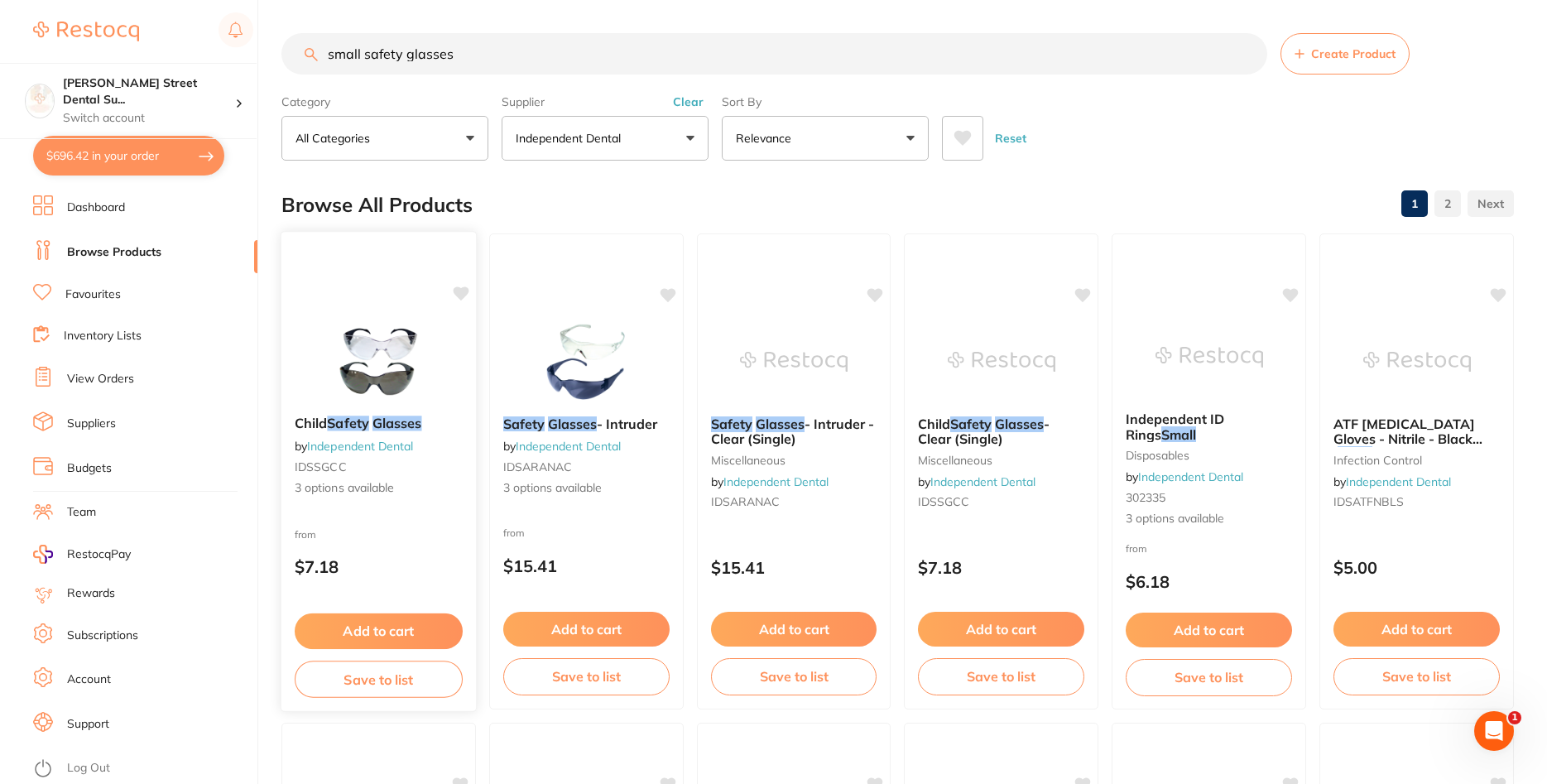
click at [367, 443] on link "Independent Dental" at bounding box center [360, 446] width 106 height 15
click at [381, 446] on link "Independent Dental" at bounding box center [360, 446] width 106 height 15
click at [364, 388] on img at bounding box center [378, 361] width 108 height 83
click at [374, 374] on img at bounding box center [378, 361] width 108 height 83
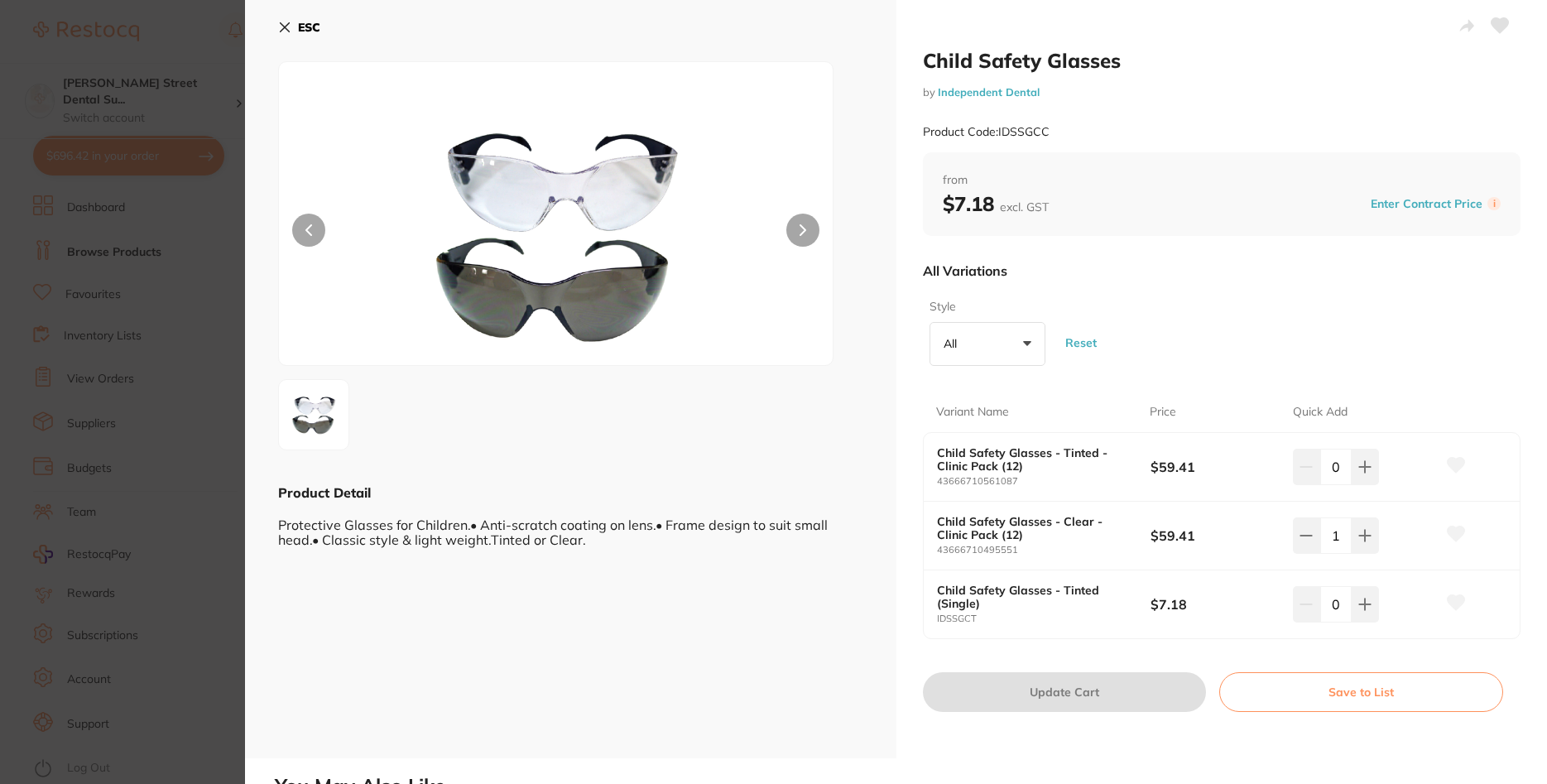
click at [294, 23] on button "ESC" at bounding box center [300, 27] width 43 height 28
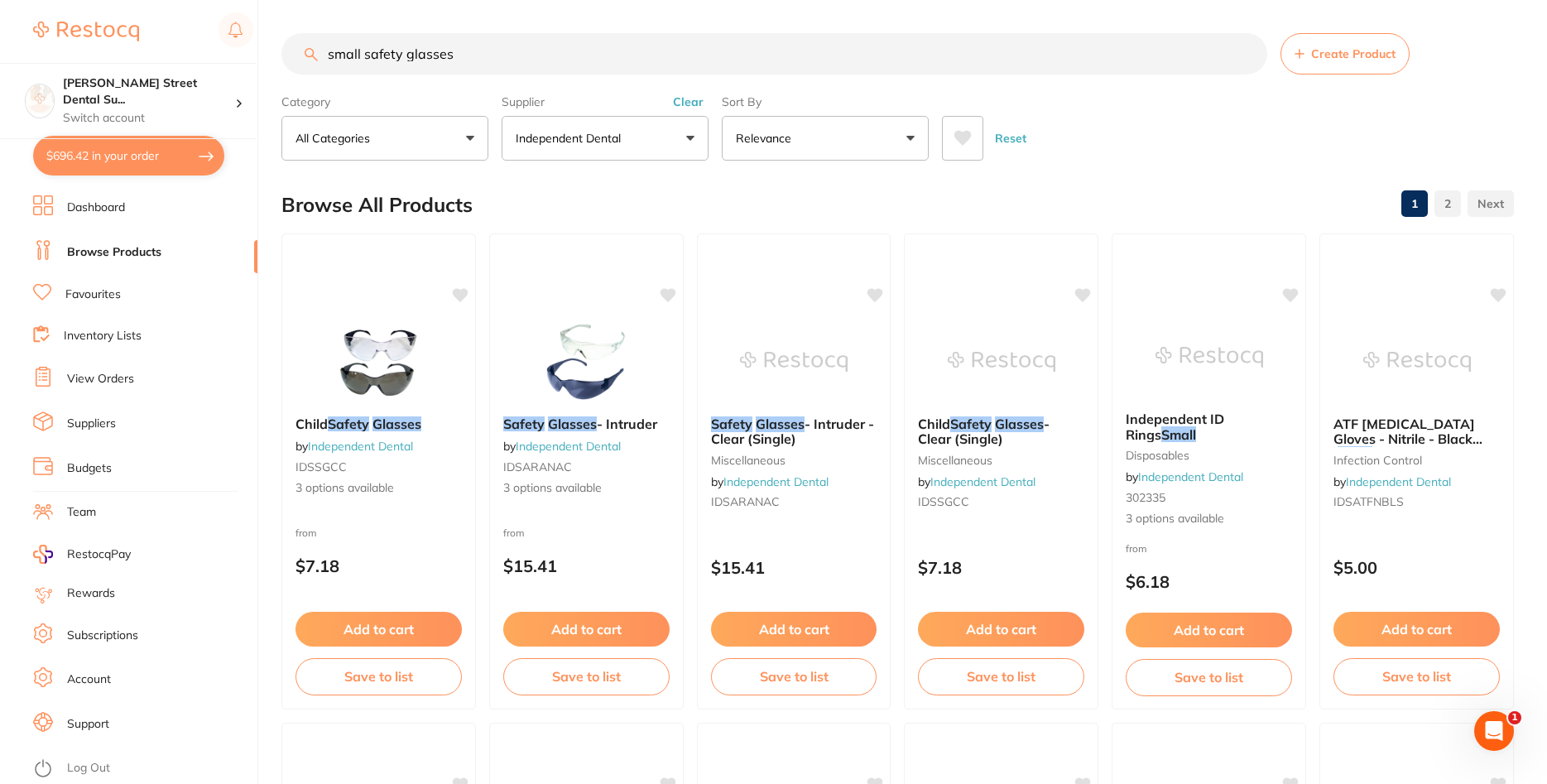
click at [122, 157] on button "$696.42 in your order" at bounding box center [129, 155] width 191 height 40
checkbox input "true"
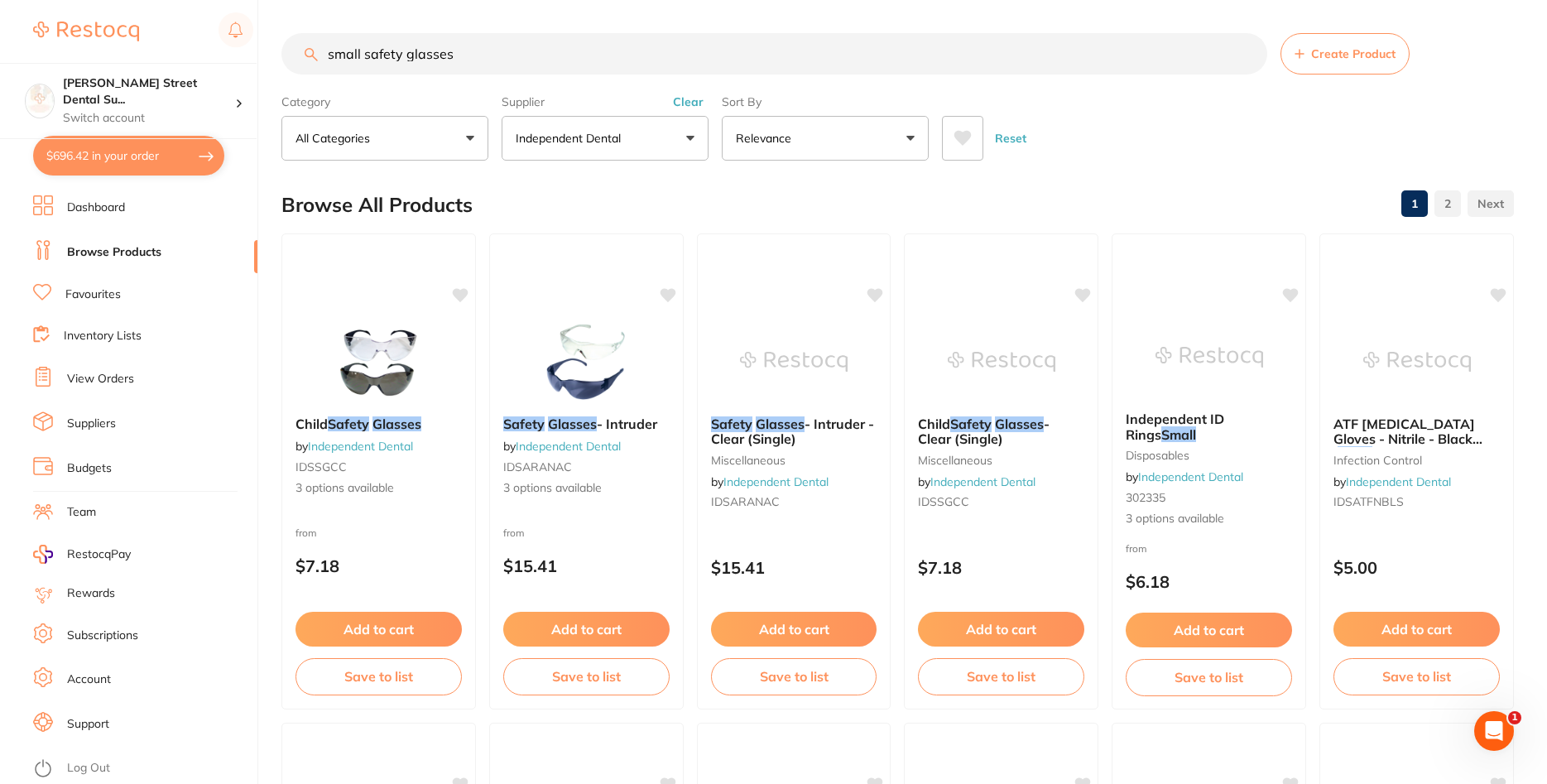
checkbox input "true"
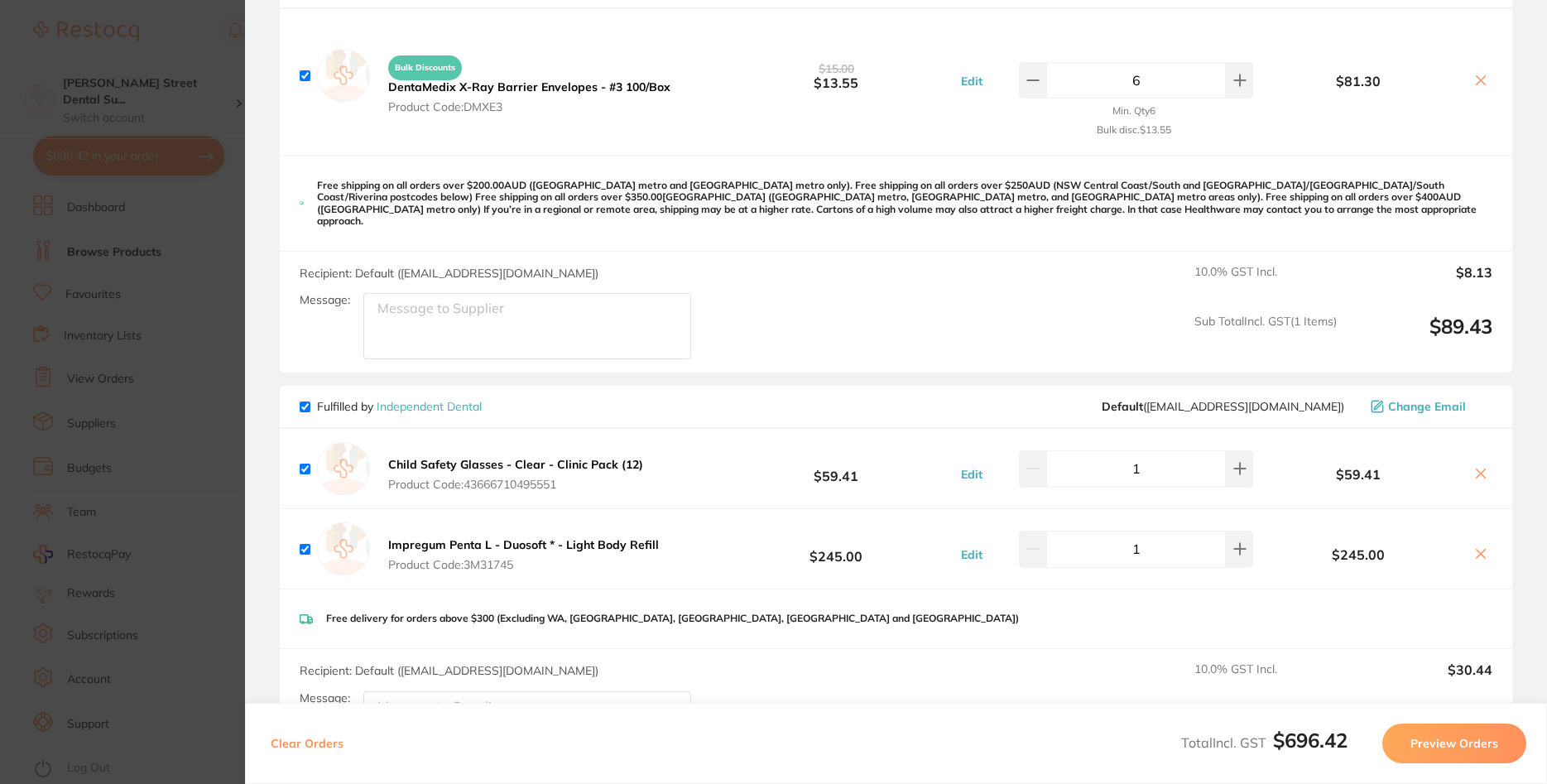
scroll to position [199, 0]
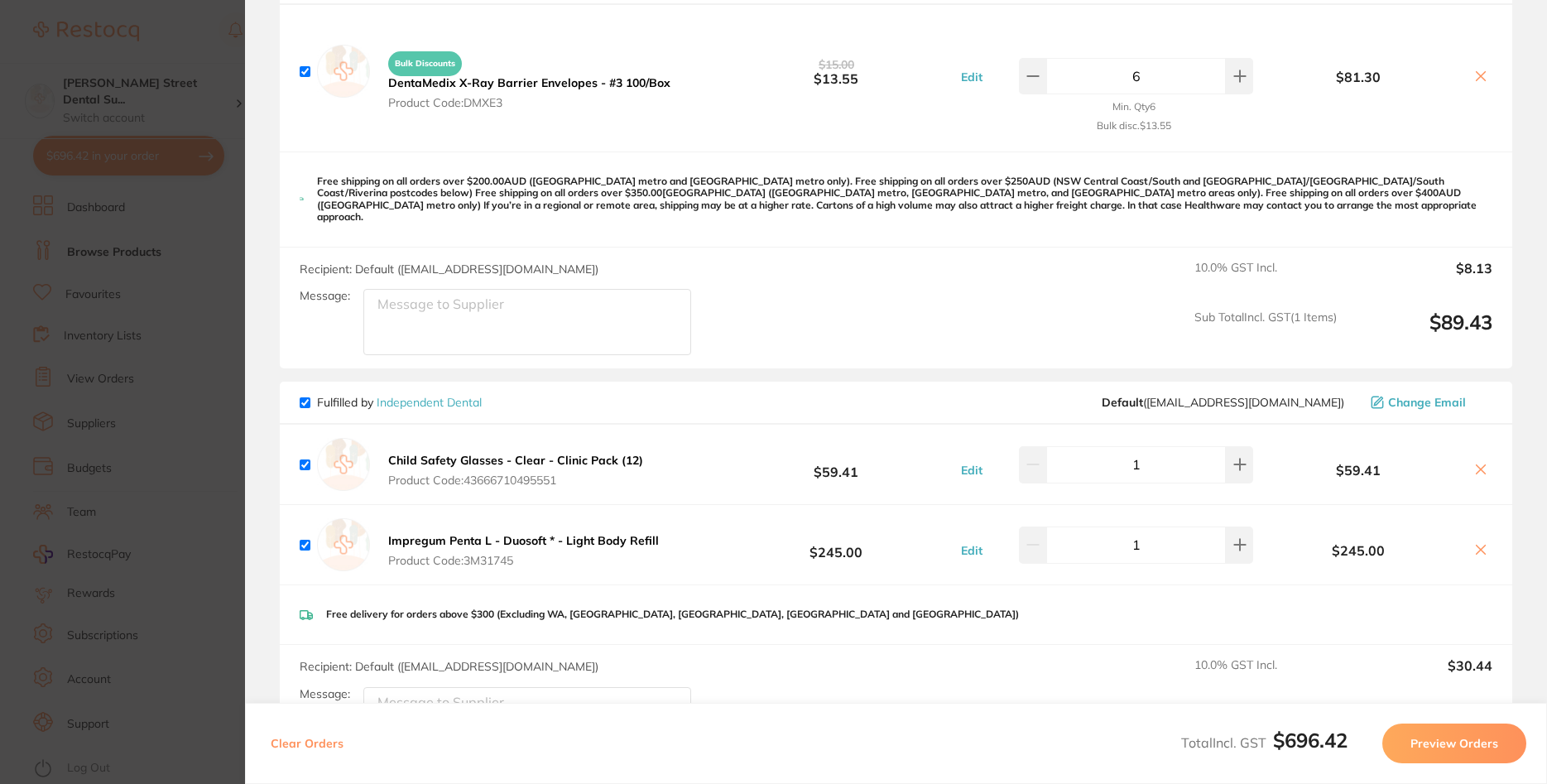
click at [513, 82] on b "DentaMedix X-Ray Barrier Envelopes - #3 100/Box" at bounding box center [529, 82] width 282 height 15
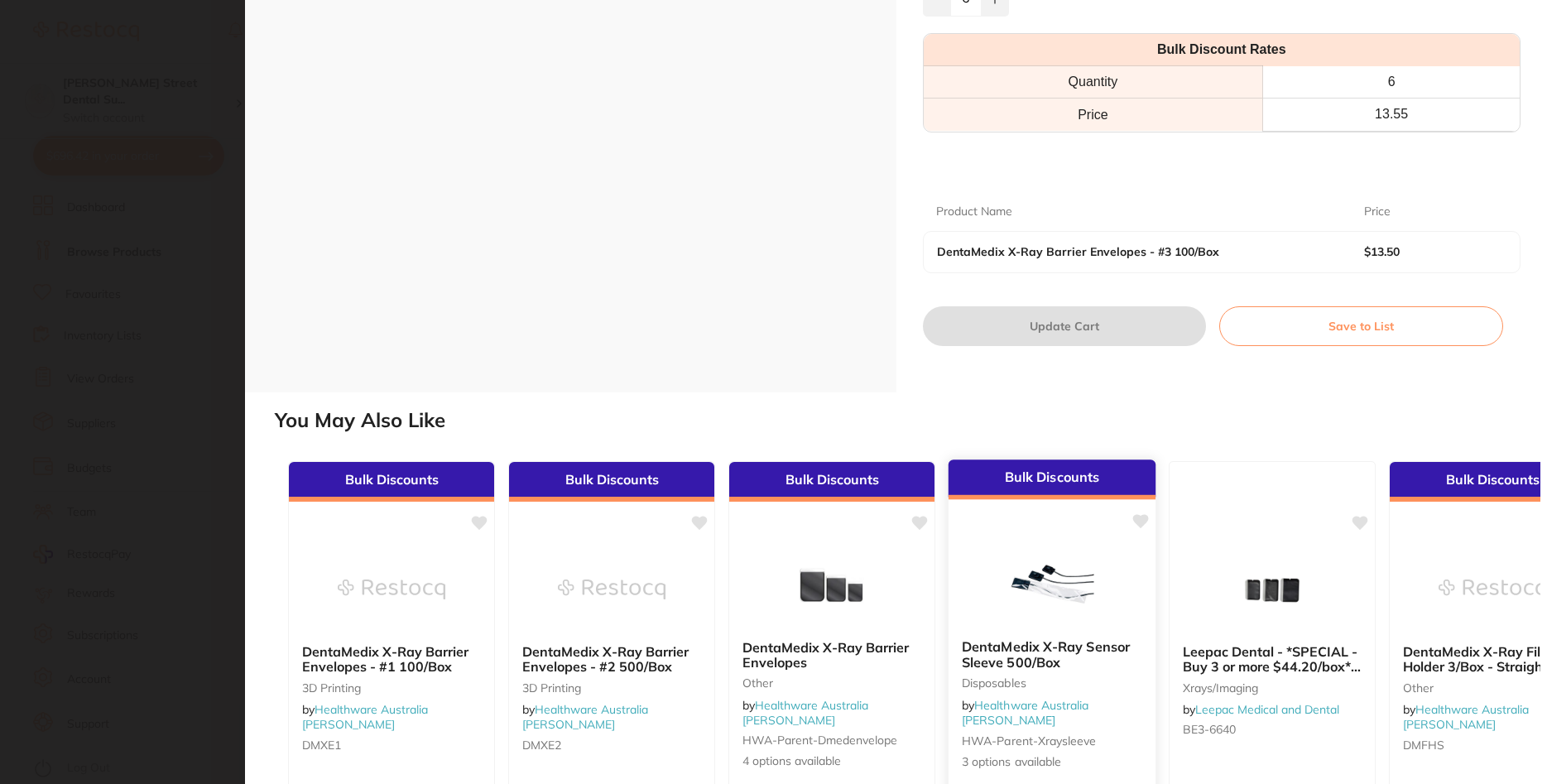
scroll to position [298, 0]
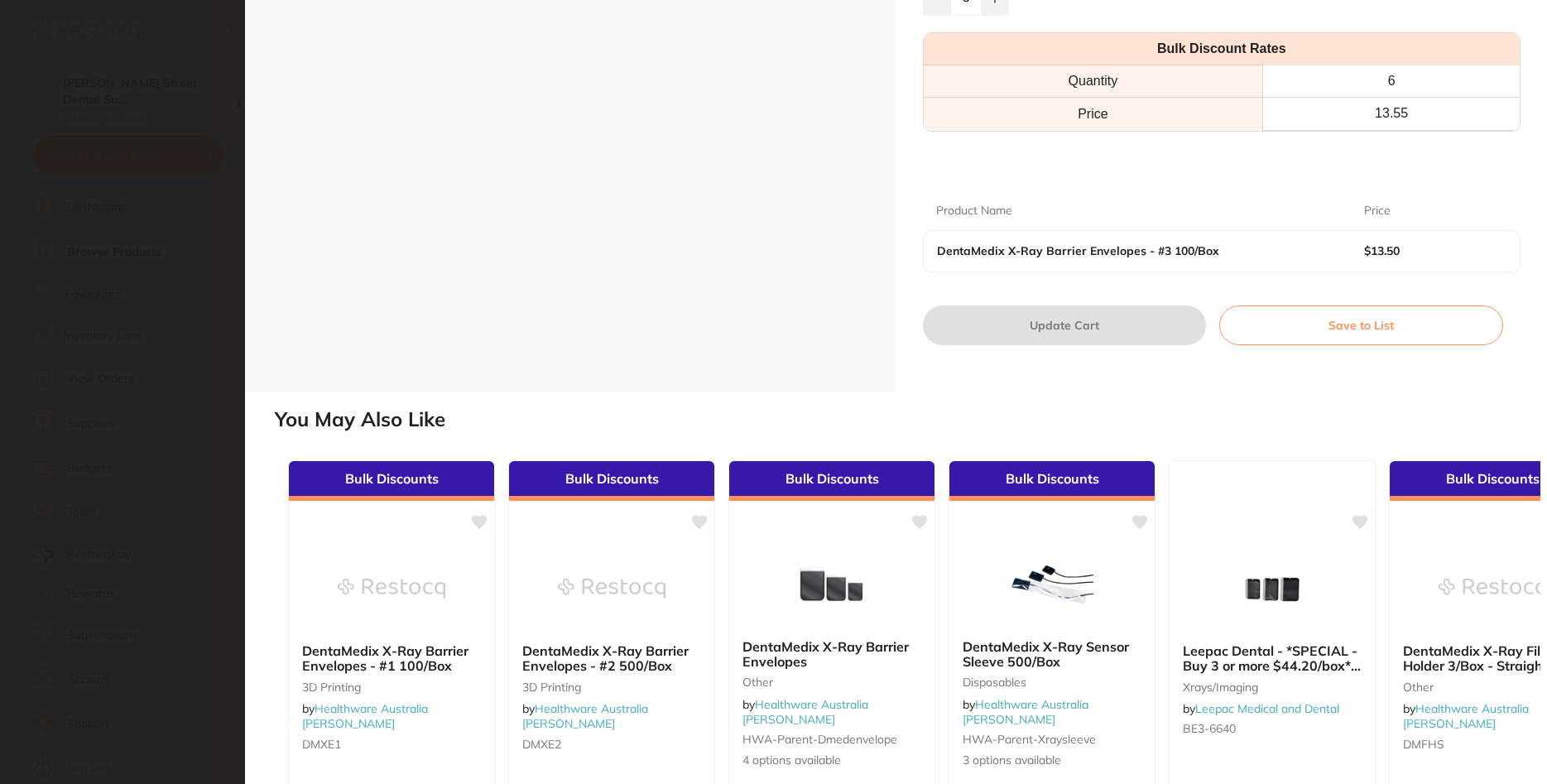
click at [165, 261] on section "DentaMedix X-Ray Barrier Envelopes - #3 100/Box 3d printing by Healthware Austr…" at bounding box center [773, 392] width 1547 height 784
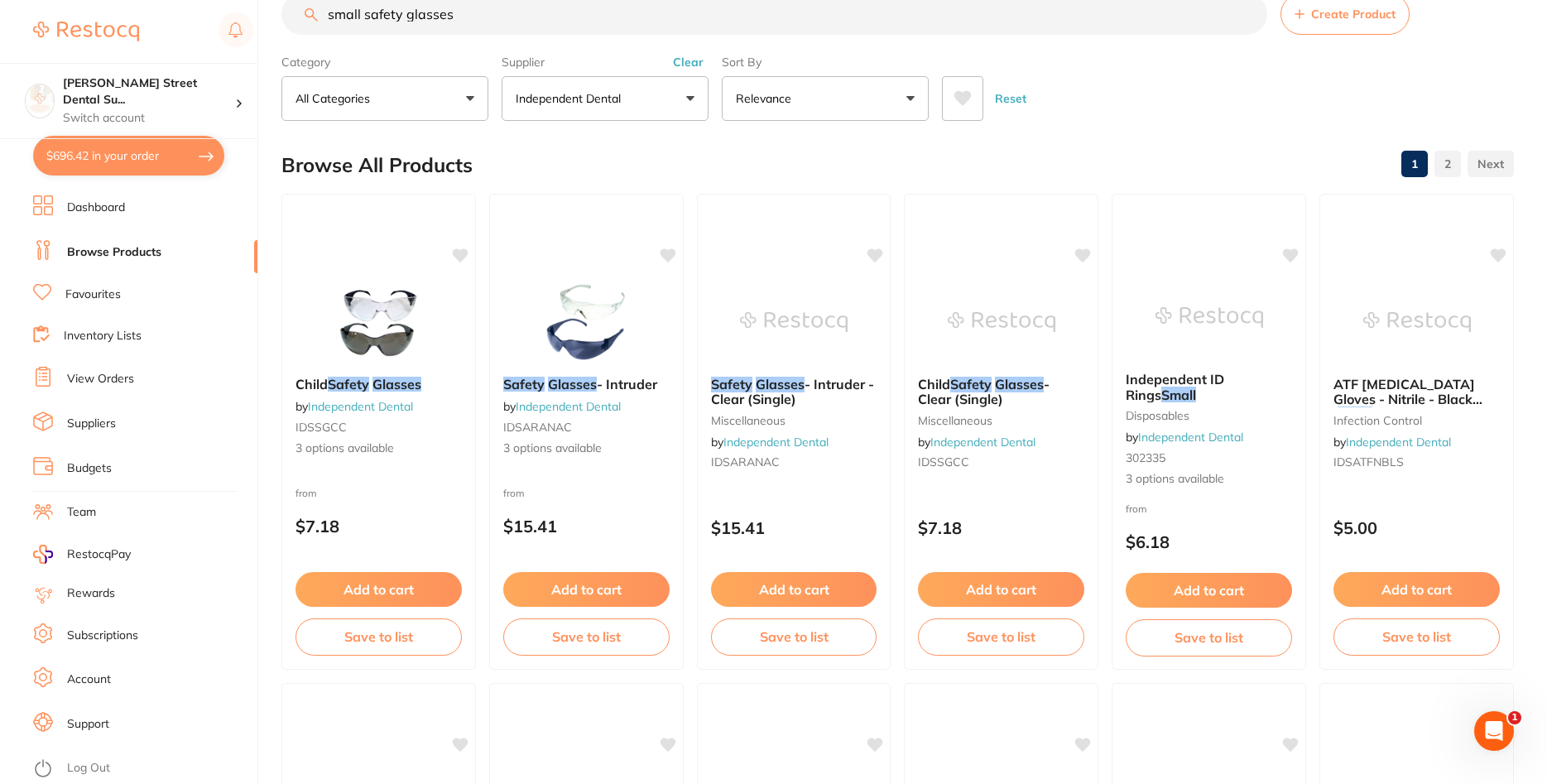
click at [104, 152] on button "$696.42 in your order" at bounding box center [129, 155] width 191 height 40
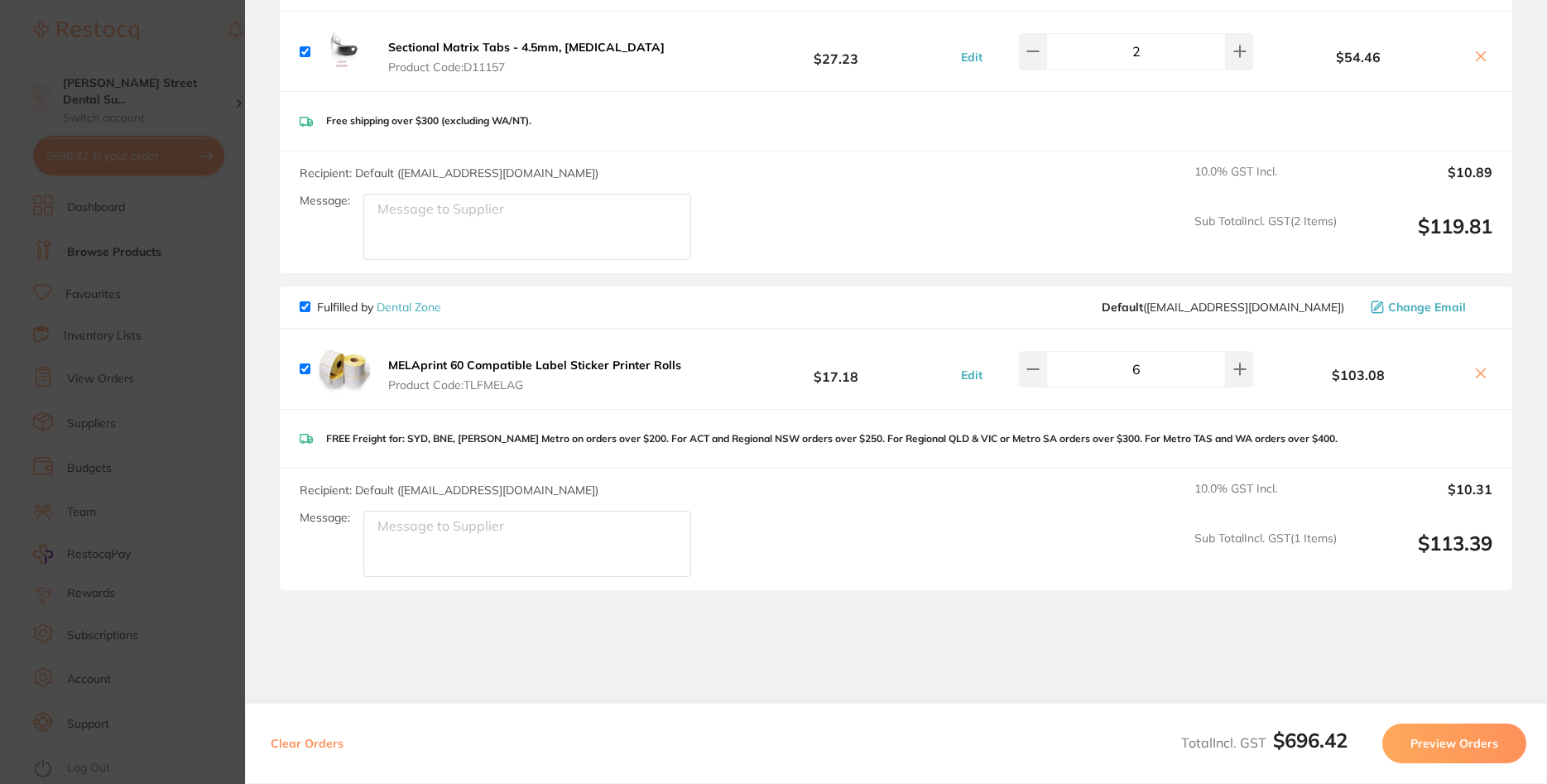
scroll to position [1588, 0]
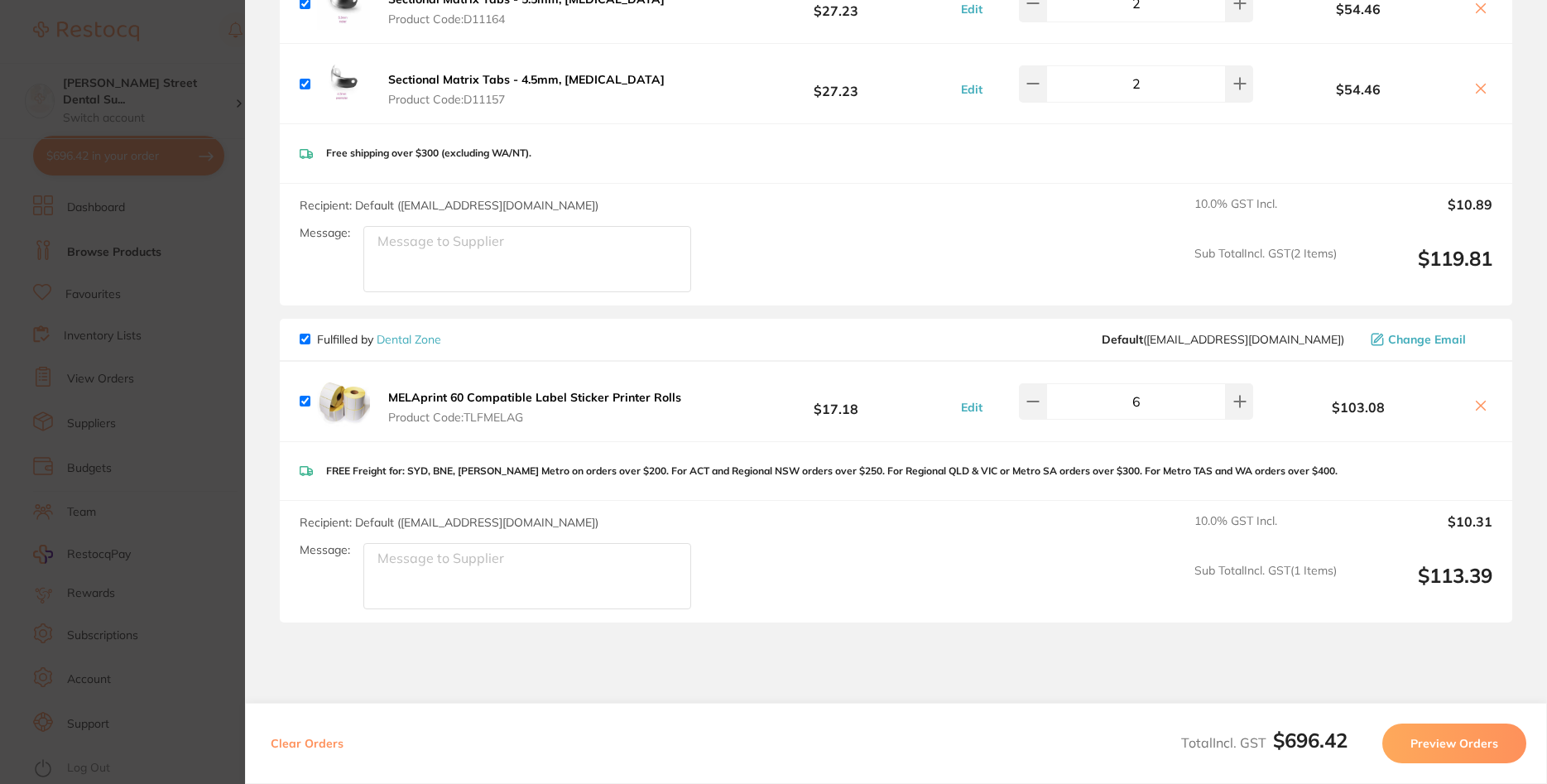
scroll to position [1688, 0]
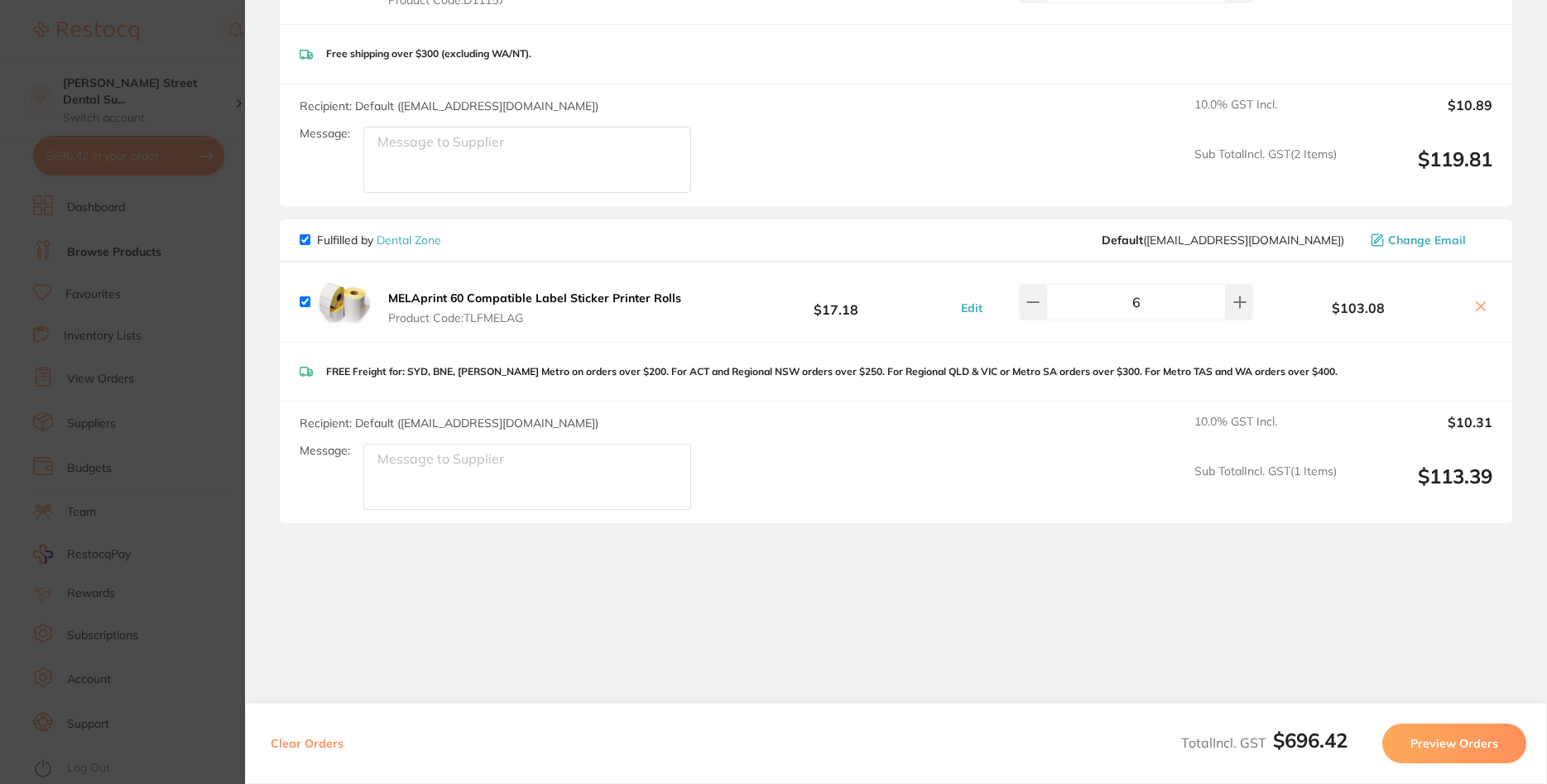
click at [1457, 739] on button "Preview Orders" at bounding box center [1455, 742] width 144 height 40
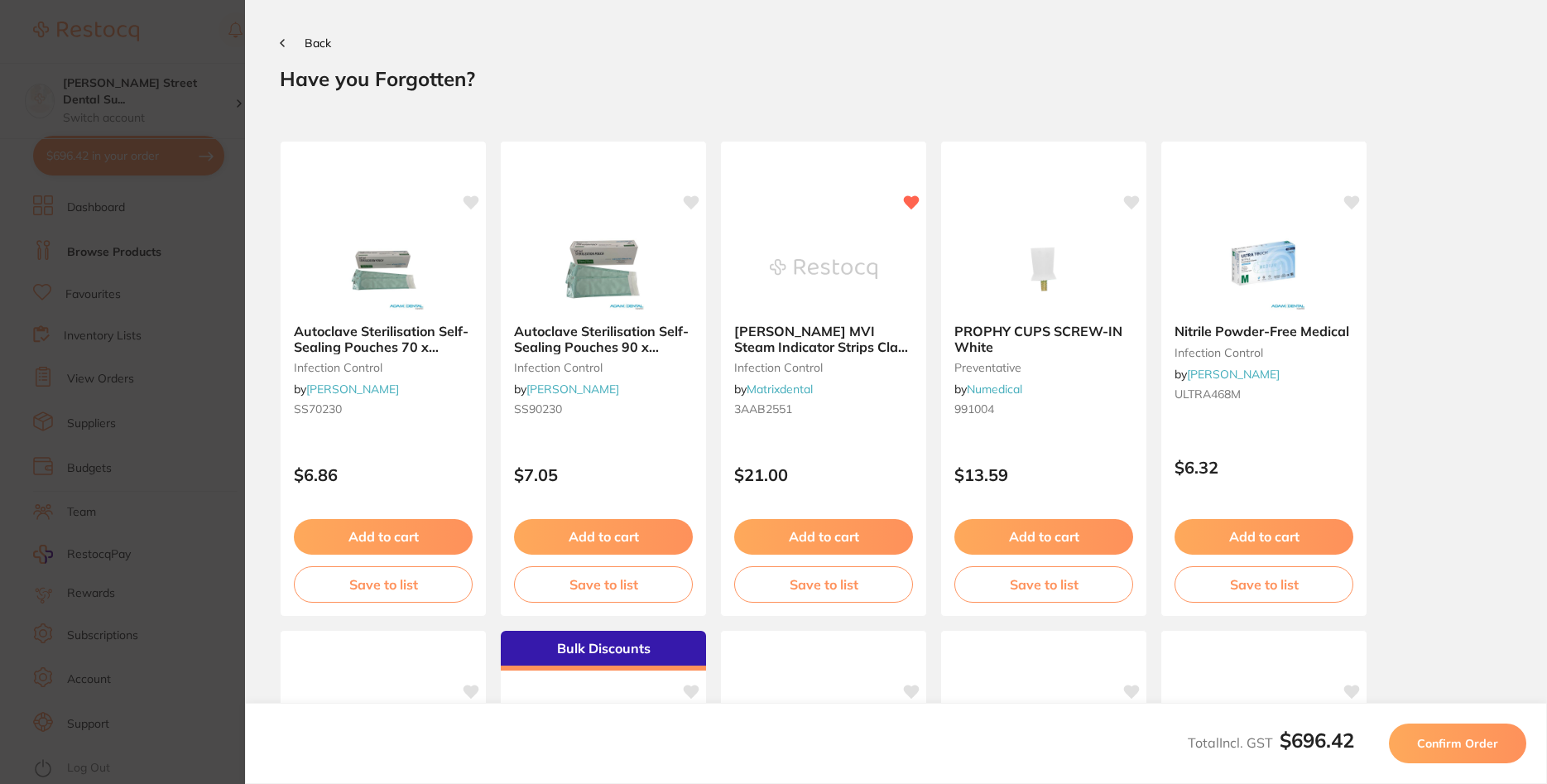
scroll to position [0, 0]
click at [1455, 739] on span "Confirm Order" at bounding box center [1457, 743] width 81 height 15
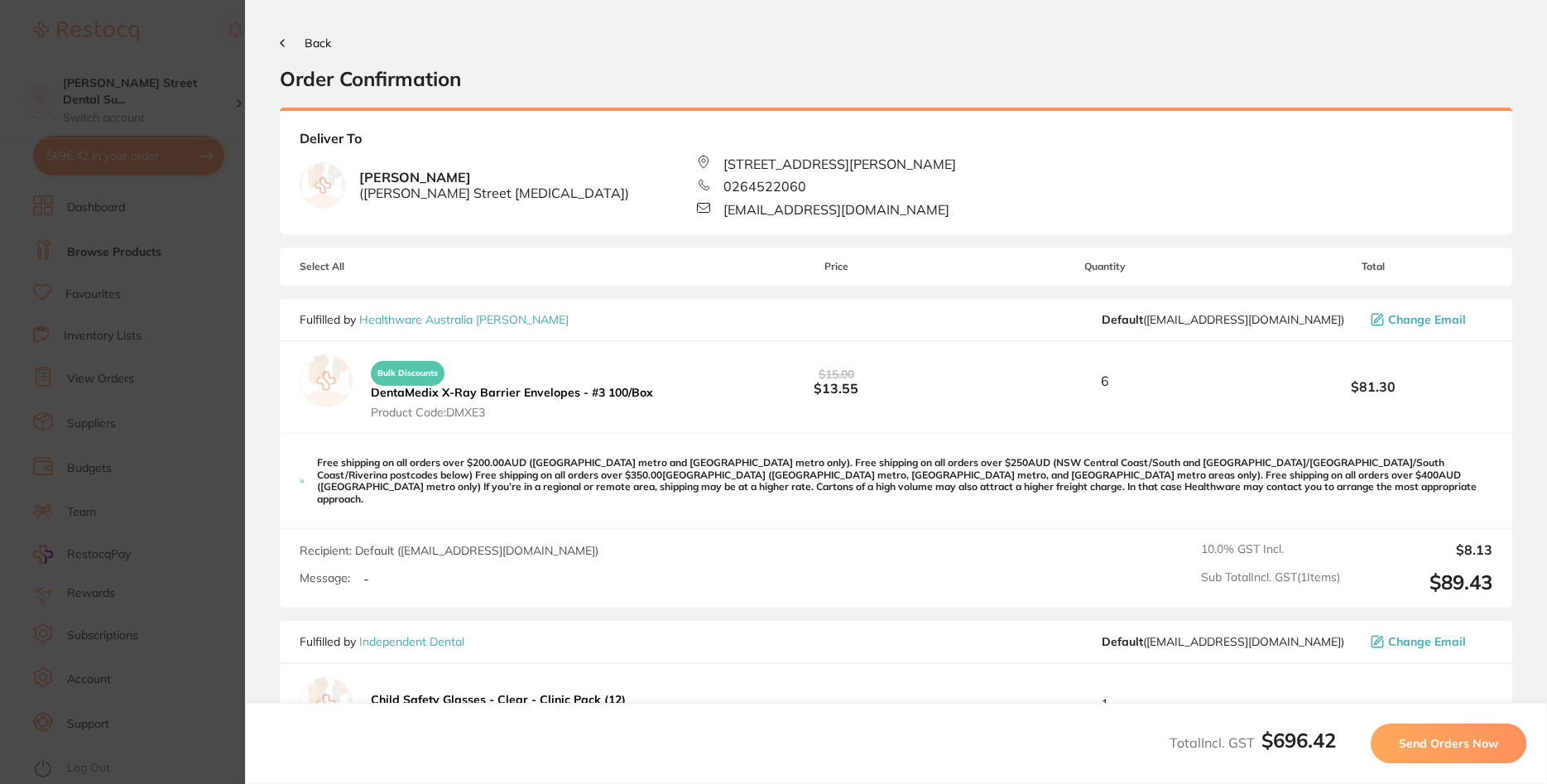
click at [1441, 742] on span "Send Orders Now" at bounding box center [1448, 743] width 99 height 15
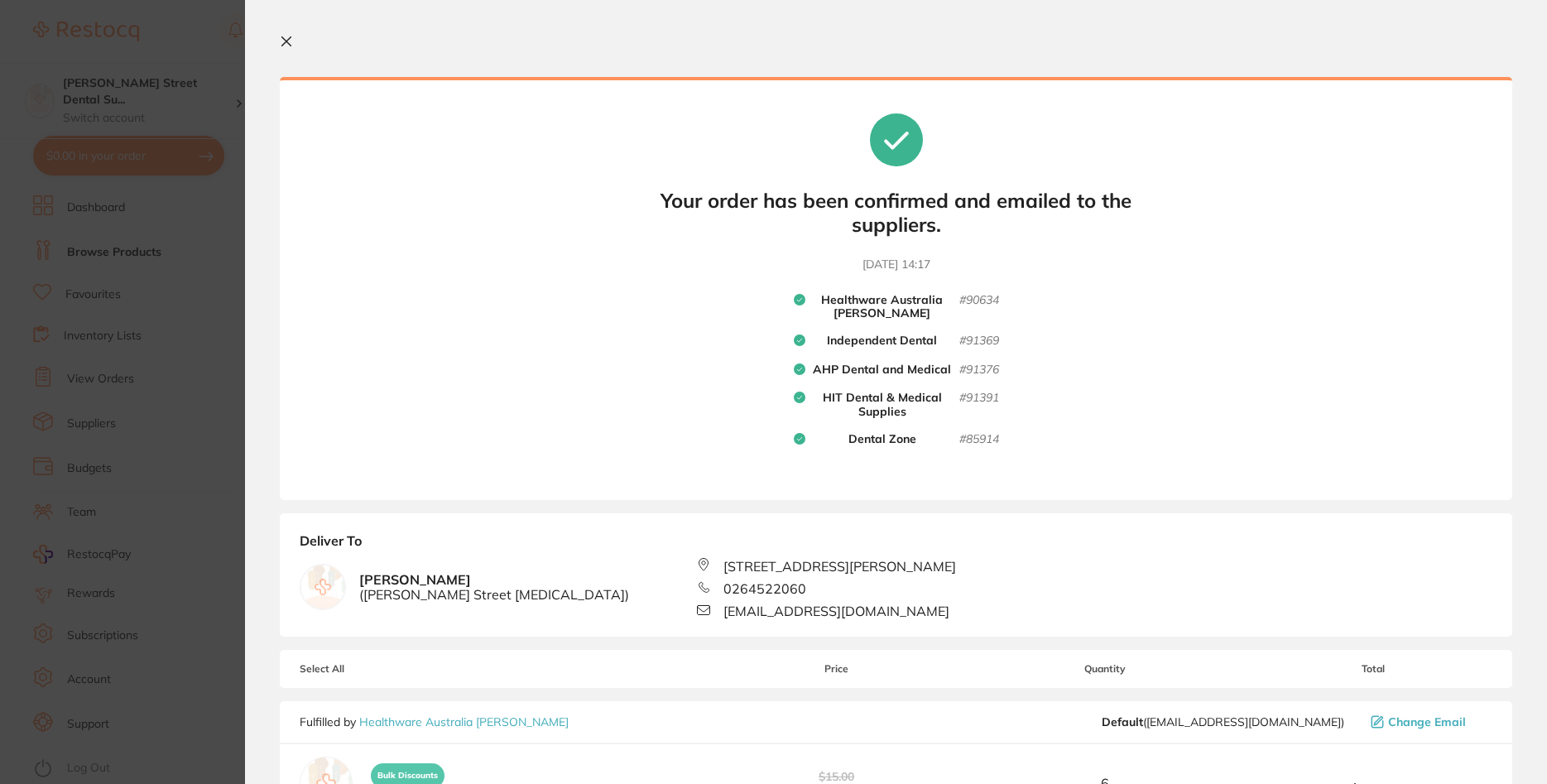
click at [225, 242] on section "Update RRP Set your pre negotiated price for this item. Item Agreed RRP (excl. …" at bounding box center [773, 392] width 1547 height 784
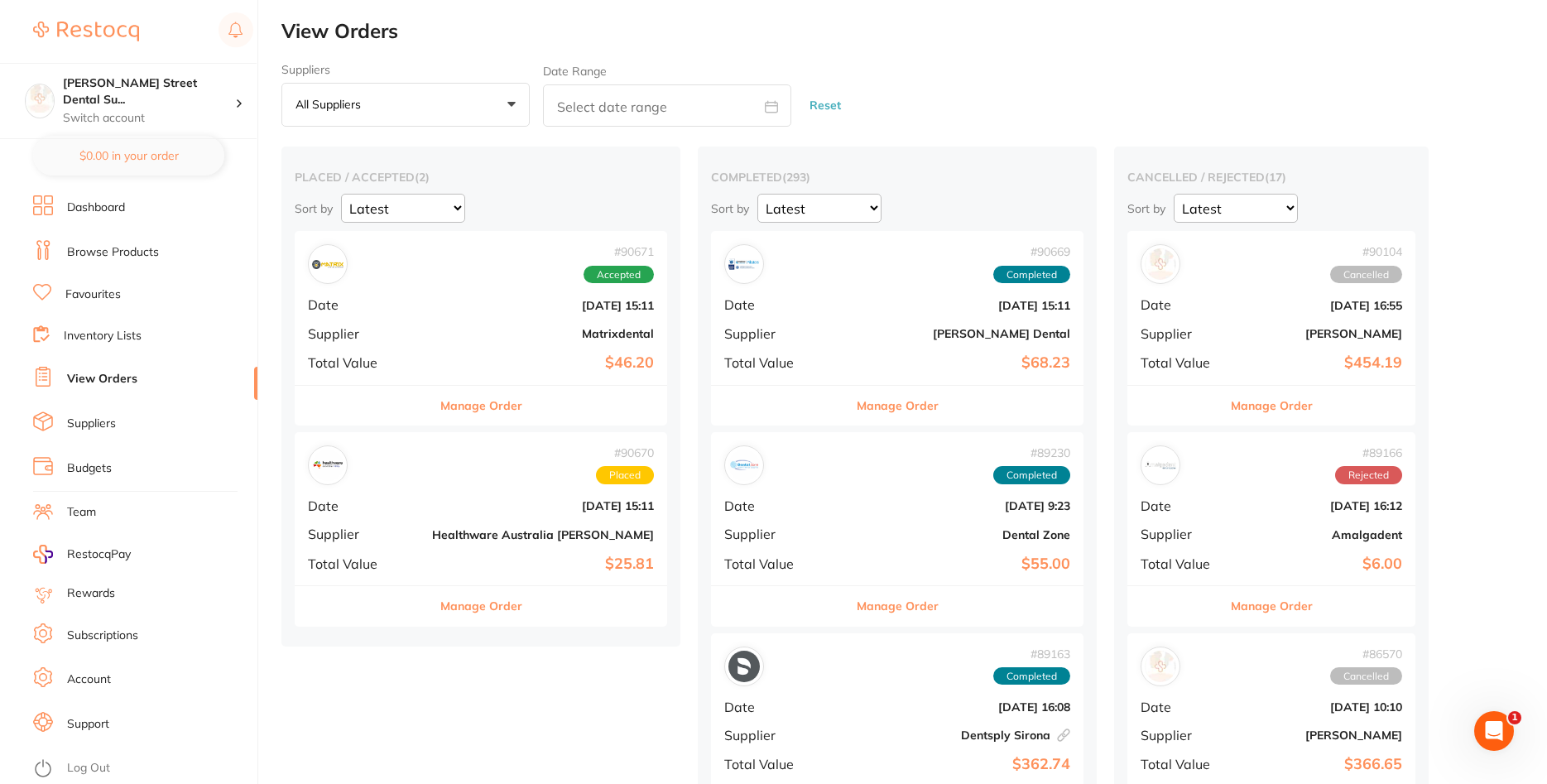
click at [104, 374] on link "View Orders" at bounding box center [102, 379] width 70 height 17
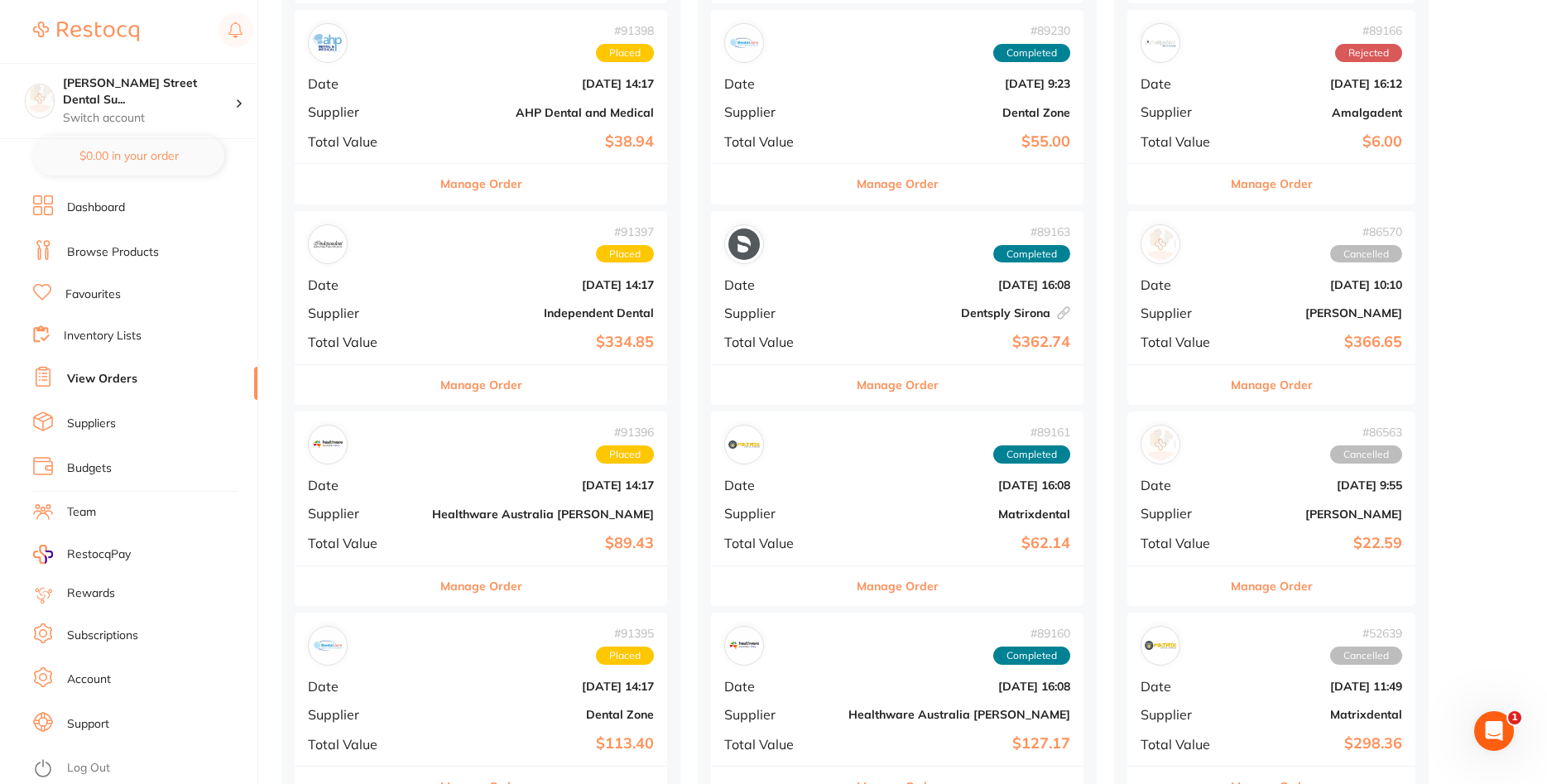
scroll to position [675, 0]
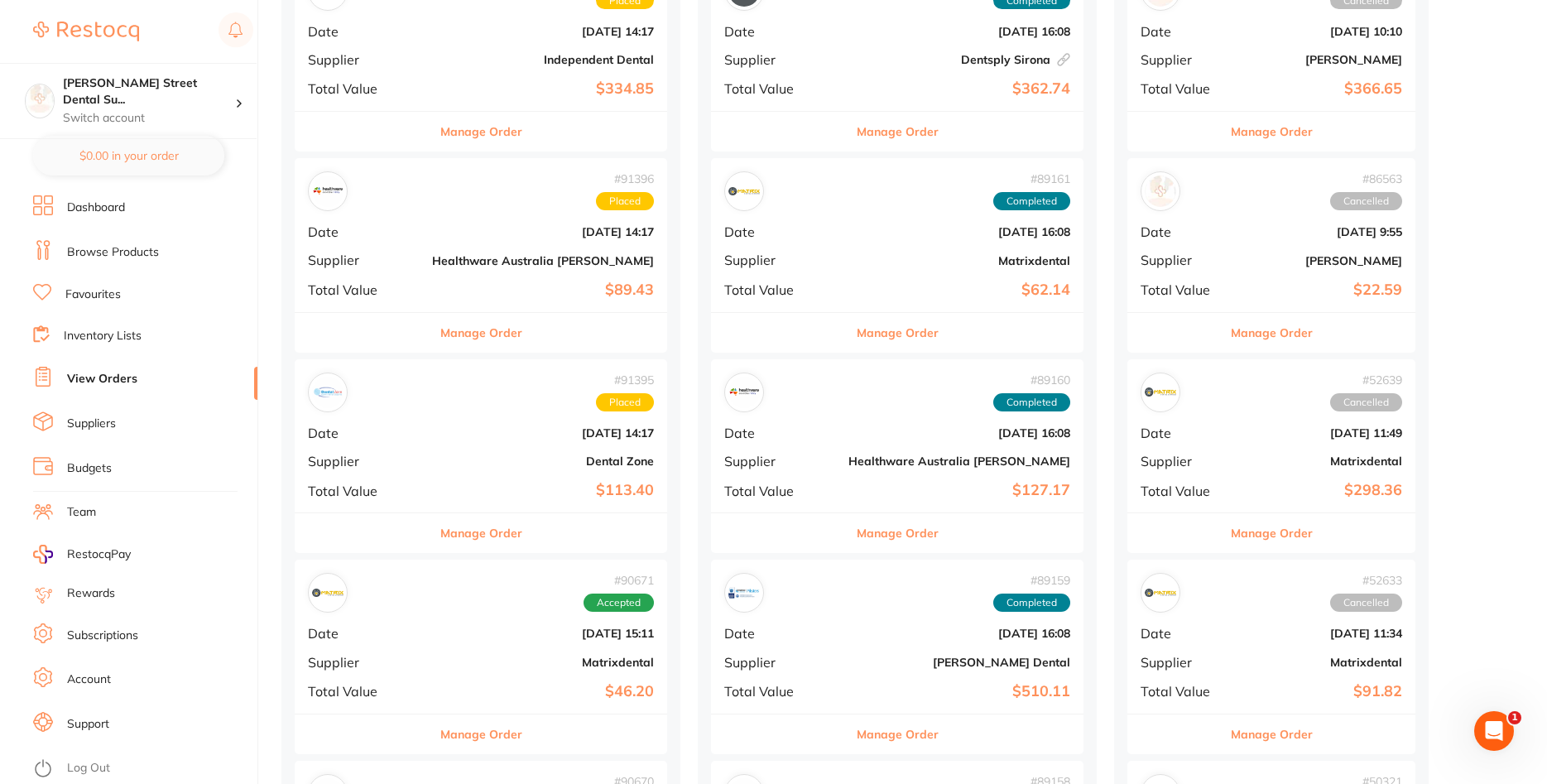
click at [101, 376] on link "View Orders" at bounding box center [102, 379] width 70 height 17
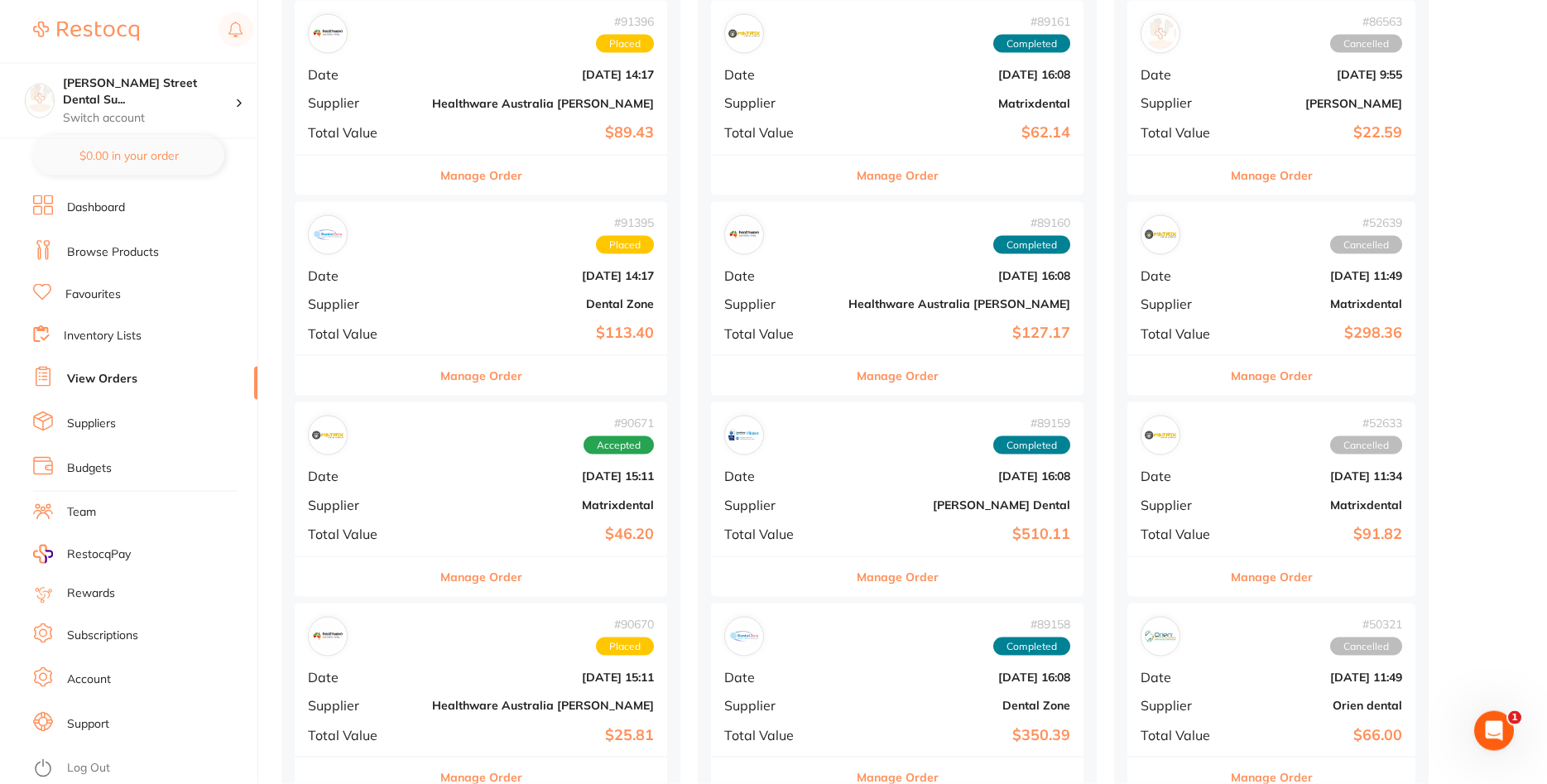
scroll to position [844, 0]
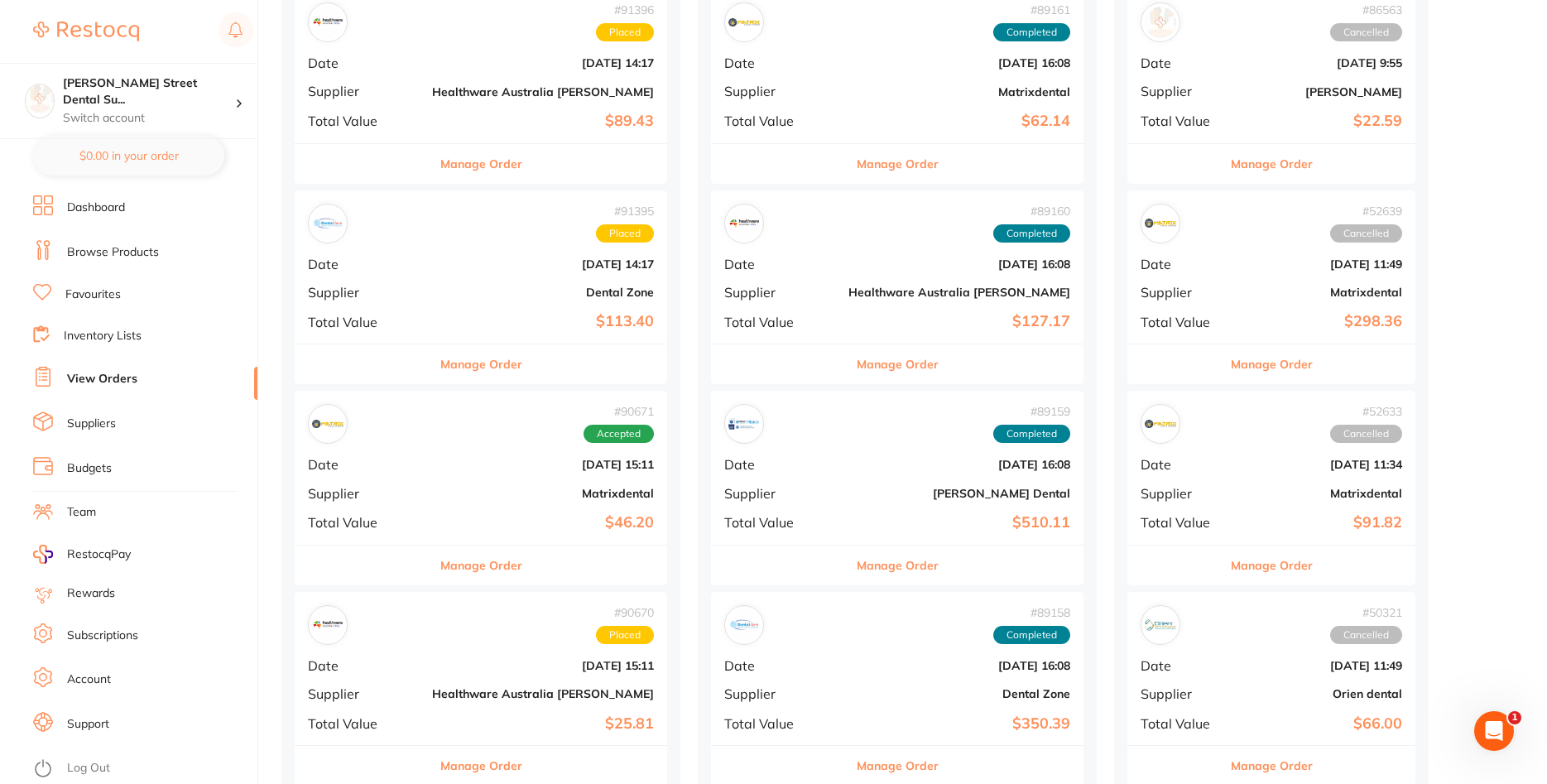
click at [457, 516] on b "$46.20" at bounding box center [543, 522] width 222 height 18
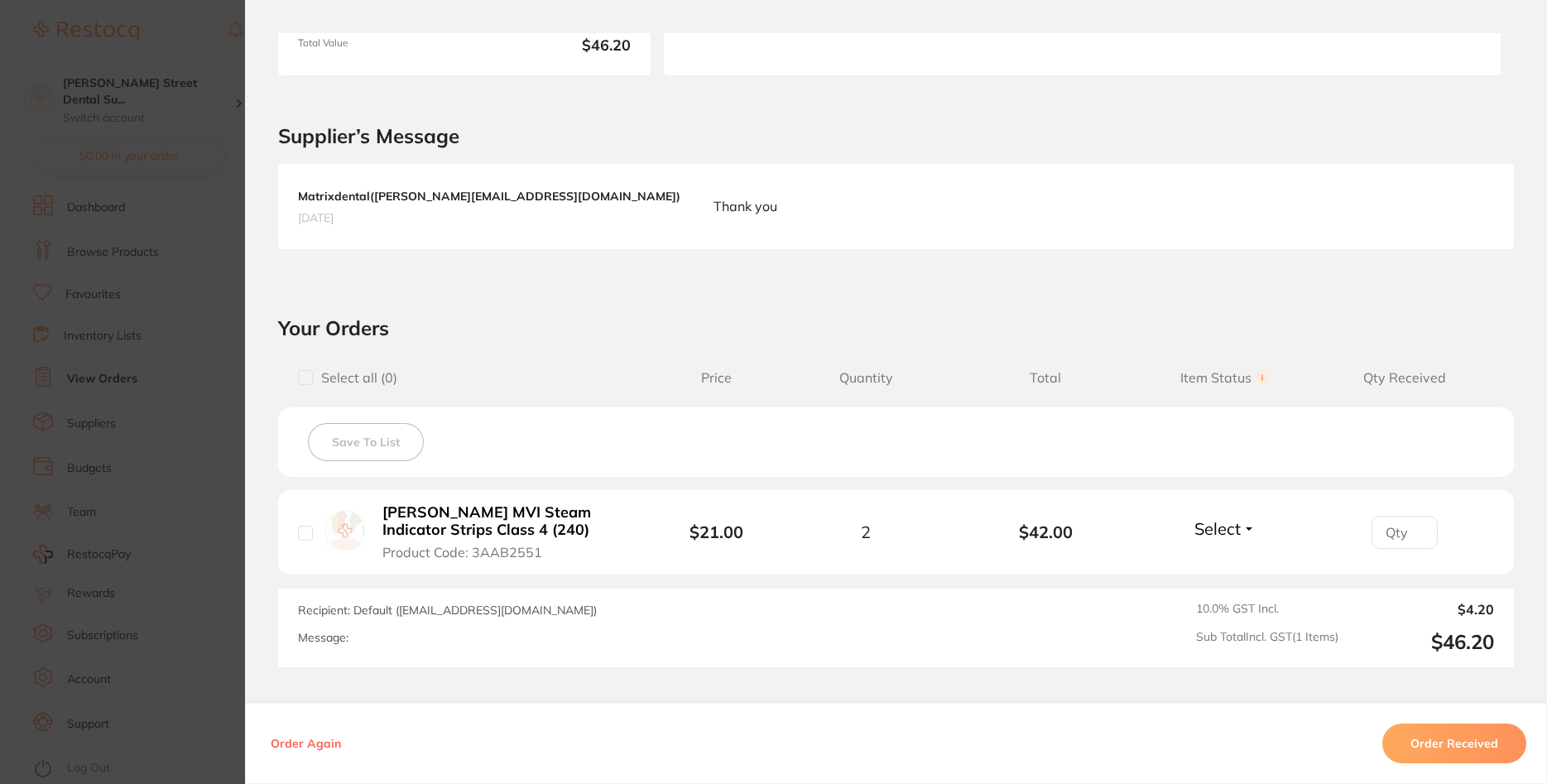
click at [214, 502] on section "Order ID: Restocq- 90671 Order Information Accepted Order Order Date Aug 19 202…" at bounding box center [773, 392] width 1547 height 784
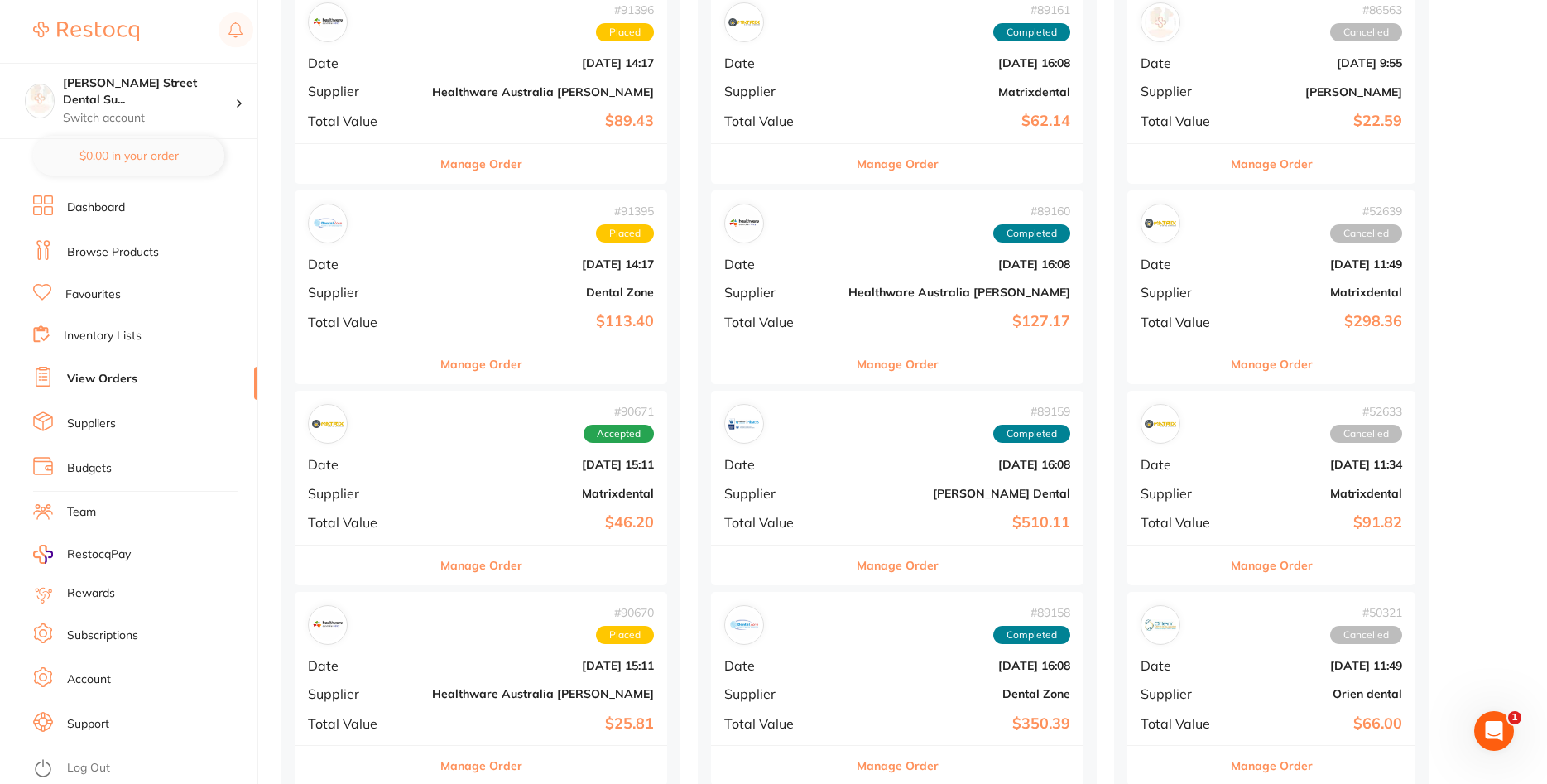
scroll to position [1012, 0]
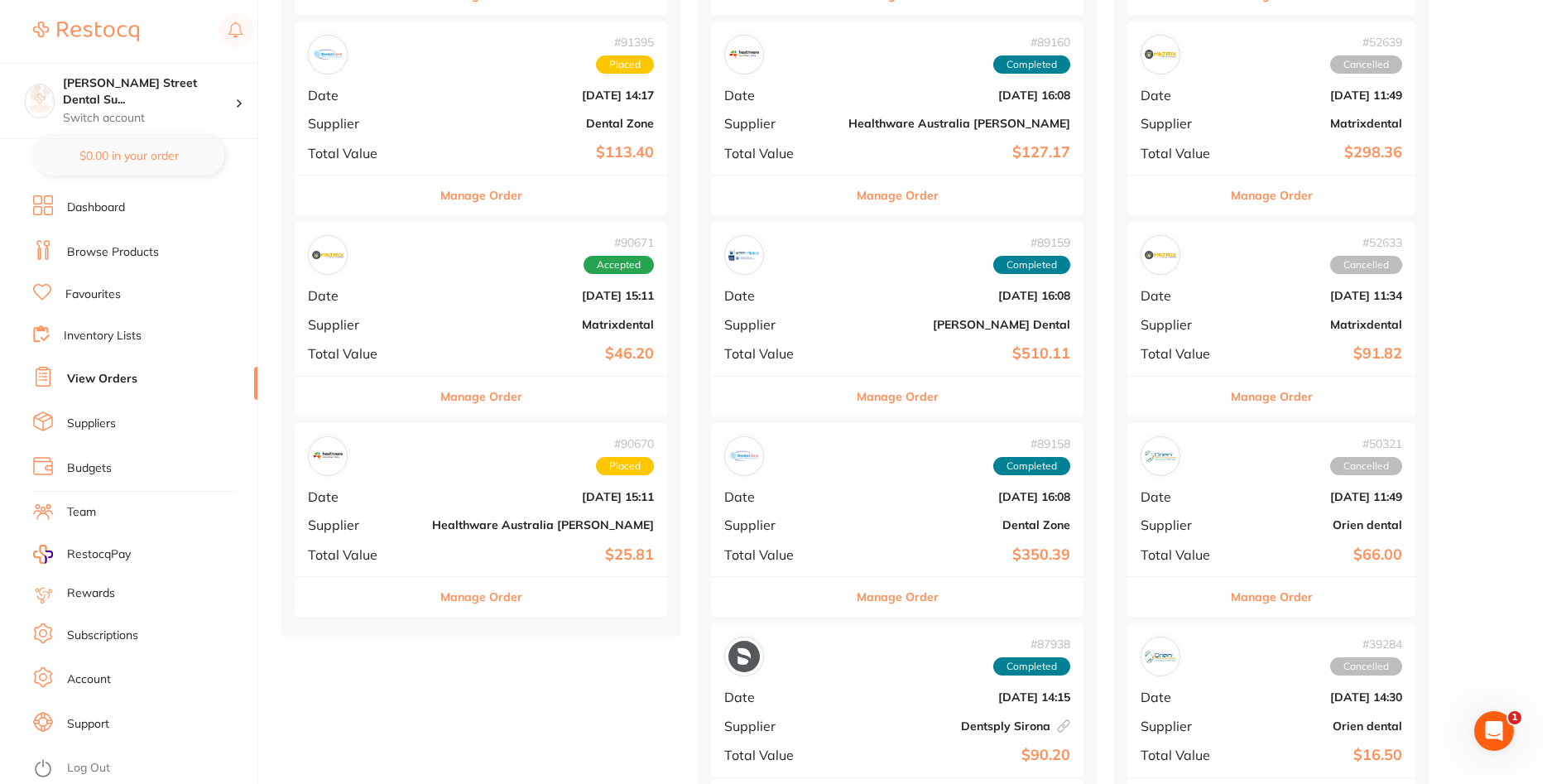
click at [397, 508] on div "# 90670 Placed Date Aug 19 2025, 15:11 Supplier Healthware Australia Ridley Tot…" at bounding box center [481, 499] width 373 height 153
